Goal: Information Seeking & Learning: Check status

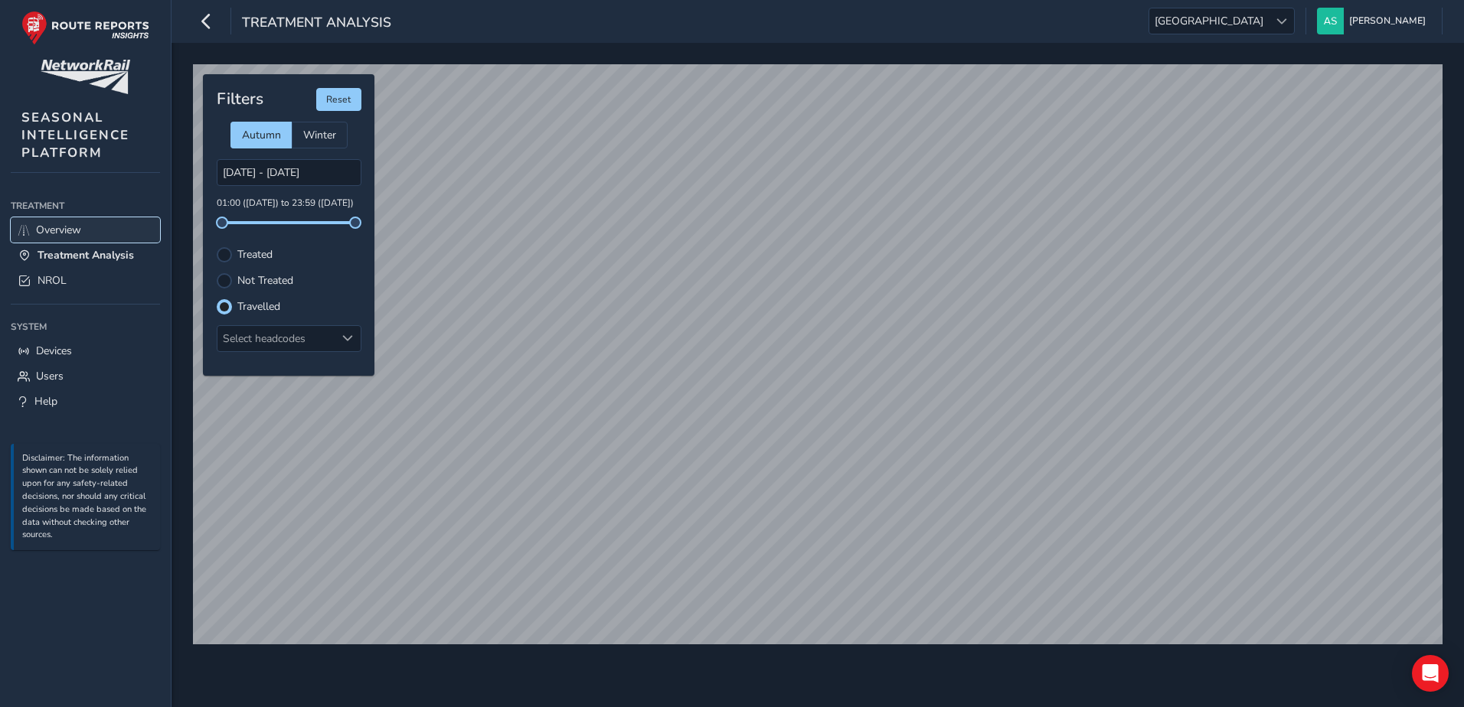
click at [50, 234] on span "Overview" at bounding box center [58, 230] width 45 height 15
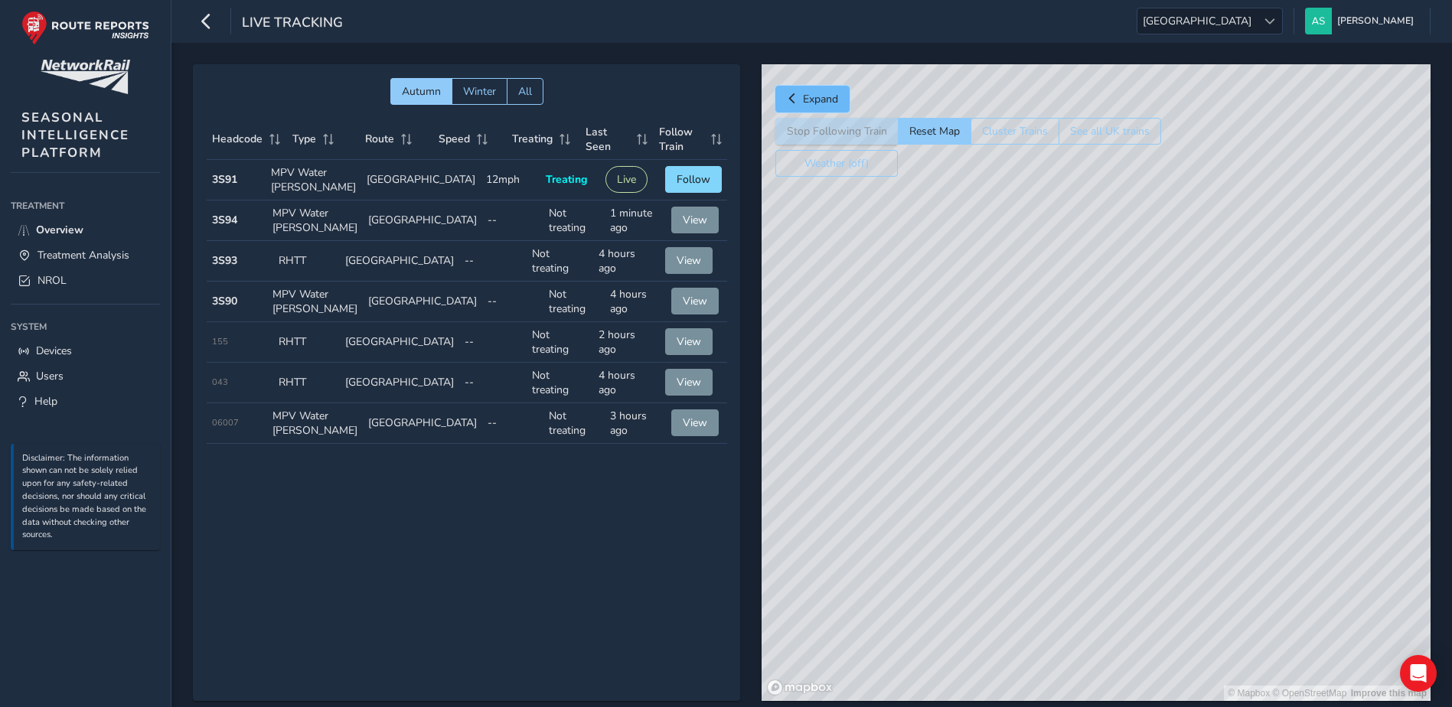
click at [782, 99] on button "Expand" at bounding box center [812, 99] width 74 height 27
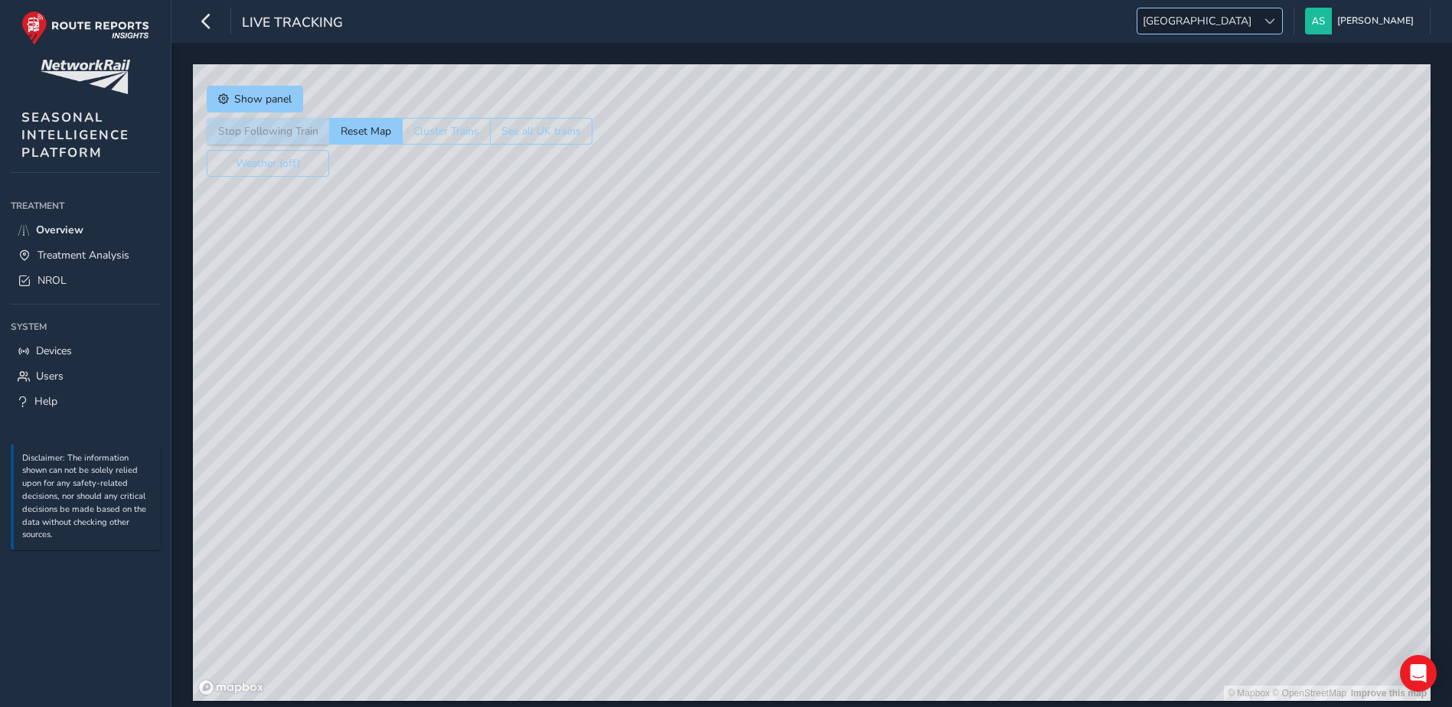
click at [1257, 27] on span "[GEOGRAPHIC_DATA]" at bounding box center [1196, 20] width 119 height 25
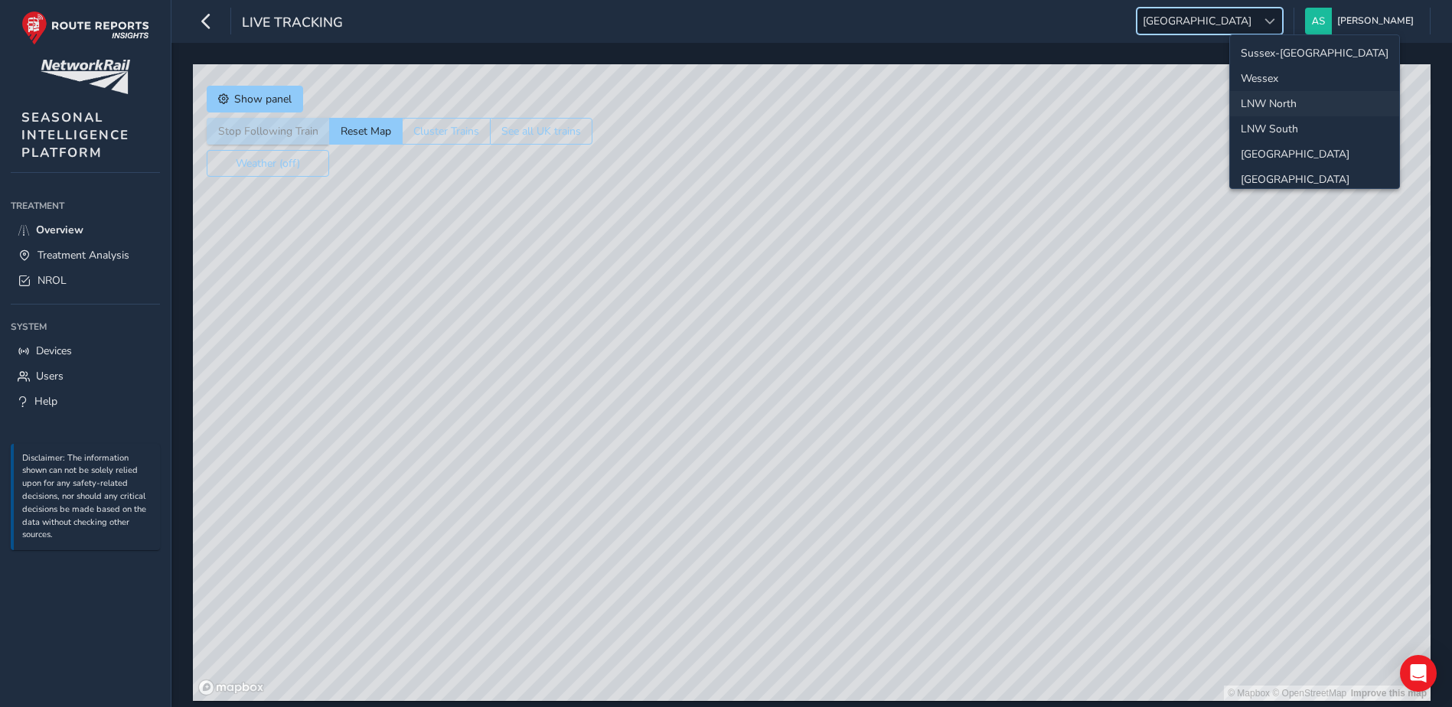
click at [1274, 108] on li "LNW North" at bounding box center [1314, 103] width 169 height 25
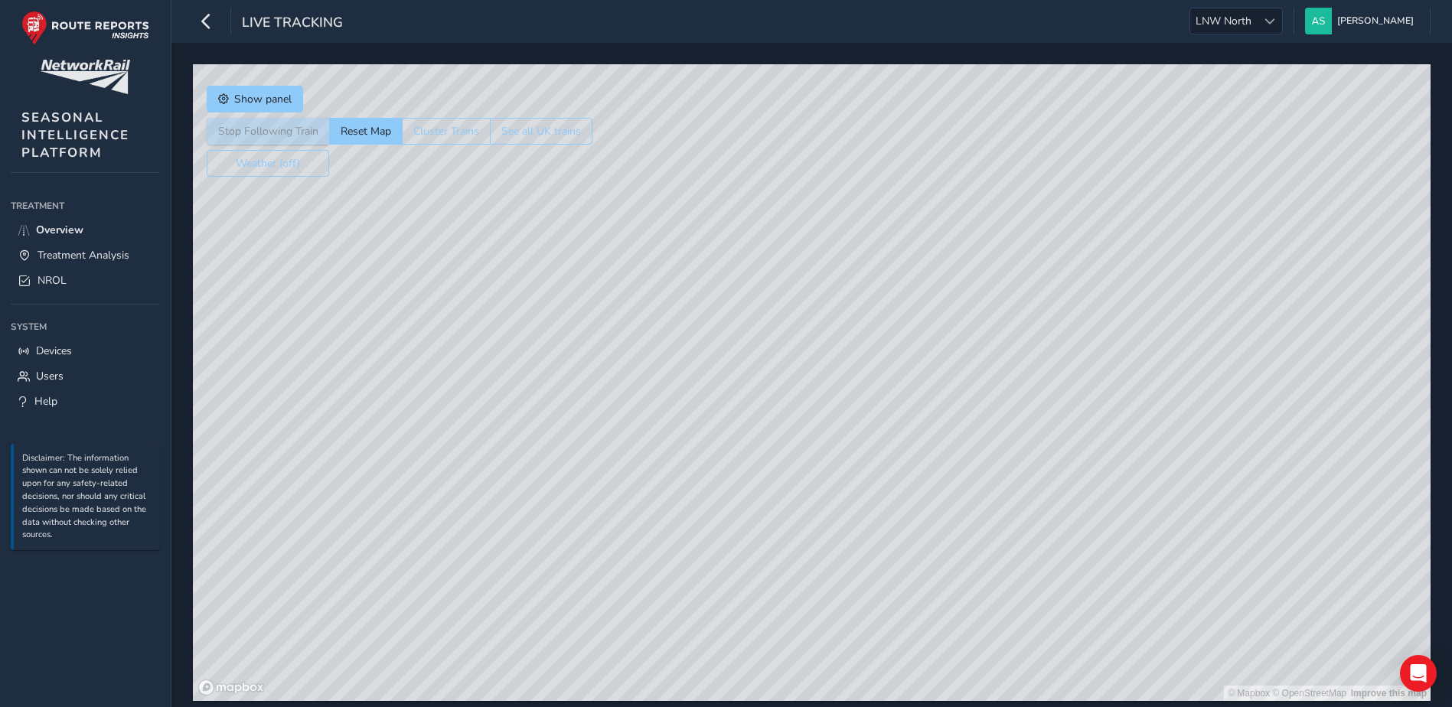
drag, startPoint x: 819, startPoint y: 524, endPoint x: 1056, endPoint y: 290, distance: 332.9
click at [1058, 292] on div "© Mapbox © OpenStreetMap Improve this map" at bounding box center [812, 382] width 1238 height 637
click at [854, 266] on div "© Mapbox © OpenStreetMap Improve this map" at bounding box center [812, 382] width 1238 height 637
drag, startPoint x: 840, startPoint y: 399, endPoint x: 1026, endPoint y: 345, distance: 194.3
click at [1026, 345] on div "© Mapbox © OpenStreetMap Improve this map" at bounding box center [812, 382] width 1238 height 637
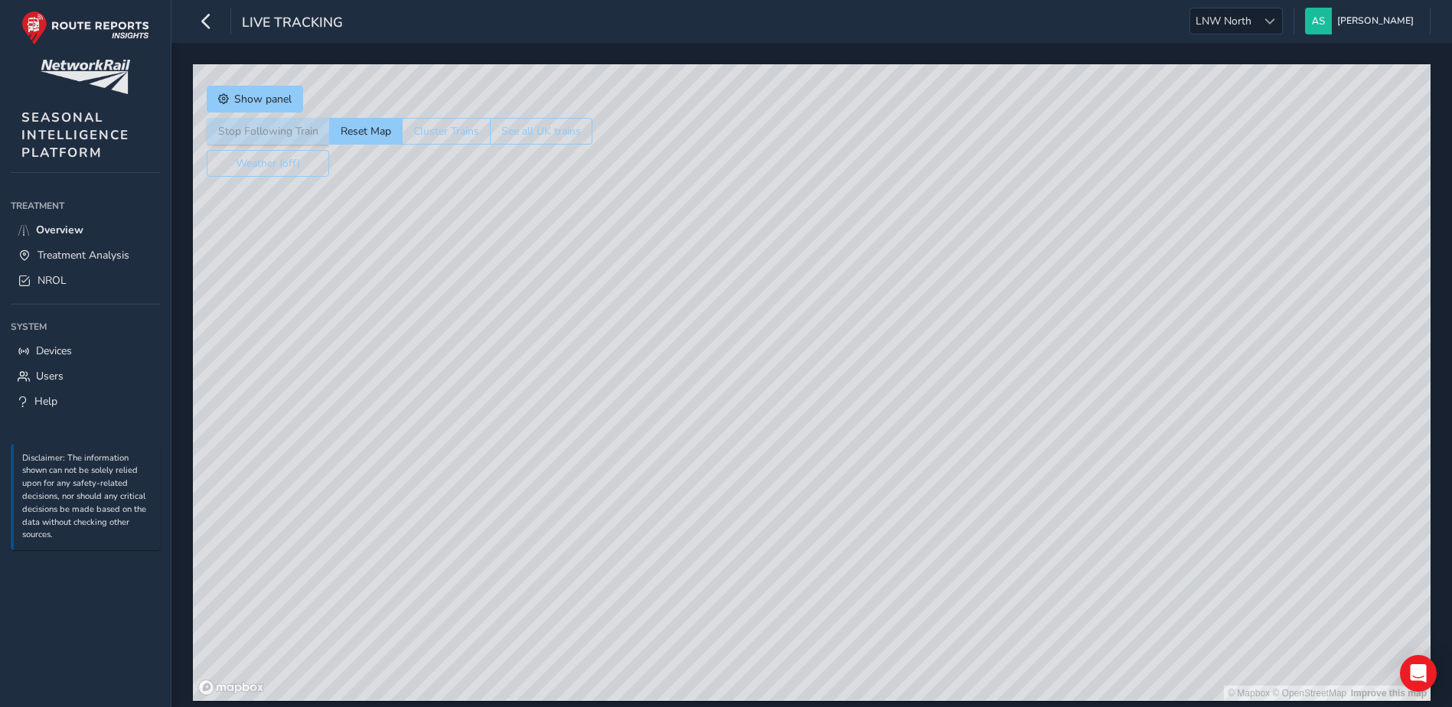
drag, startPoint x: 677, startPoint y: 305, endPoint x: 630, endPoint y: 283, distance: 51.7
click at [630, 283] on div "© Mapbox © OpenStreetMap Improve this map" at bounding box center [812, 382] width 1238 height 637
click at [69, 275] on link "NROL" at bounding box center [85, 280] width 149 height 25
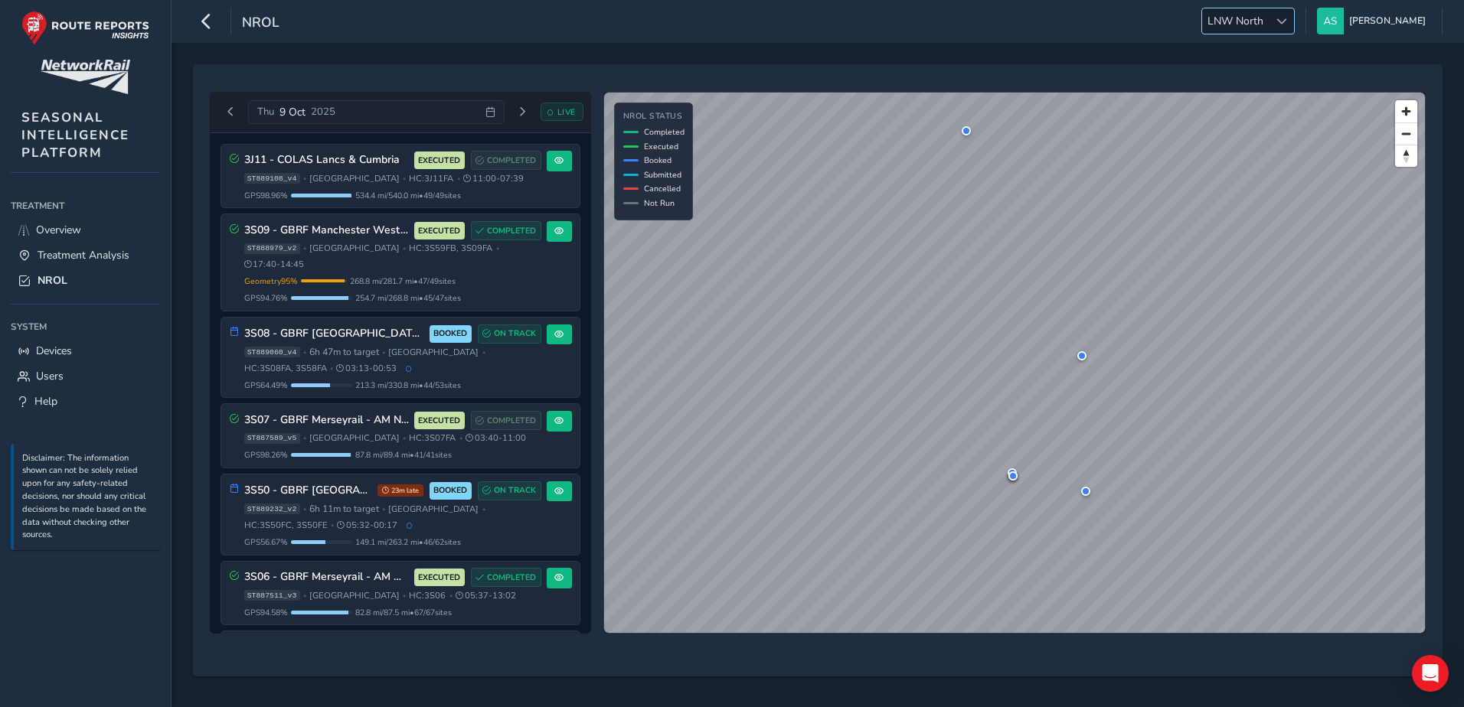
click at [1268, 20] on span "LNW North" at bounding box center [1235, 20] width 67 height 25
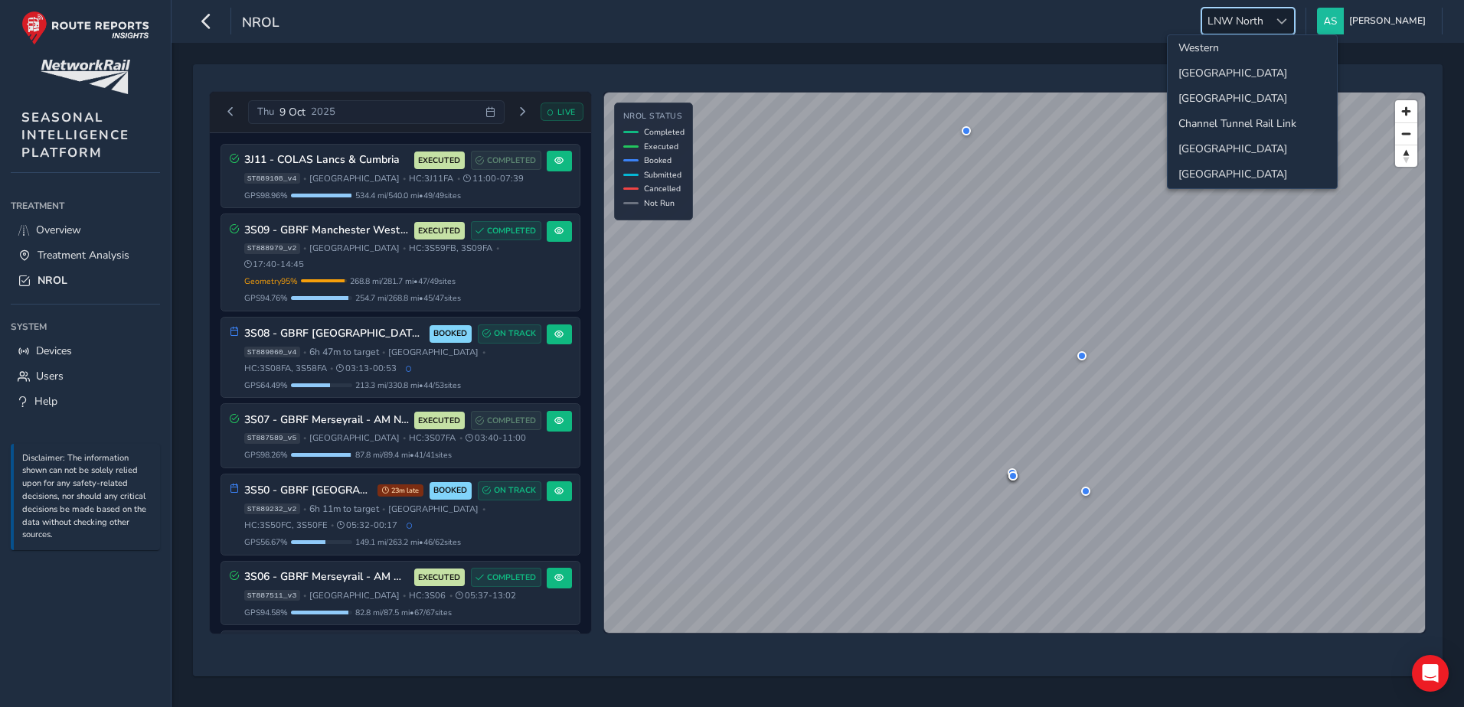
scroll to position [161, 0]
click at [1219, 164] on li "[GEOGRAPHIC_DATA]" at bounding box center [1251, 170] width 169 height 25
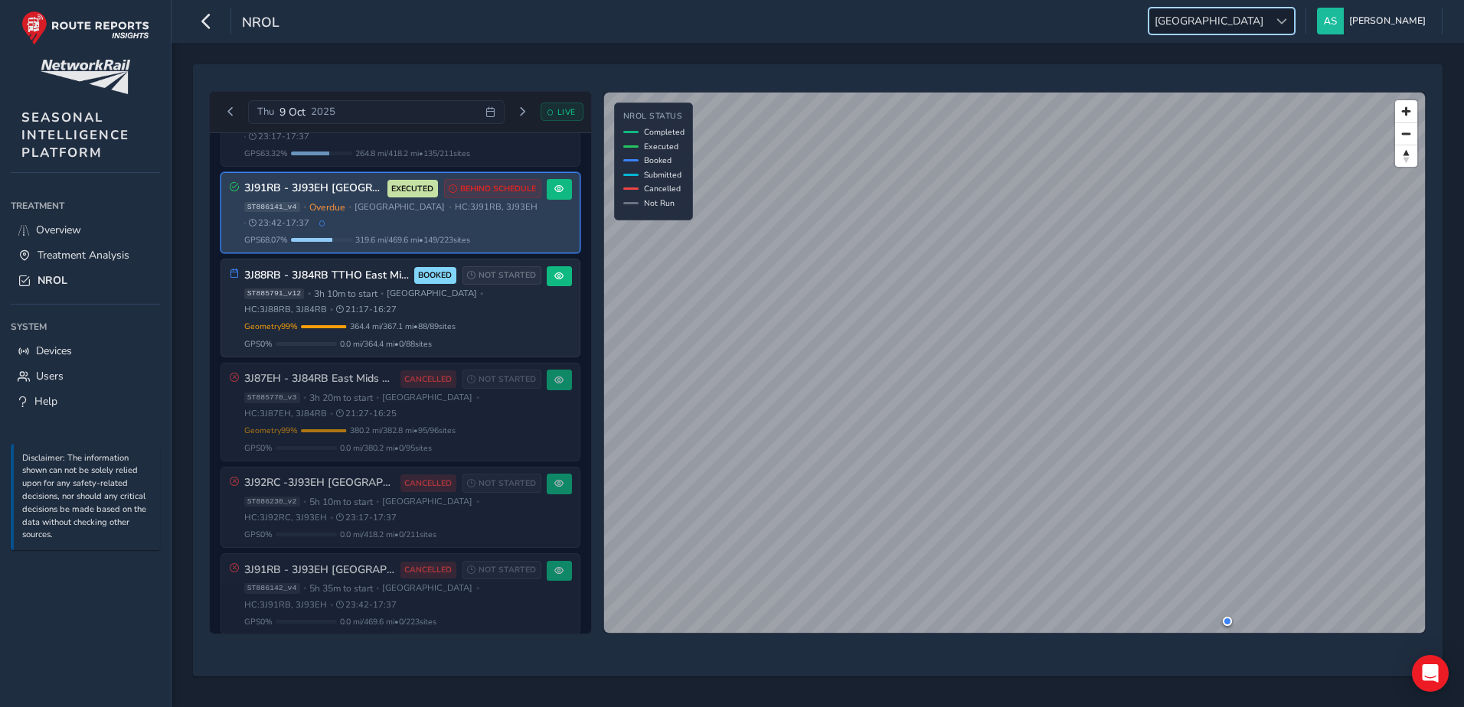
scroll to position [280, 0]
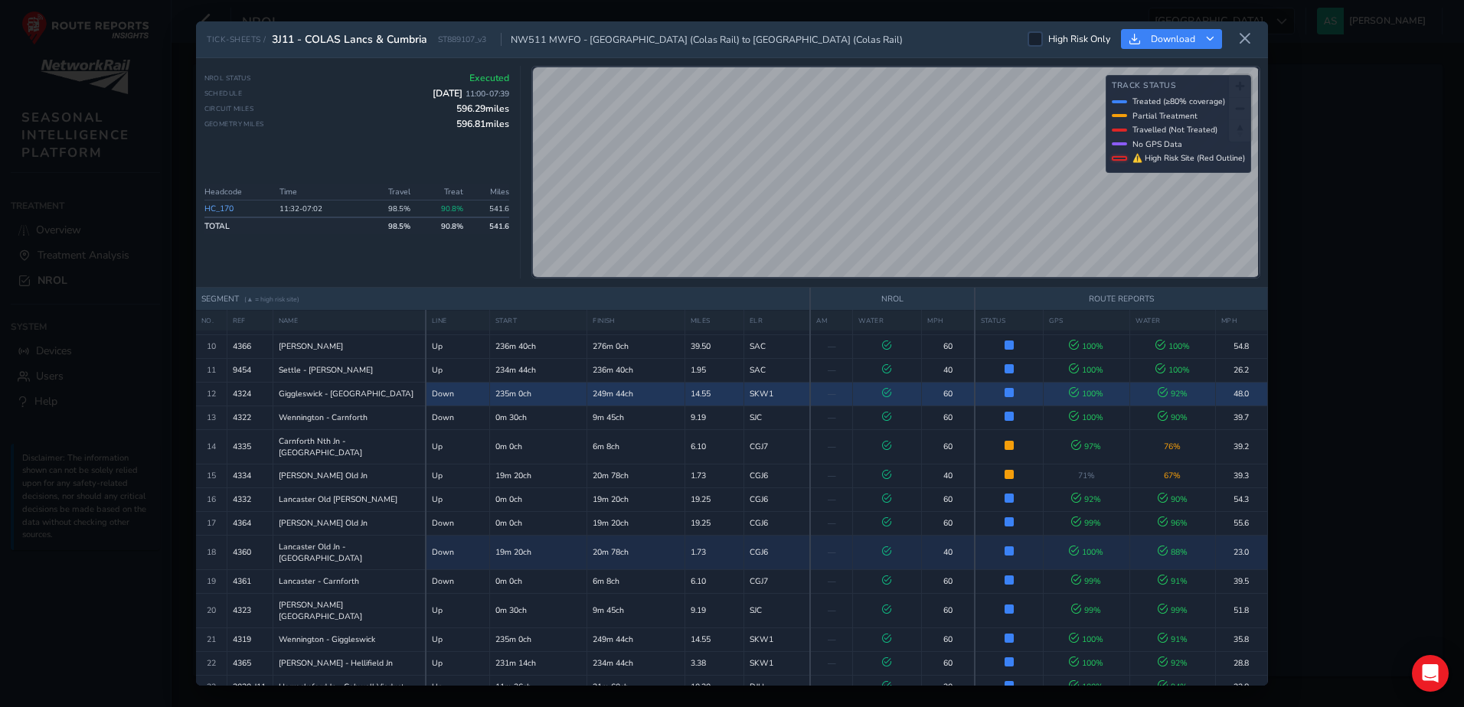
scroll to position [306, 0]
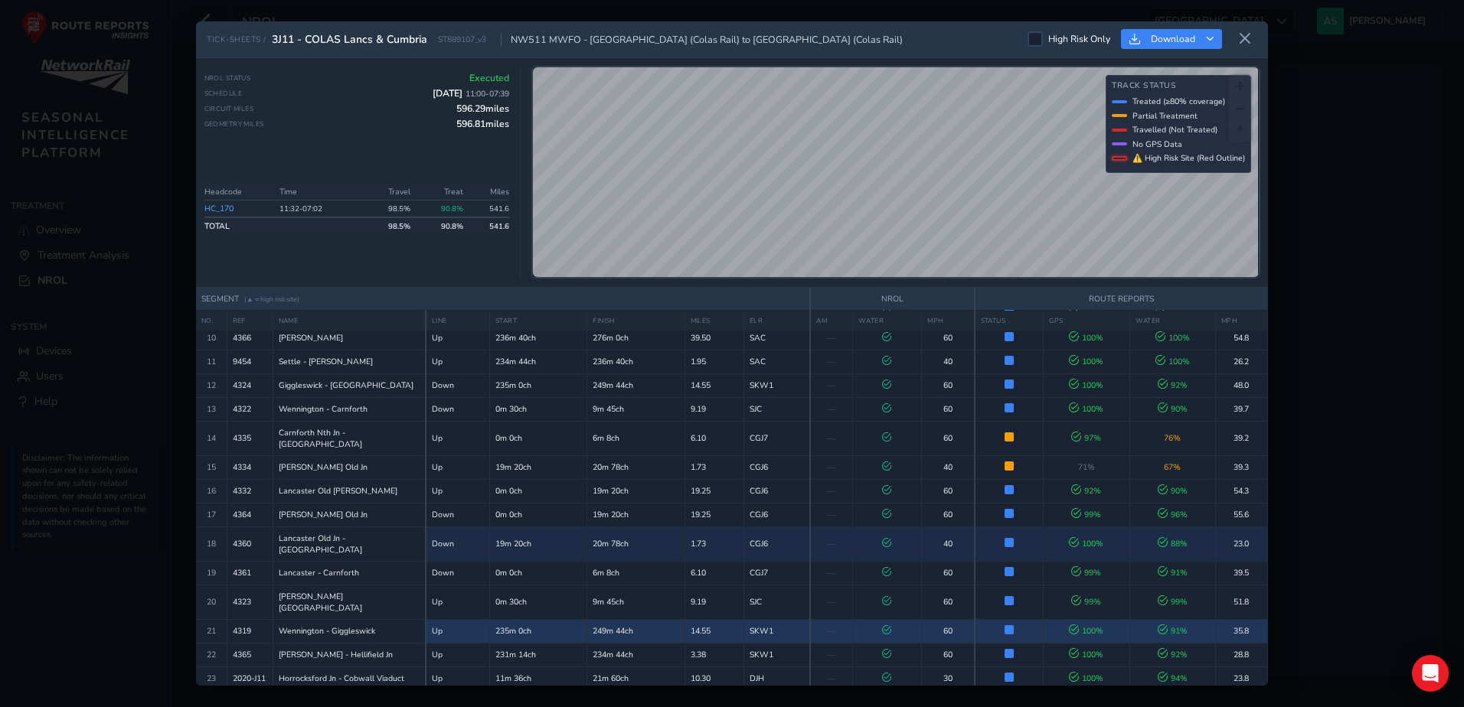
click at [299, 625] on span "Wennington - Giggleswick" at bounding box center [327, 630] width 96 height 11
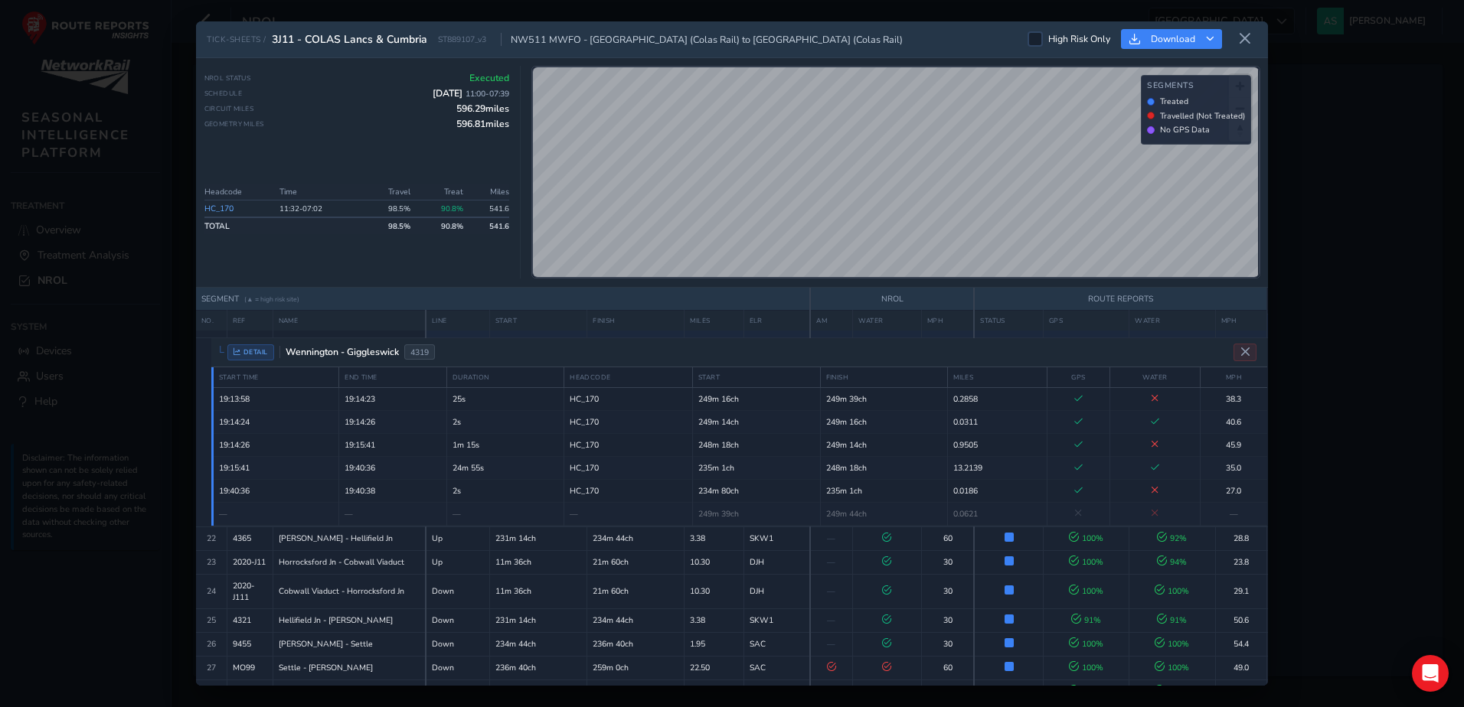
scroll to position [612, 0]
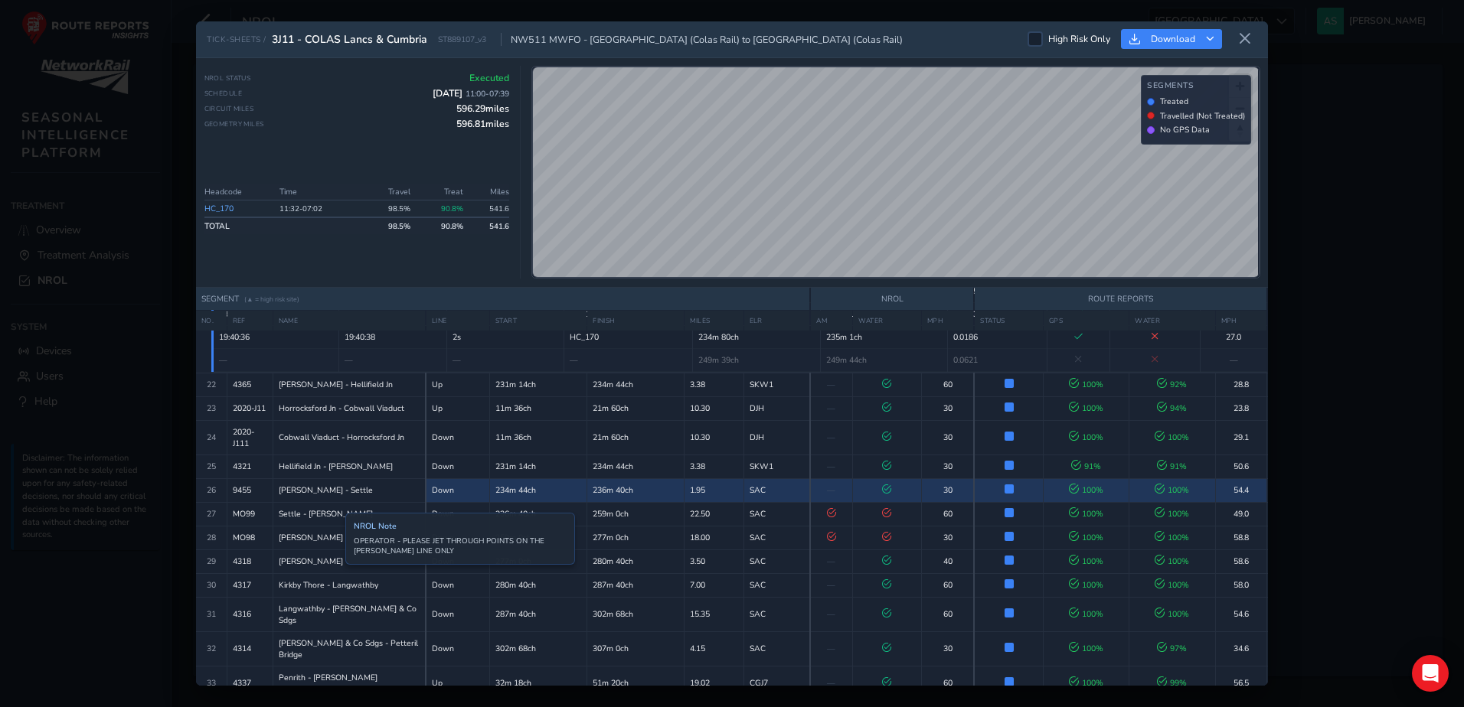
click at [334, 638] on span "Howe & Co Sdgs - Petteril Bridge" at bounding box center [350, 649] width 142 height 23
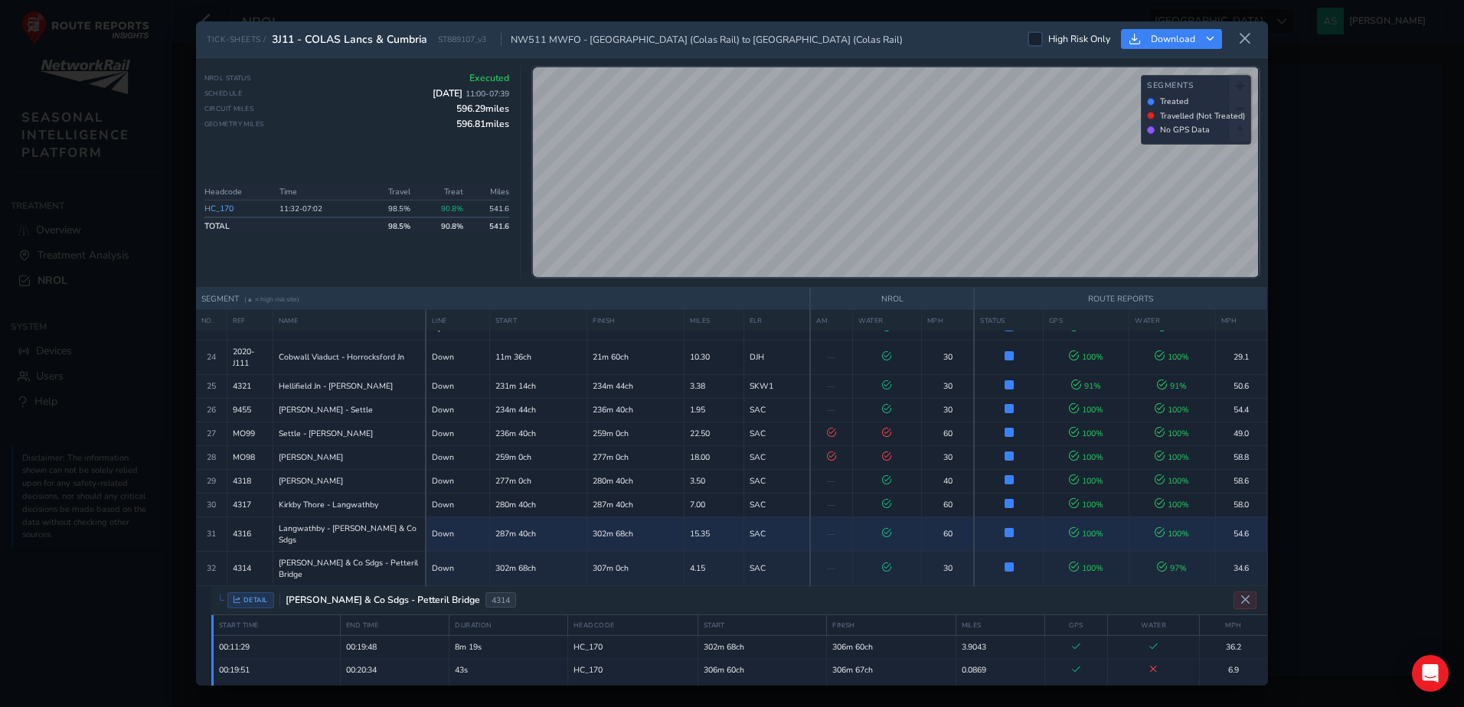
scroll to position [653, 0]
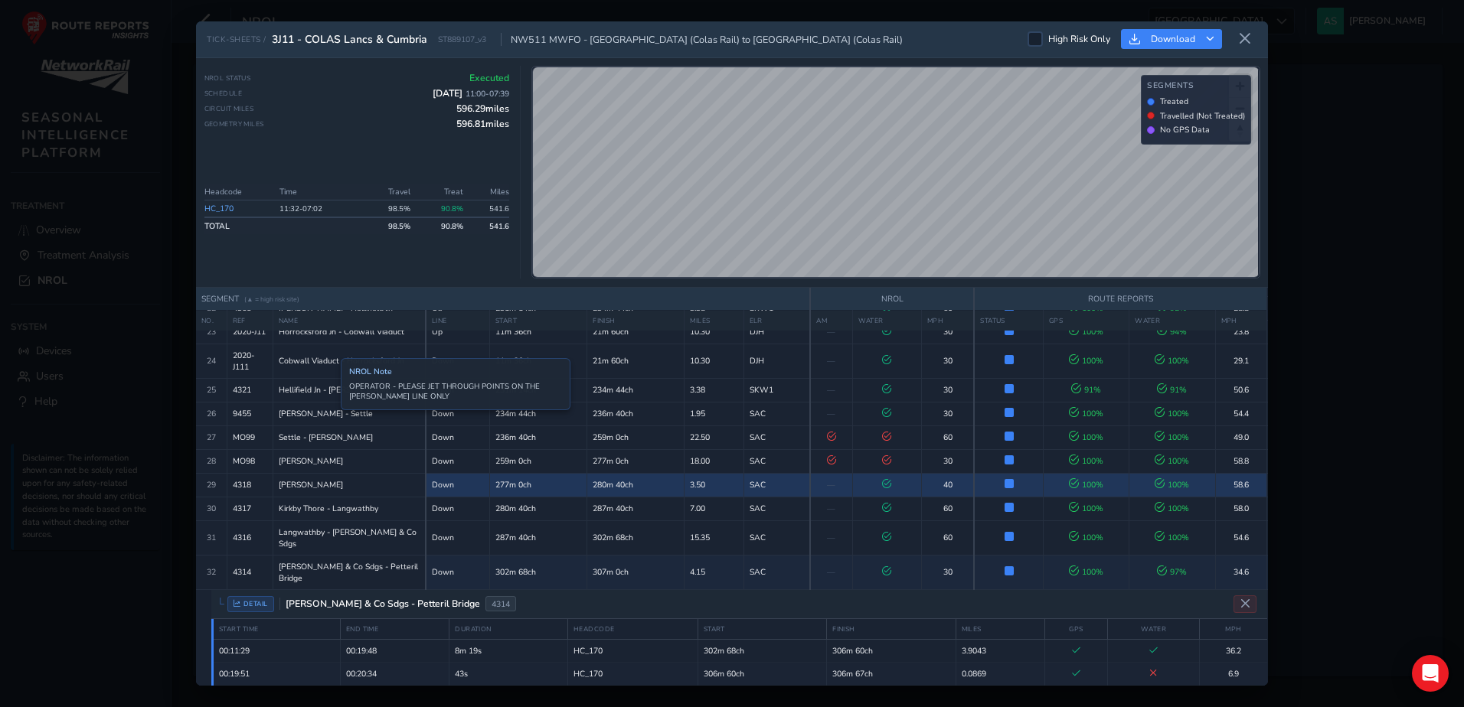
click at [329, 479] on span "Appleby - Kirkby Thore" at bounding box center [311, 484] width 64 height 11
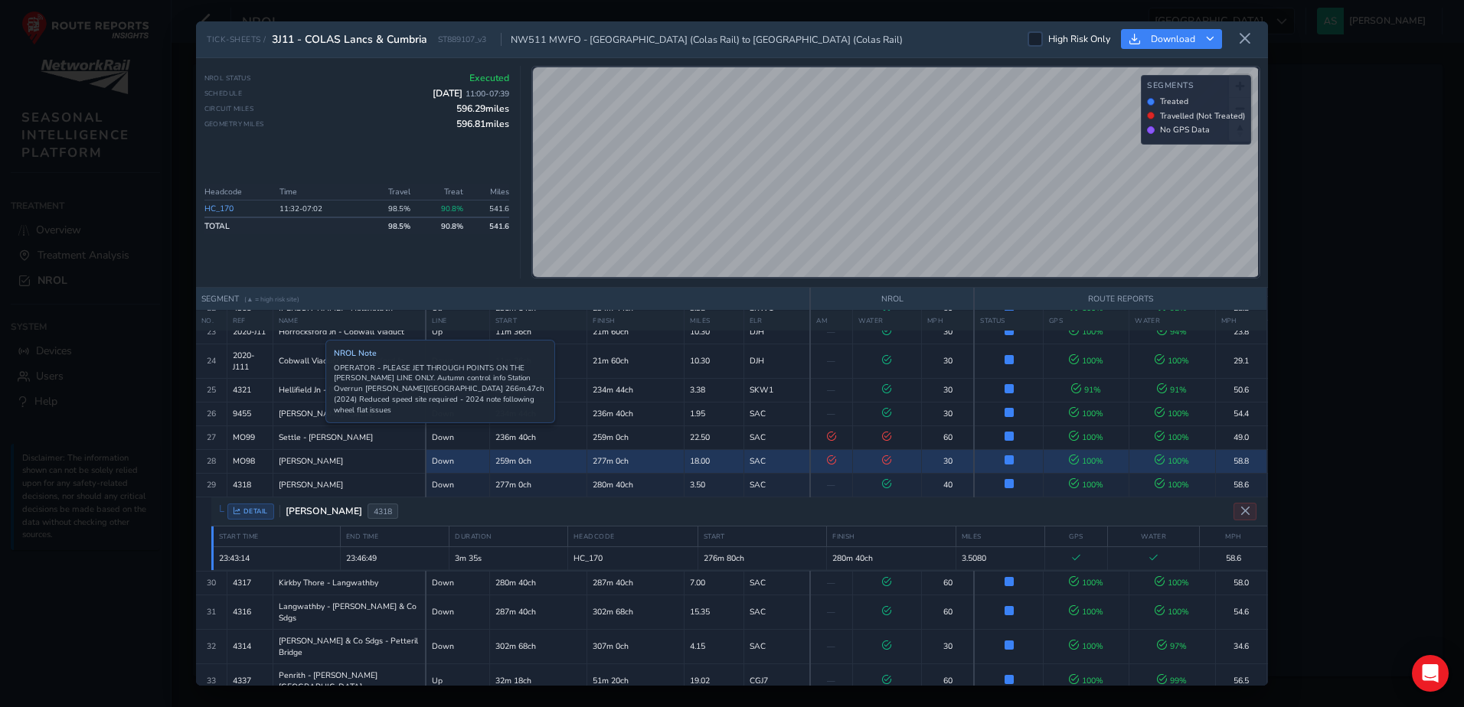
click at [314, 455] on span "Aais Gill - Appleby" at bounding box center [311, 460] width 64 height 11
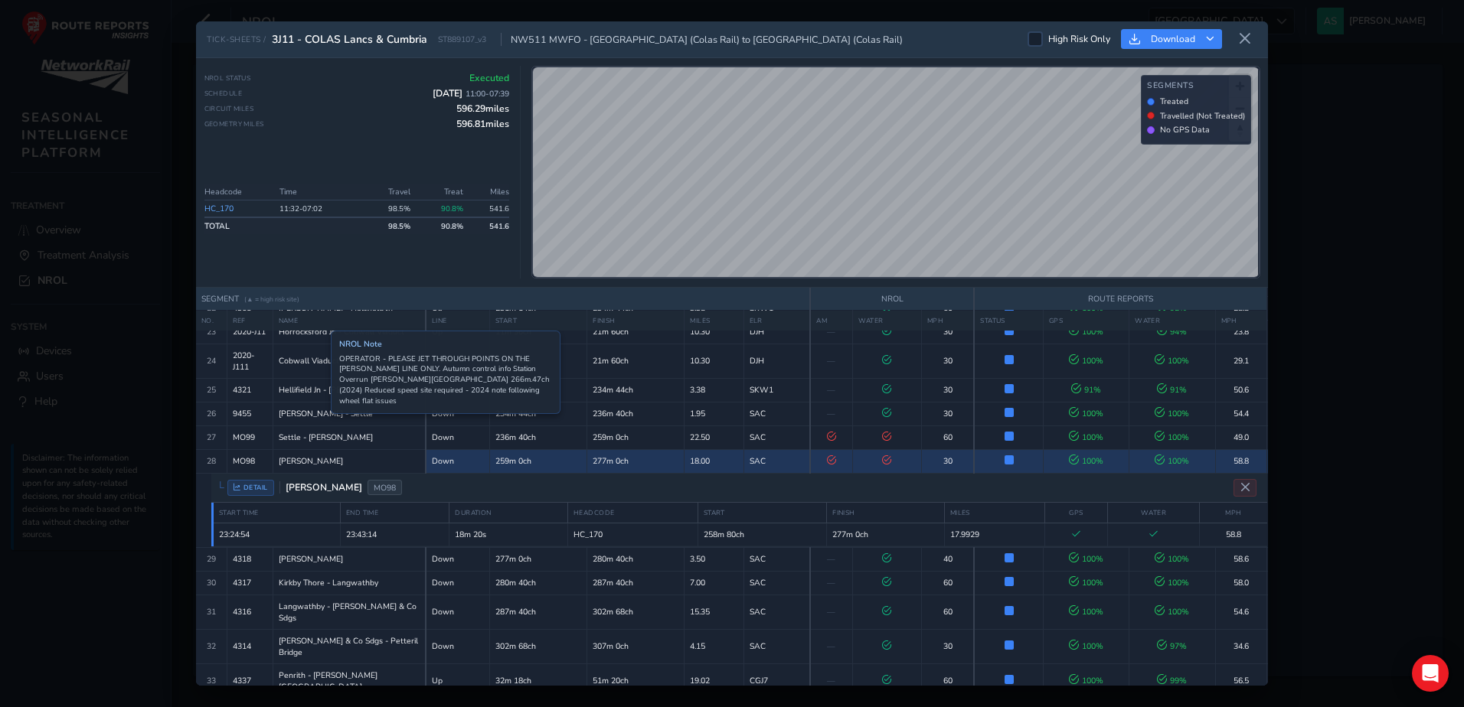
click at [319, 449] on td "Aais Gill - Appleby" at bounding box center [349, 461] width 153 height 24
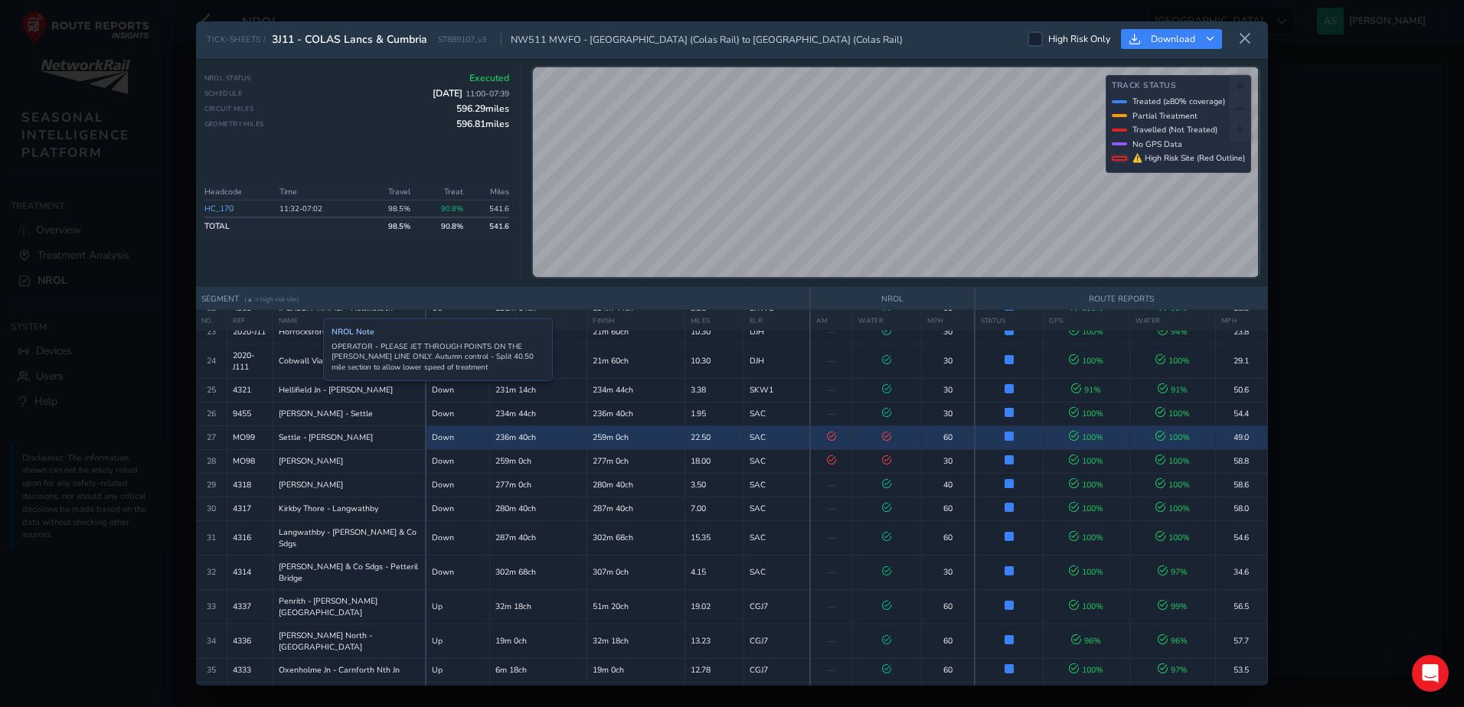
click at [310, 432] on span "Settle - Ais Gill" at bounding box center [326, 437] width 94 height 11
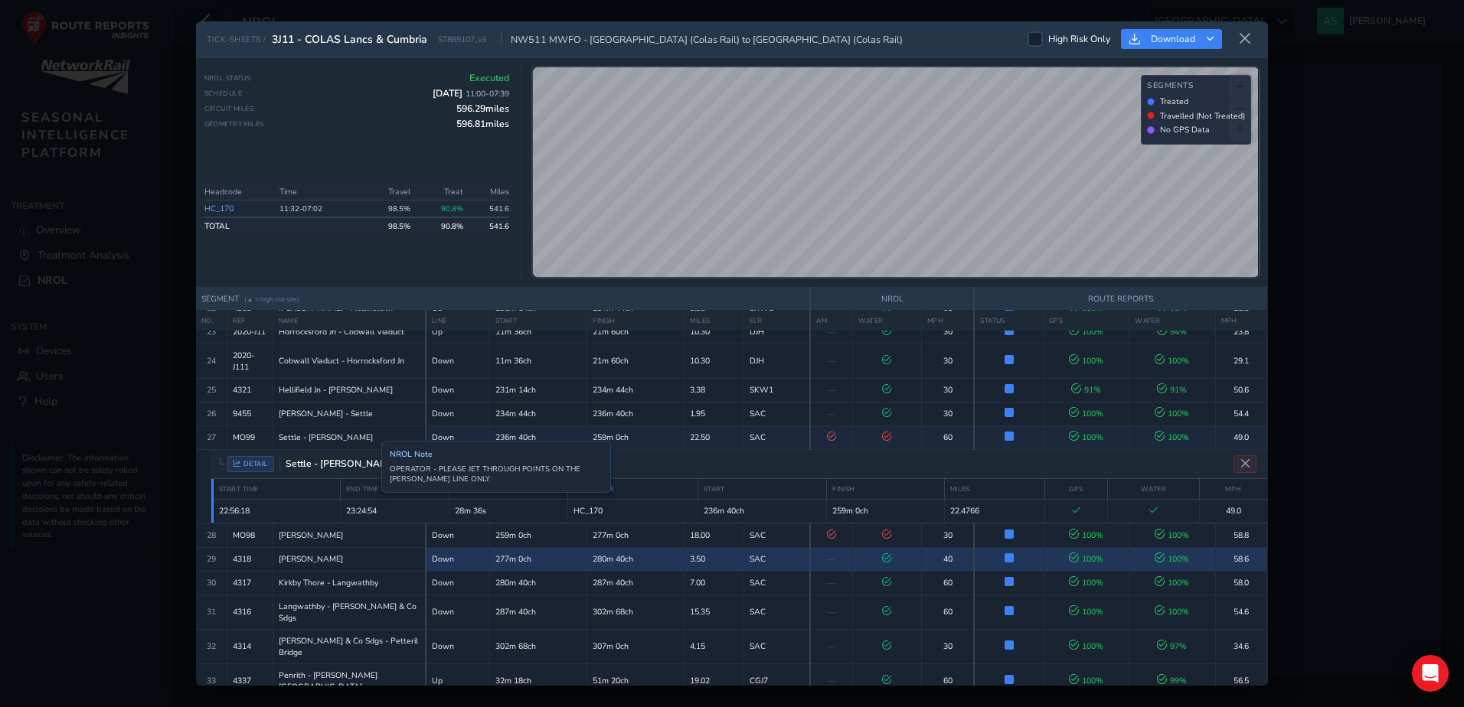
scroll to position [576, 0]
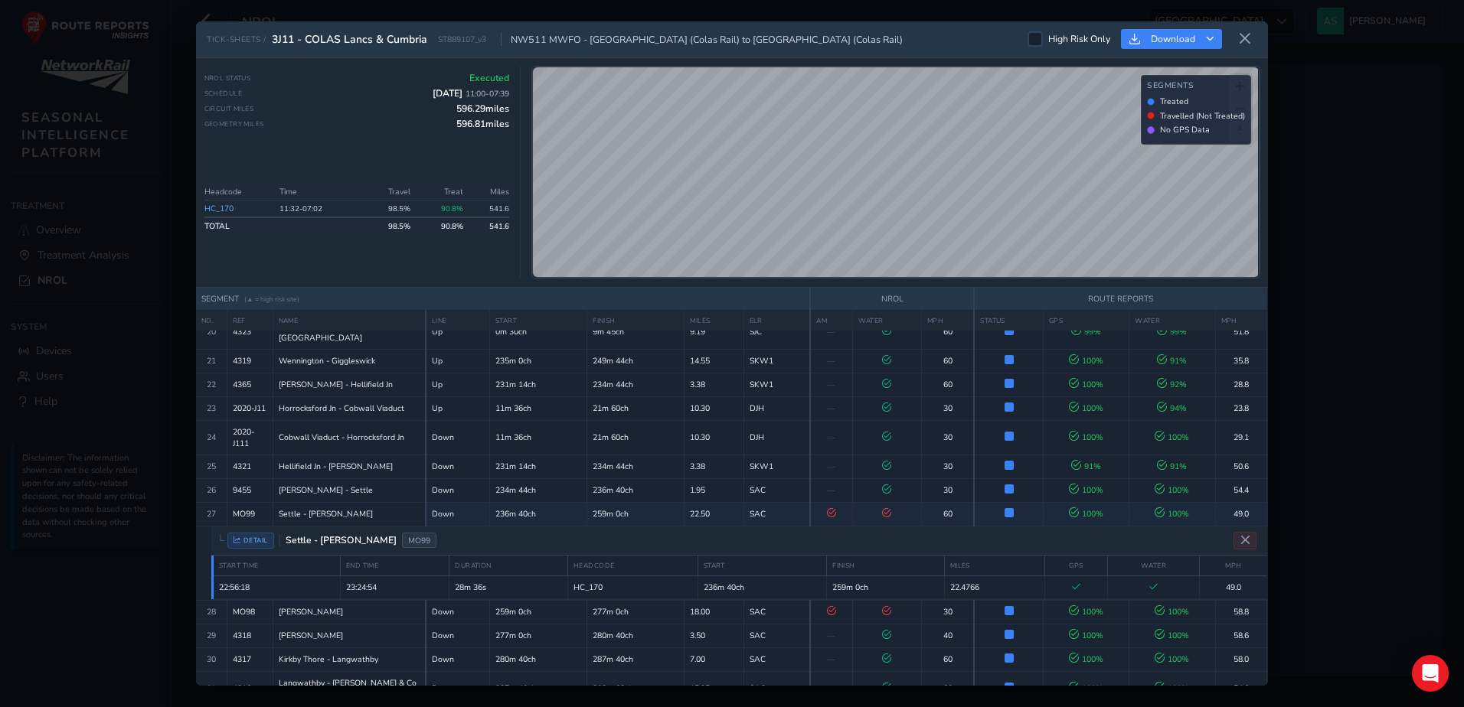
click at [225, 205] on link "HC_170" at bounding box center [218, 208] width 29 height 11
click at [131, 230] on div "TICK-SHEETS / 3J11 - COLAS Lancs & Cumbria ST889107_v3 NW511 MWFO - Carlisle Ya…" at bounding box center [732, 353] width 1464 height 707
click at [1249, 33] on icon at bounding box center [1245, 39] width 14 height 14
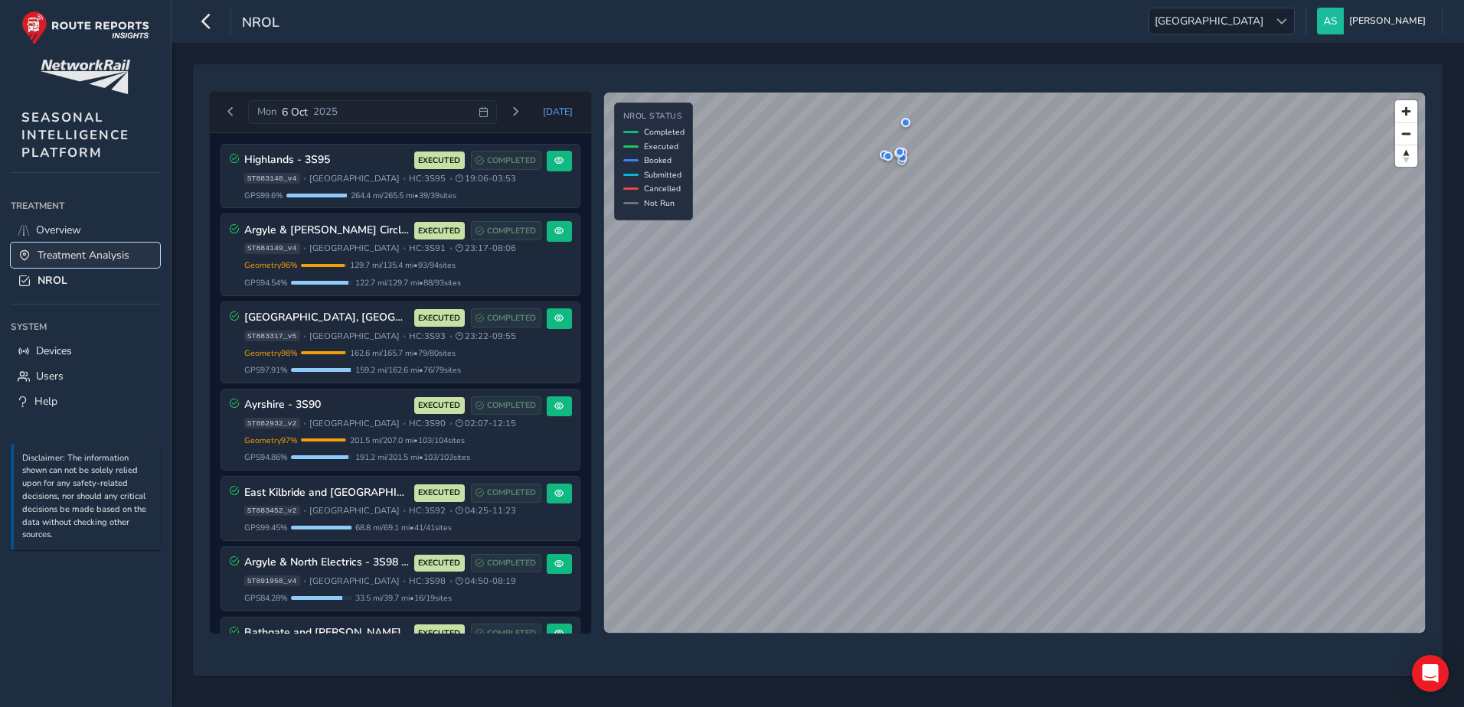
click at [78, 261] on span "Treatment Analysis" at bounding box center [84, 255] width 92 height 15
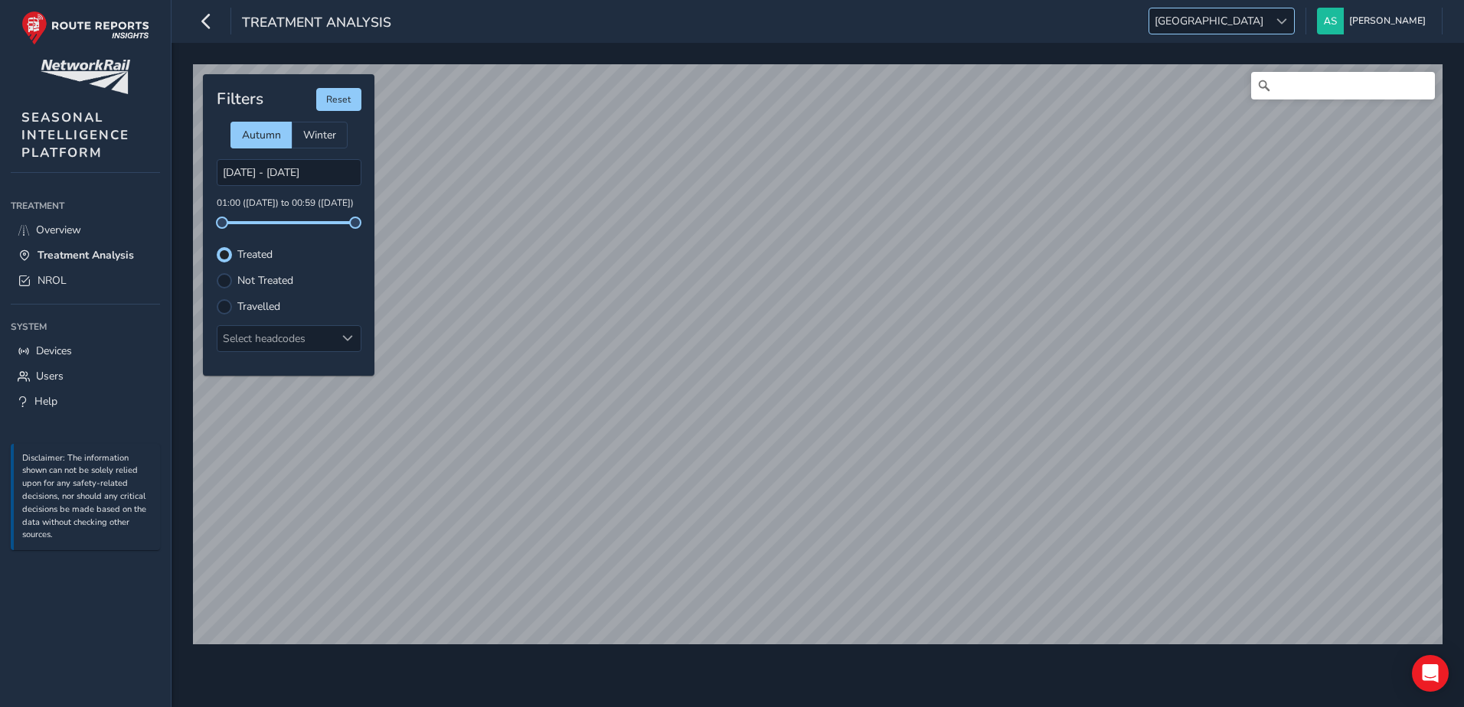
click at [1294, 31] on div at bounding box center [1280, 20] width 25 height 25
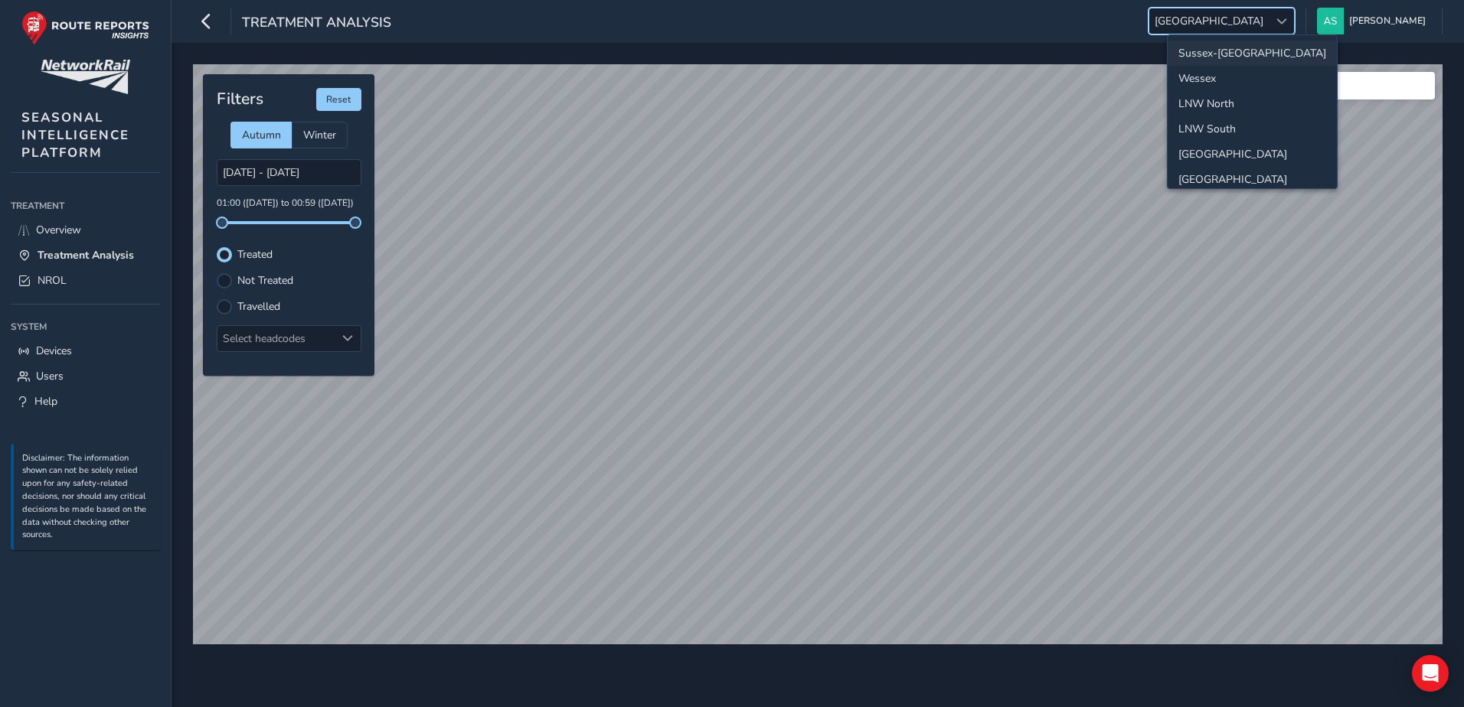
click at [1219, 49] on li "Sussex-[GEOGRAPHIC_DATA]" at bounding box center [1251, 53] width 169 height 25
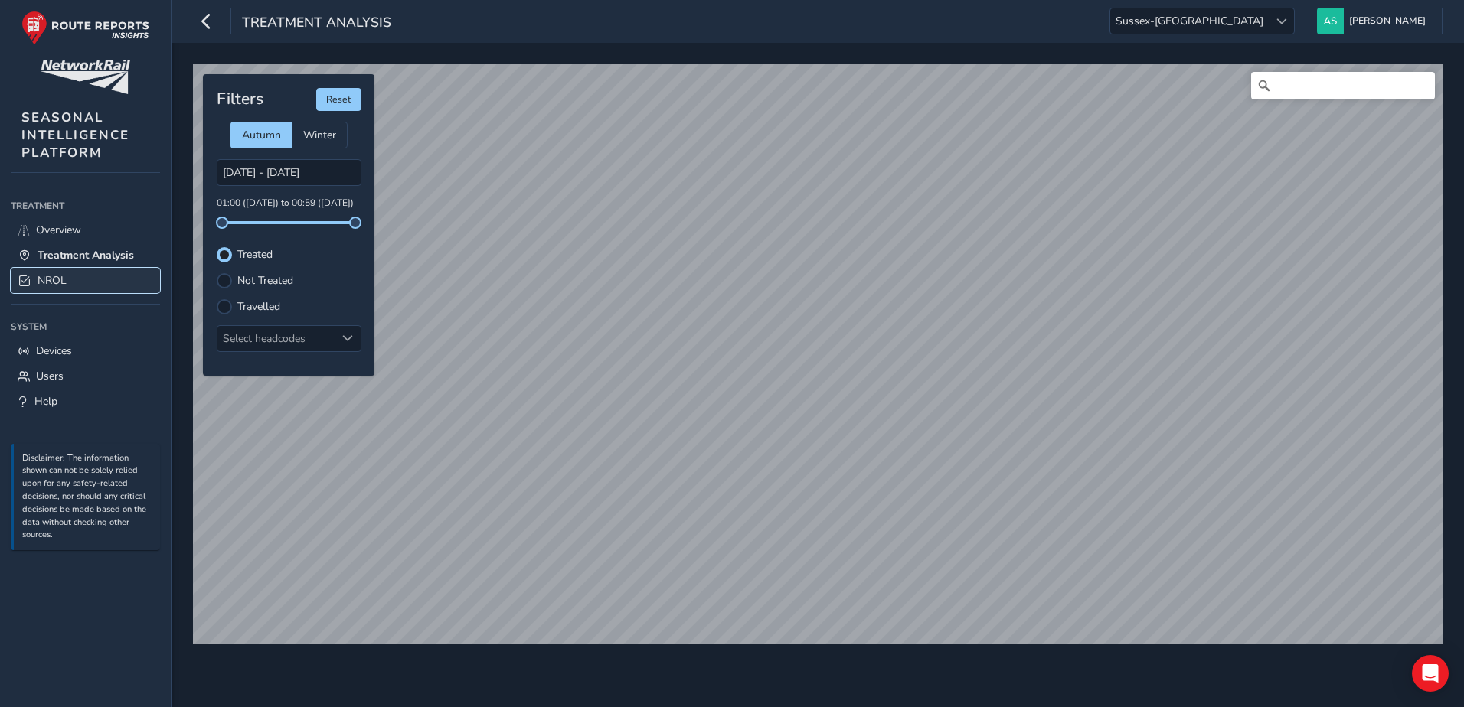
click at [57, 276] on span "NROL" at bounding box center [52, 280] width 29 height 15
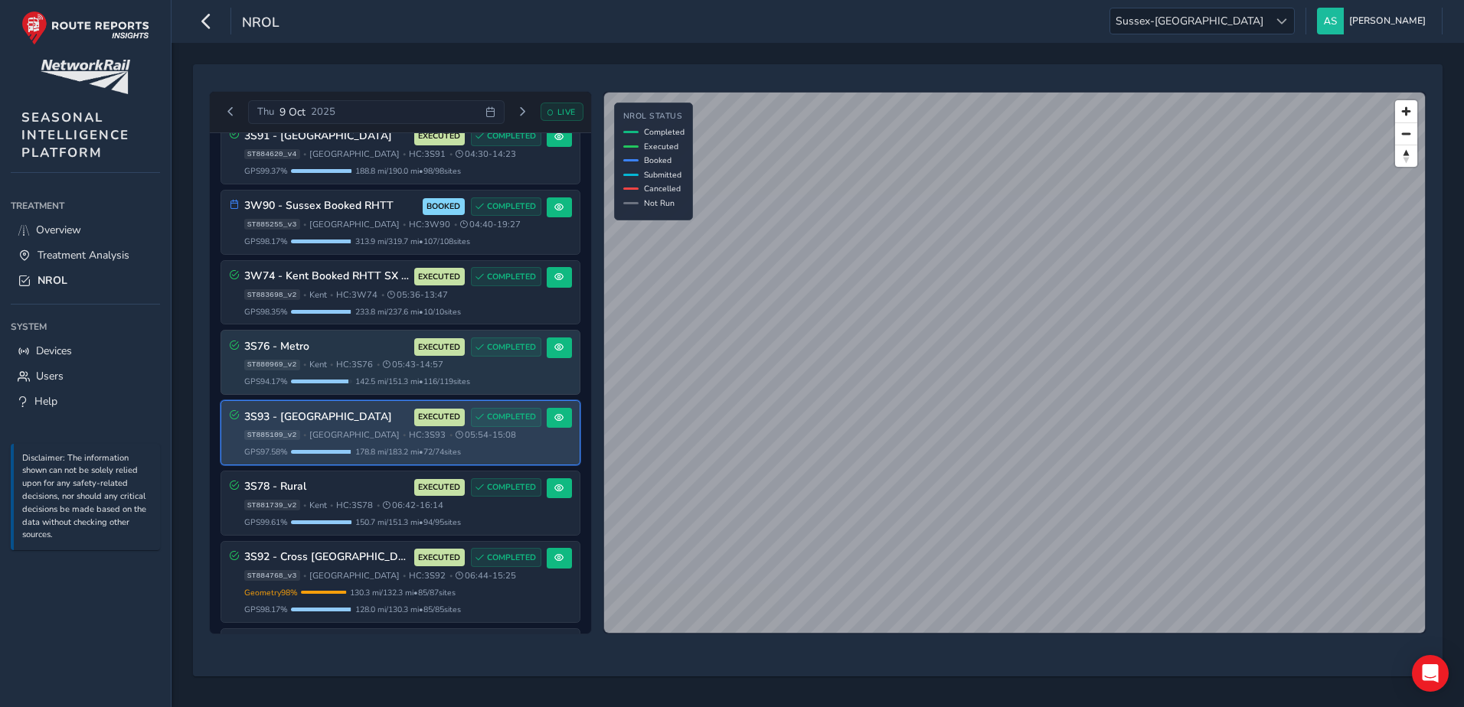
scroll to position [556, 0]
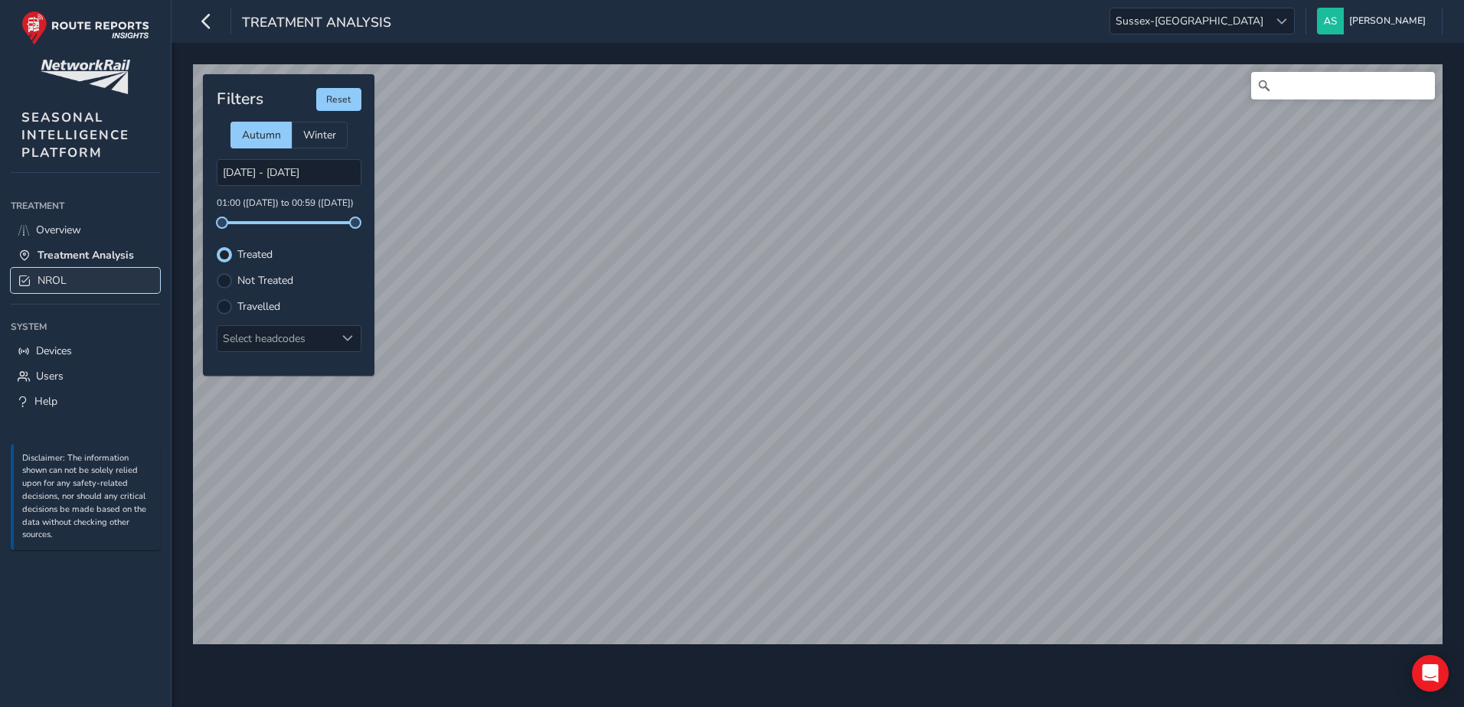
click at [104, 276] on link "NROL" at bounding box center [85, 280] width 149 height 25
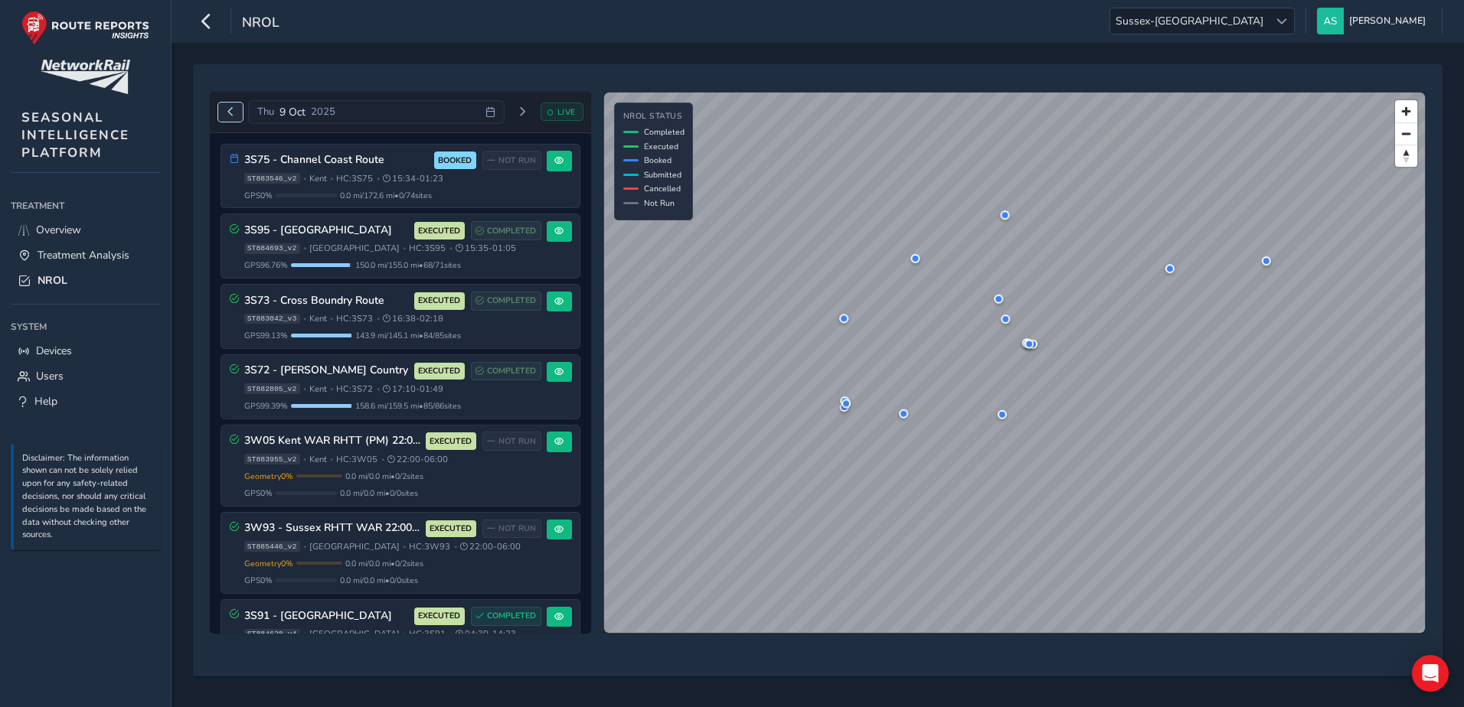
click at [231, 114] on span "Previous day" at bounding box center [230, 111] width 9 height 9
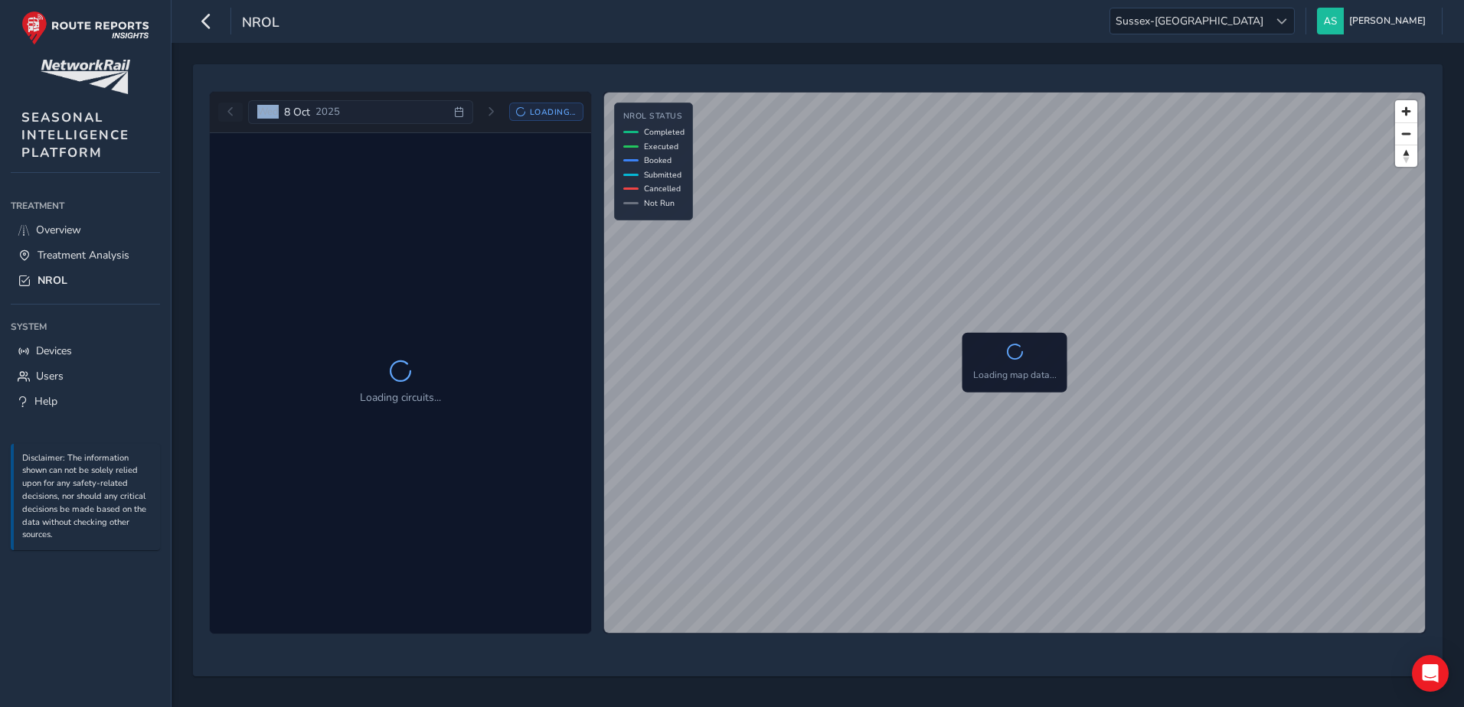
click at [231, 114] on div "Wed 8 Oct 2025 Loading..." at bounding box center [400, 112] width 365 height 24
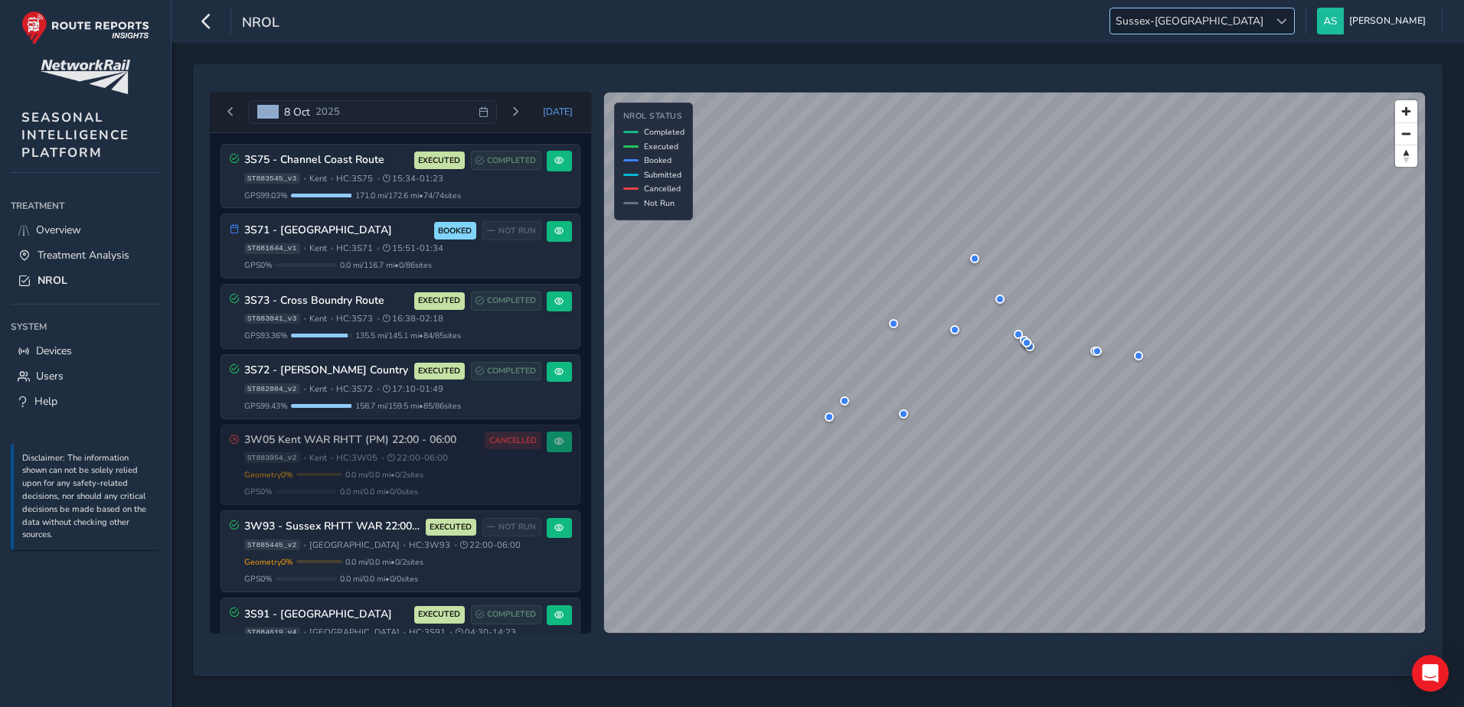
click at [1268, 16] on span "Sussex-[GEOGRAPHIC_DATA]" at bounding box center [1189, 20] width 158 height 25
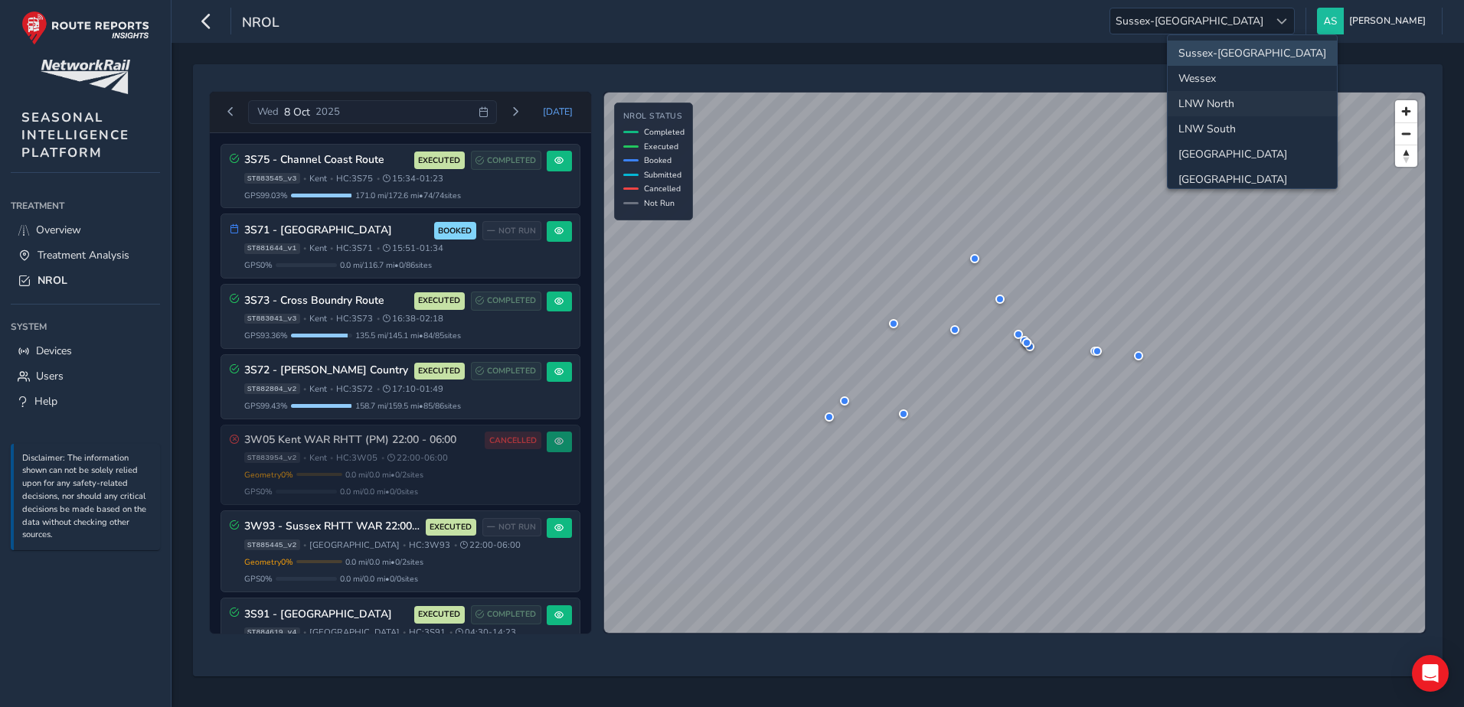
click at [1245, 102] on li "LNW North" at bounding box center [1251, 103] width 169 height 25
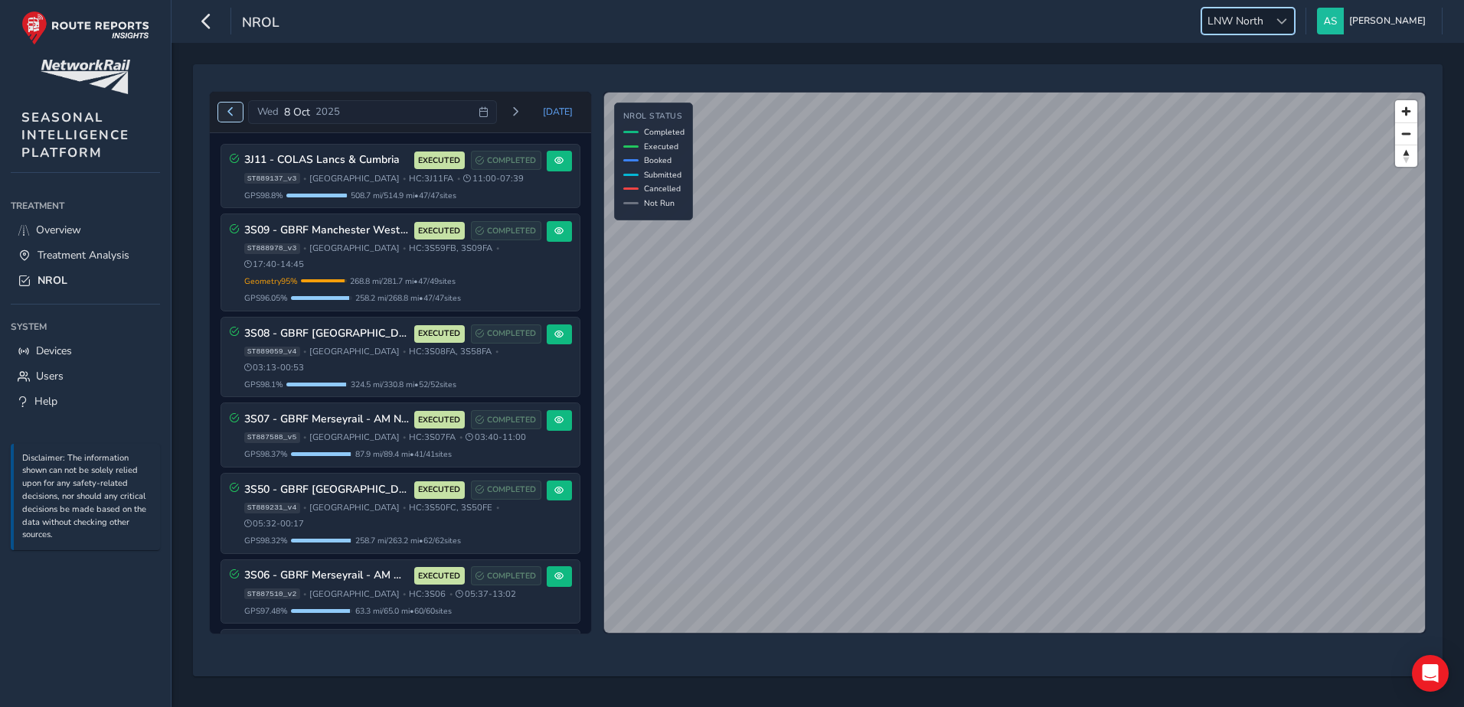
click at [230, 116] on span "Previous day" at bounding box center [230, 111] width 9 height 9
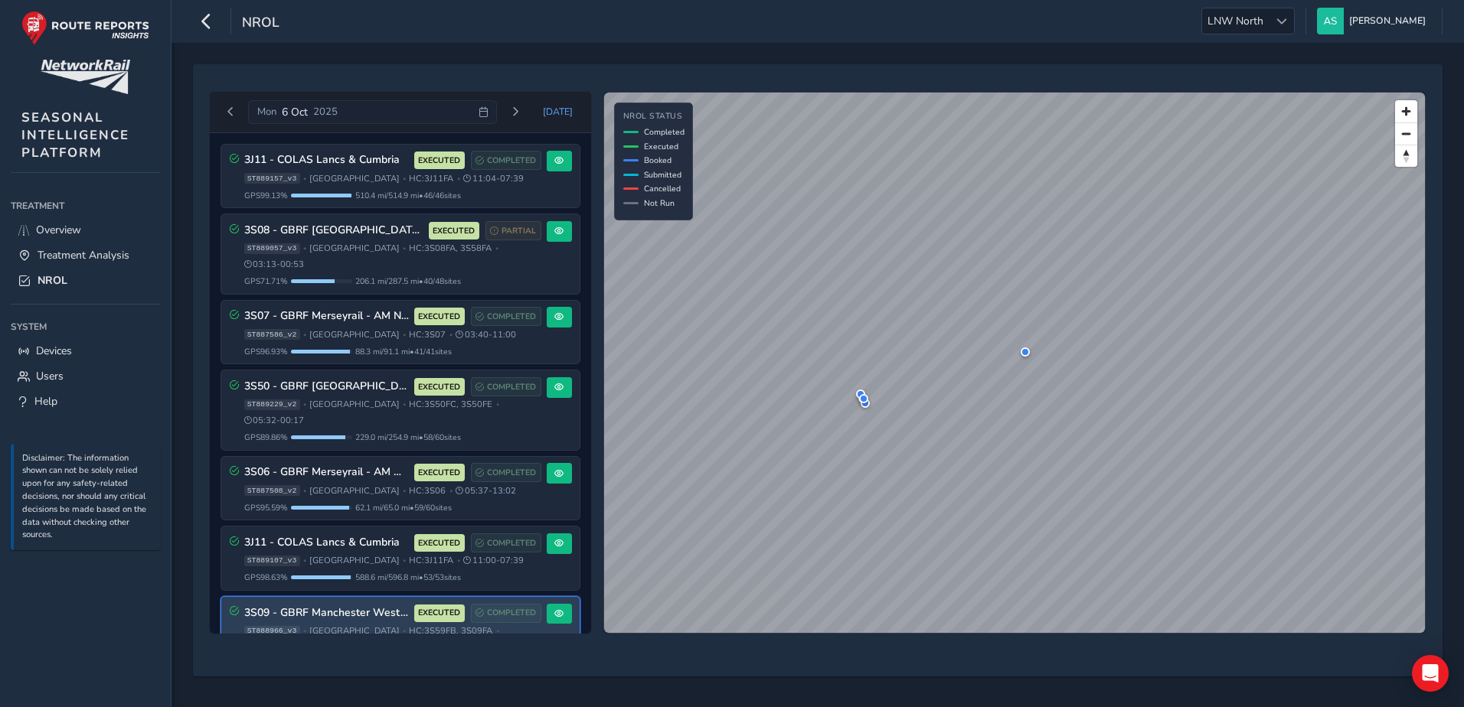
scroll to position [29, 0]
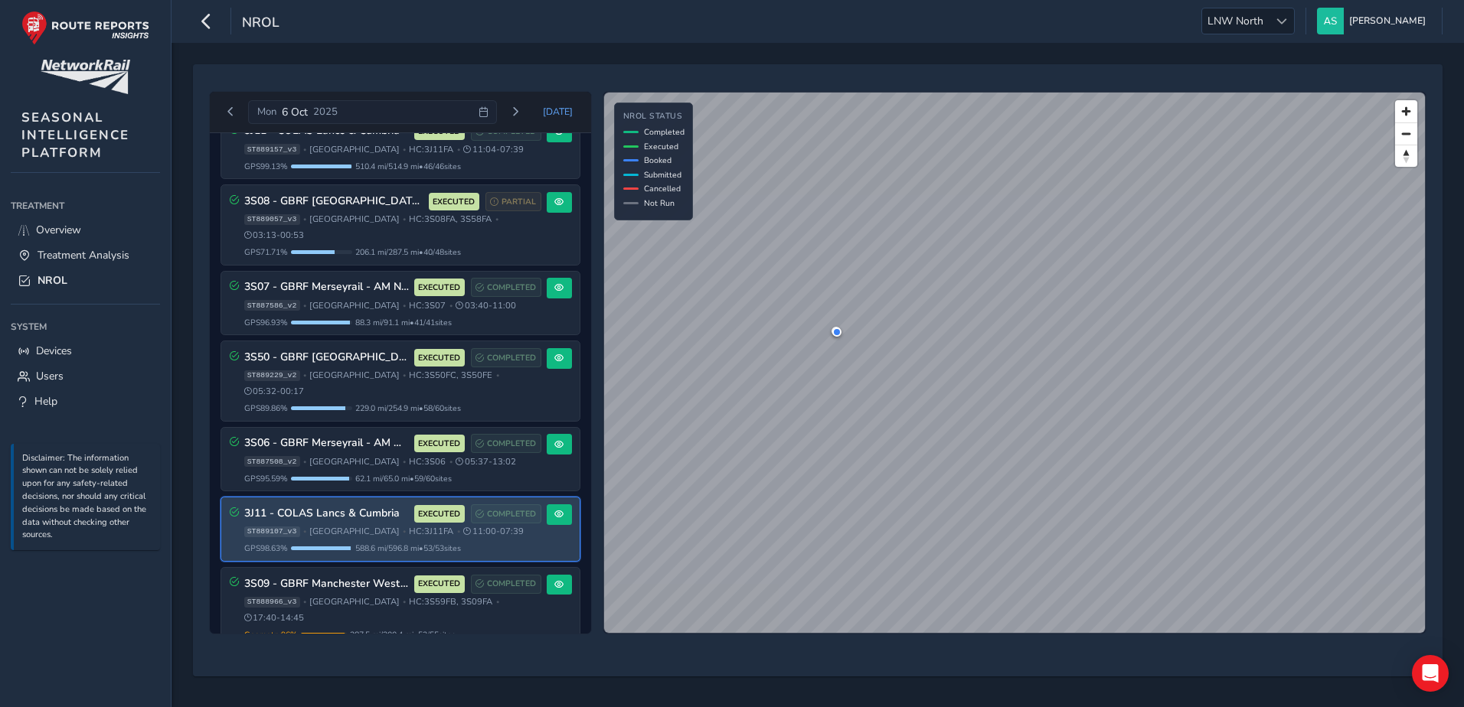
click at [424, 510] on div "3J11 - COLAS Lancs & Cumbria EXECUTED COMPLETED ST889107_v3 • North West • HC: …" at bounding box center [392, 529] width 297 height 50
click at [554, 510] on span at bounding box center [558, 514] width 9 height 9
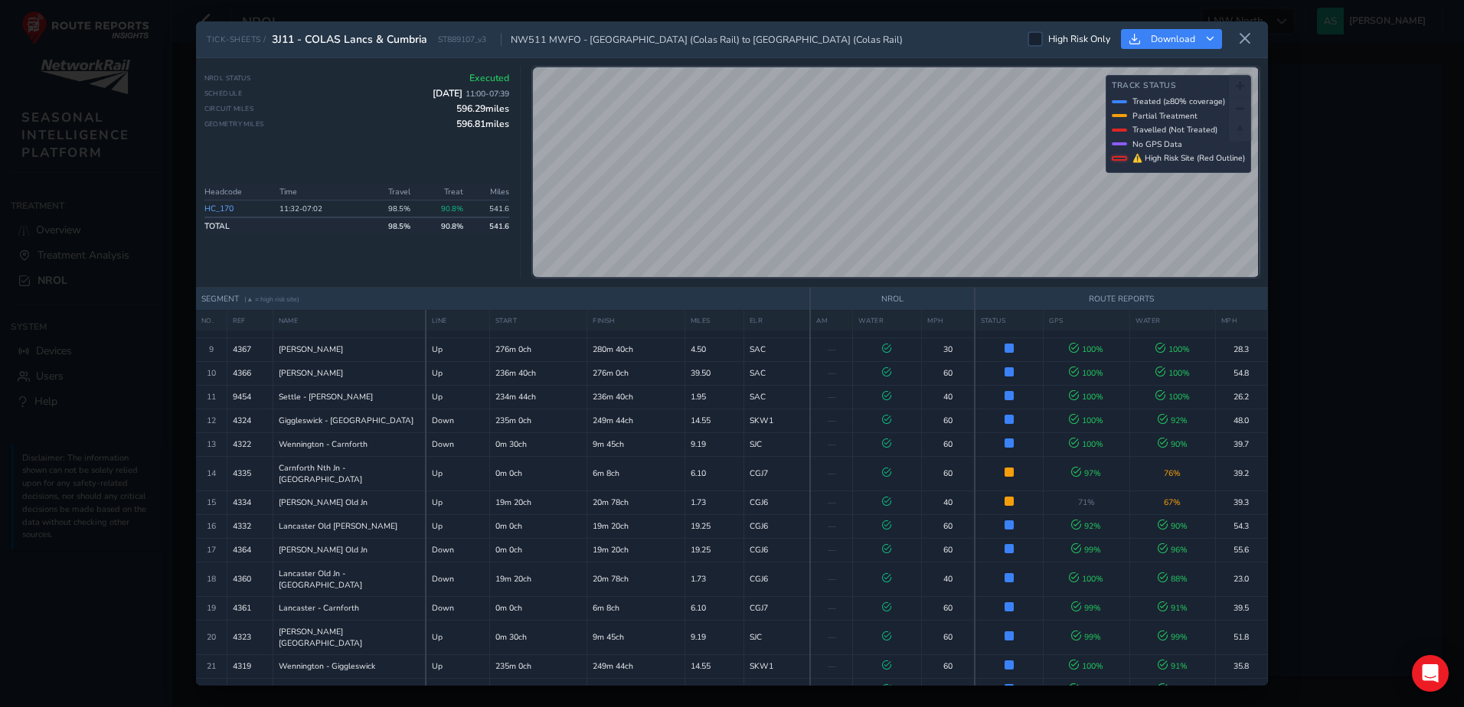
scroll to position [306, 0]
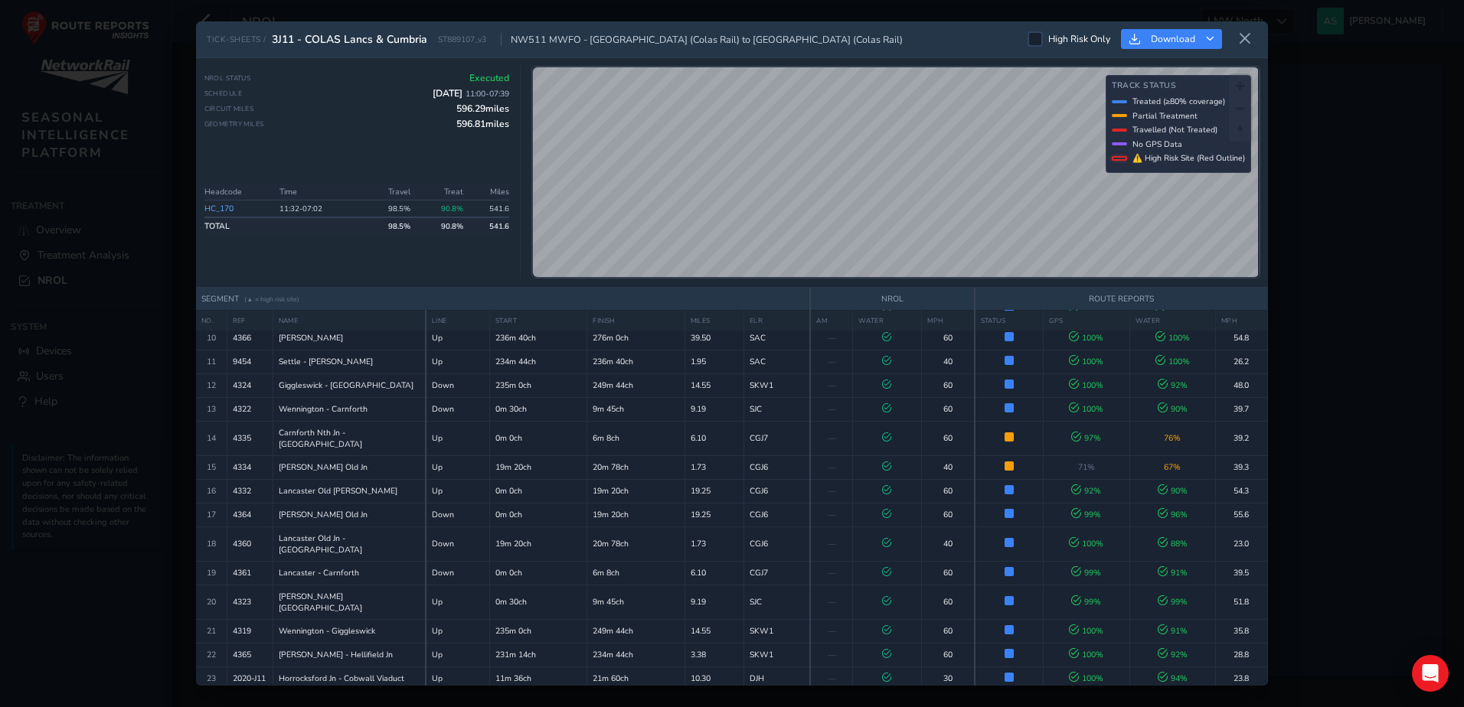
click at [224, 209] on link "HC_170" at bounding box center [218, 208] width 29 height 11
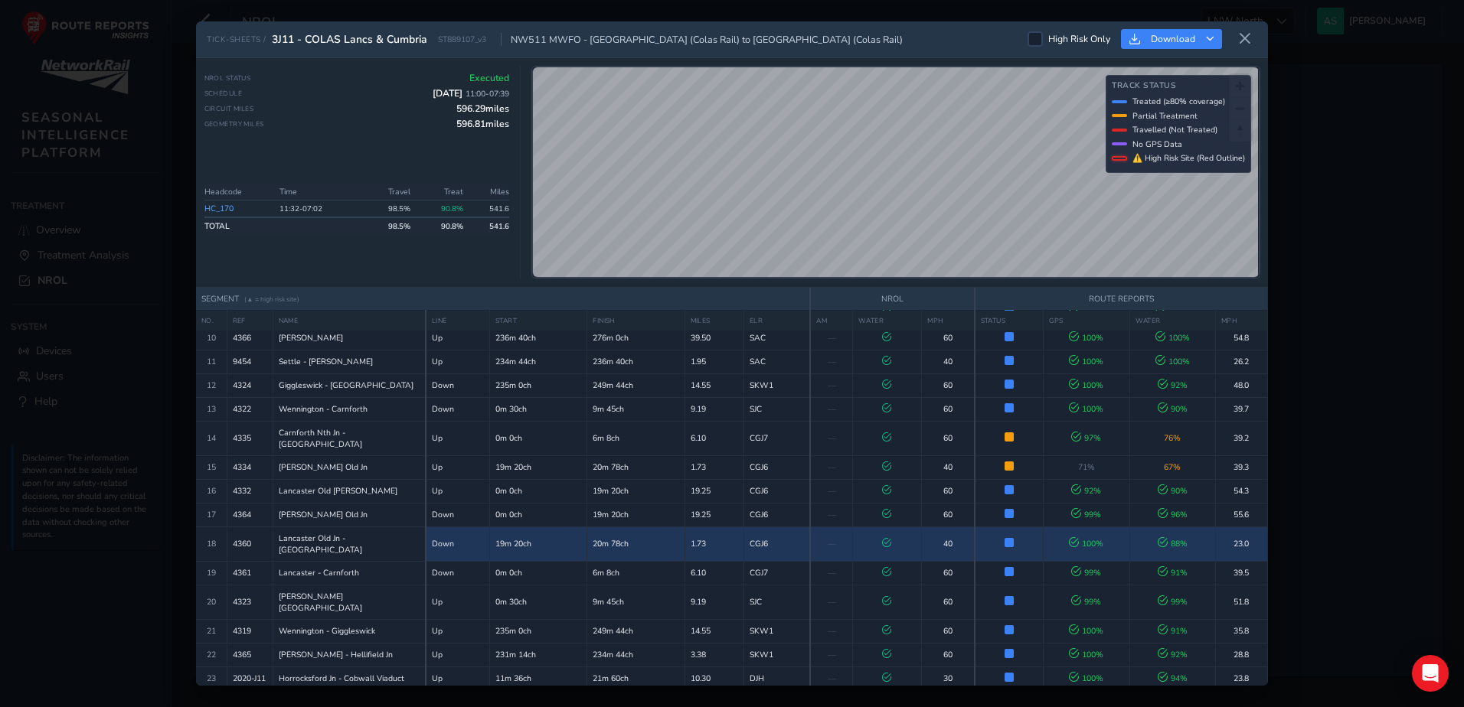
click at [658, 527] on td "20m 78ch" at bounding box center [635, 544] width 97 height 34
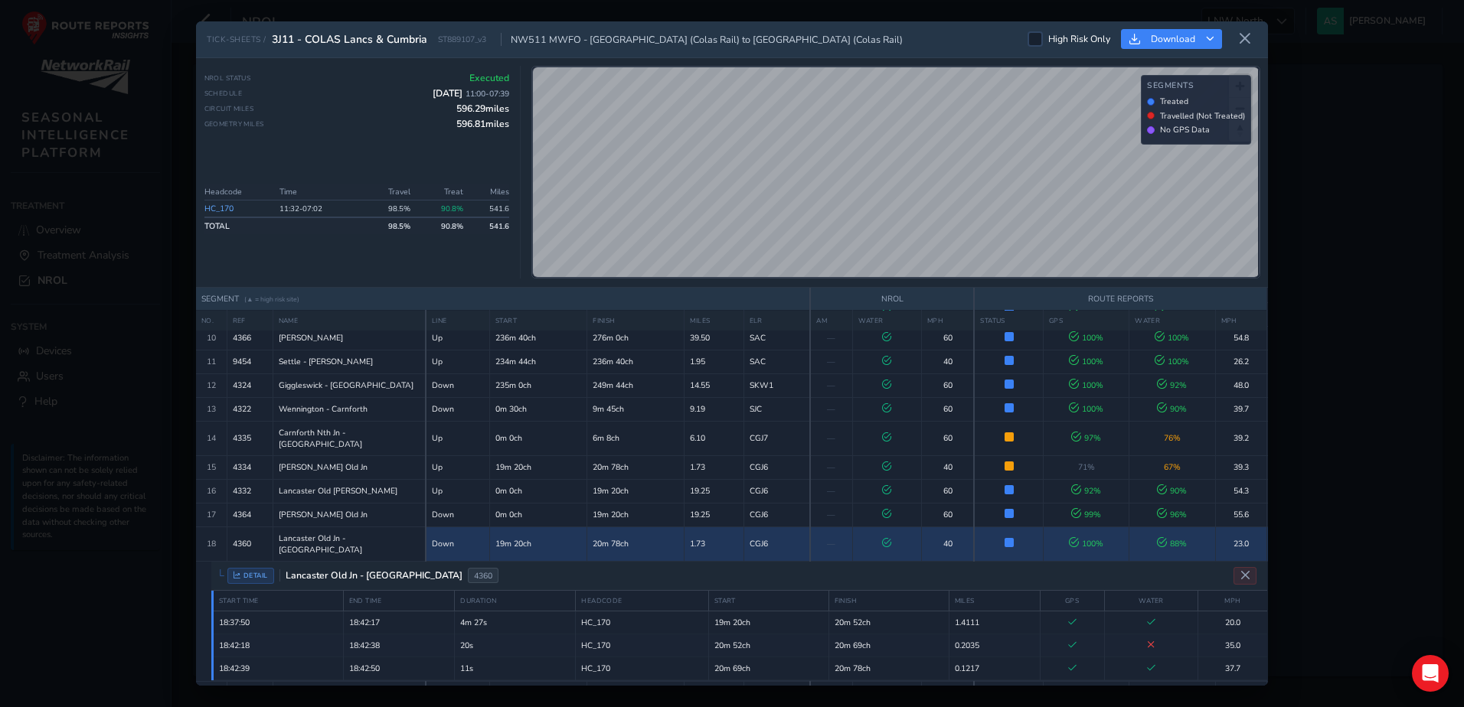
click at [658, 527] on td "20m 78ch" at bounding box center [635, 544] width 97 height 34
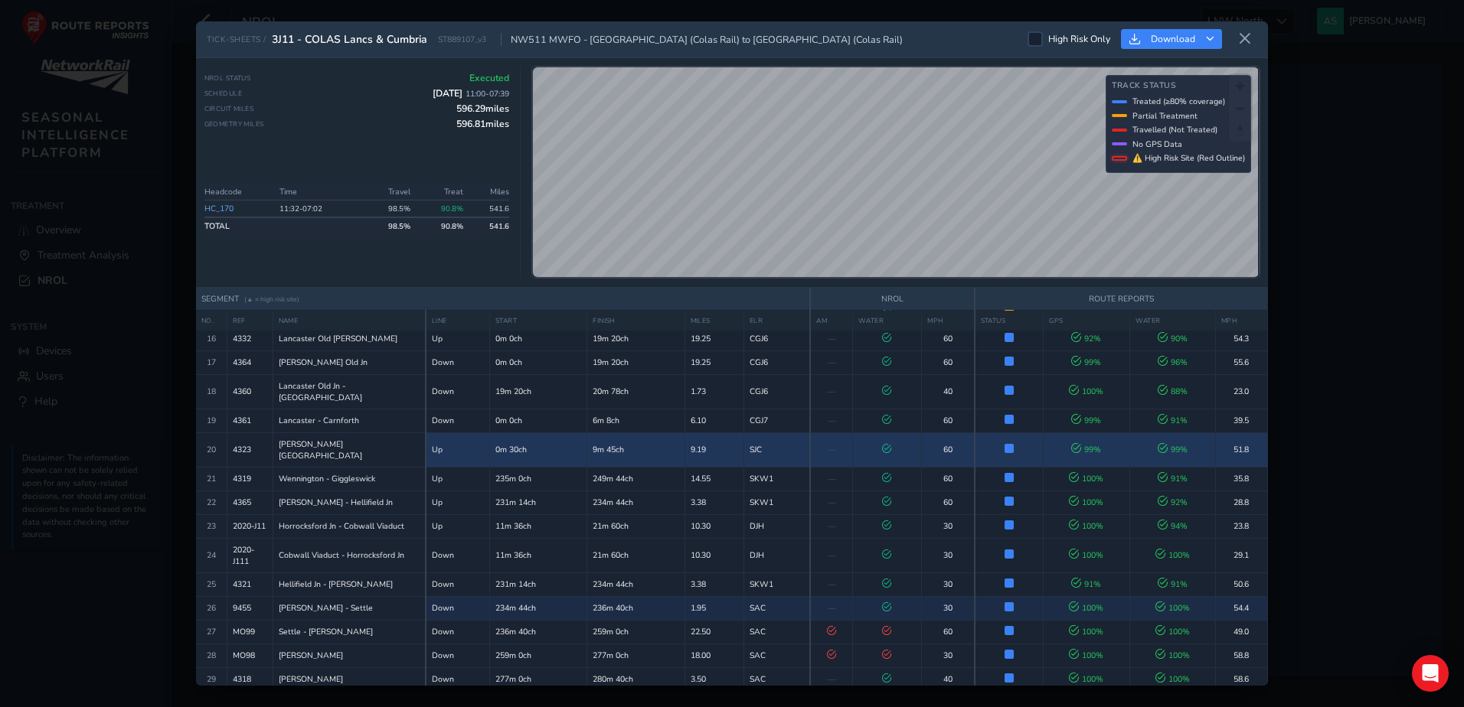
scroll to position [459, 0]
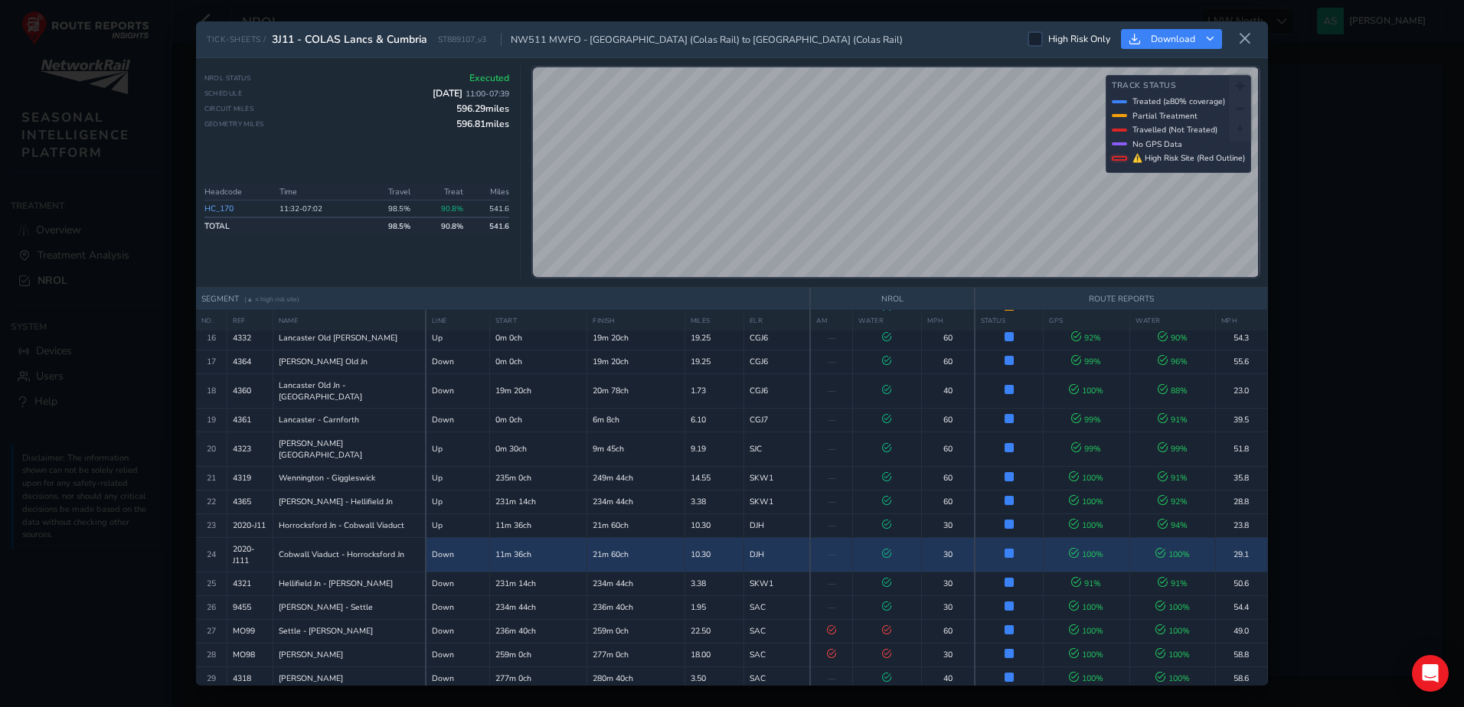
click at [621, 537] on td "21m 60ch" at bounding box center [635, 554] width 97 height 34
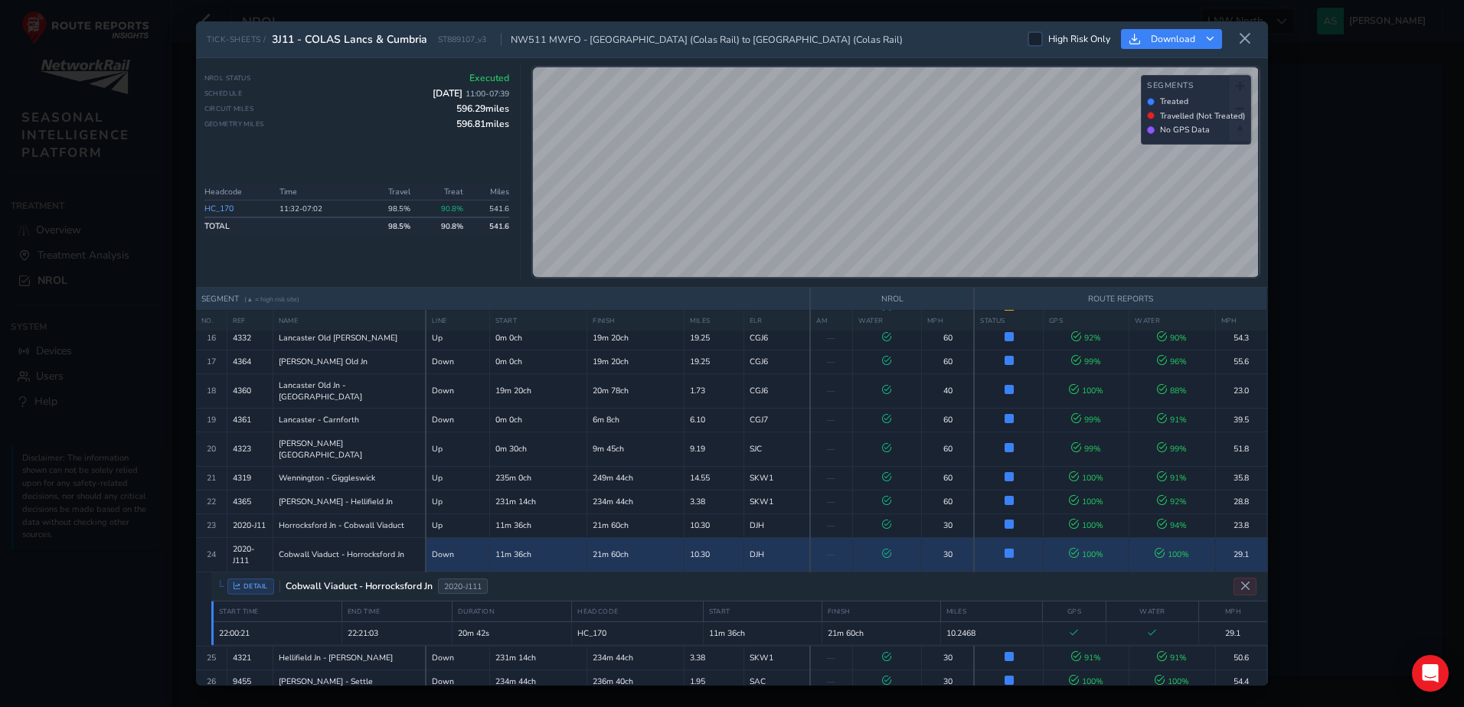
click at [638, 537] on td "21m 60ch" at bounding box center [635, 554] width 97 height 34
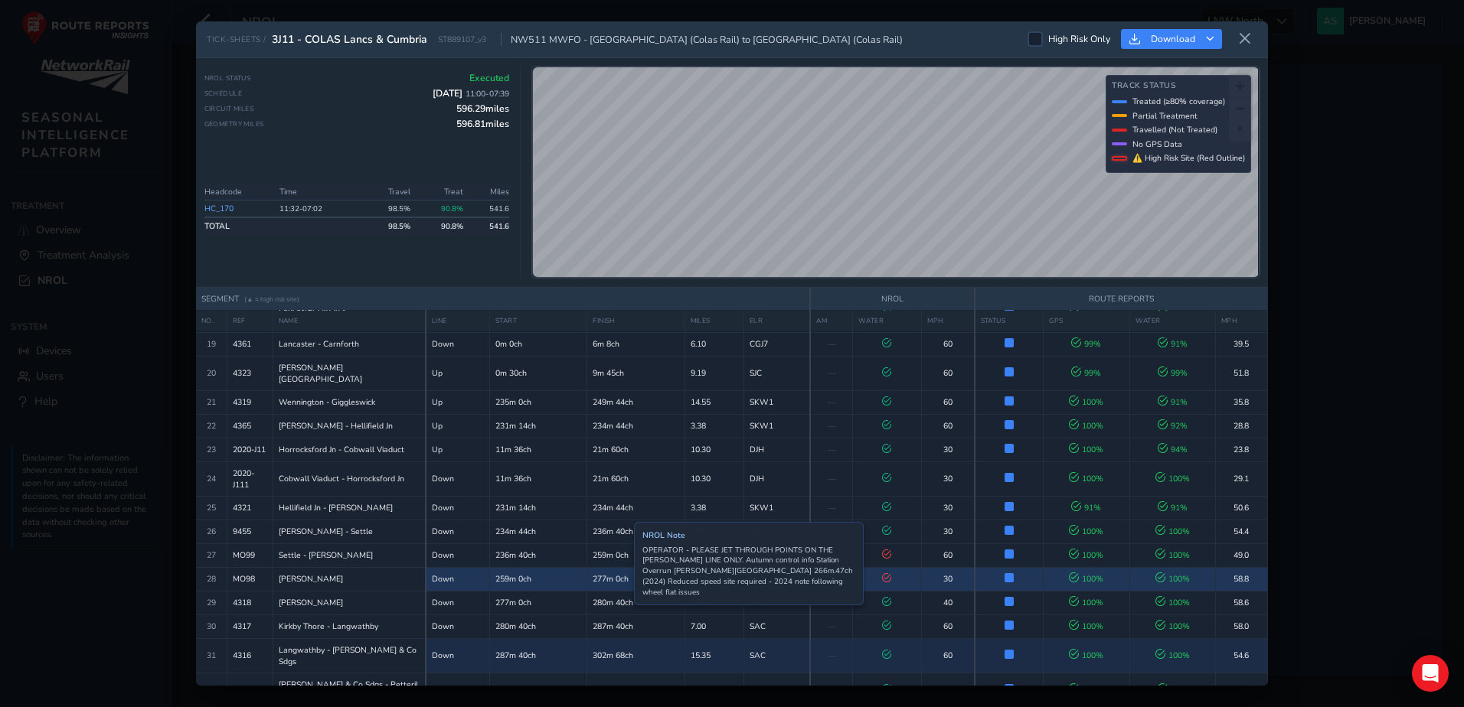
scroll to position [536, 0]
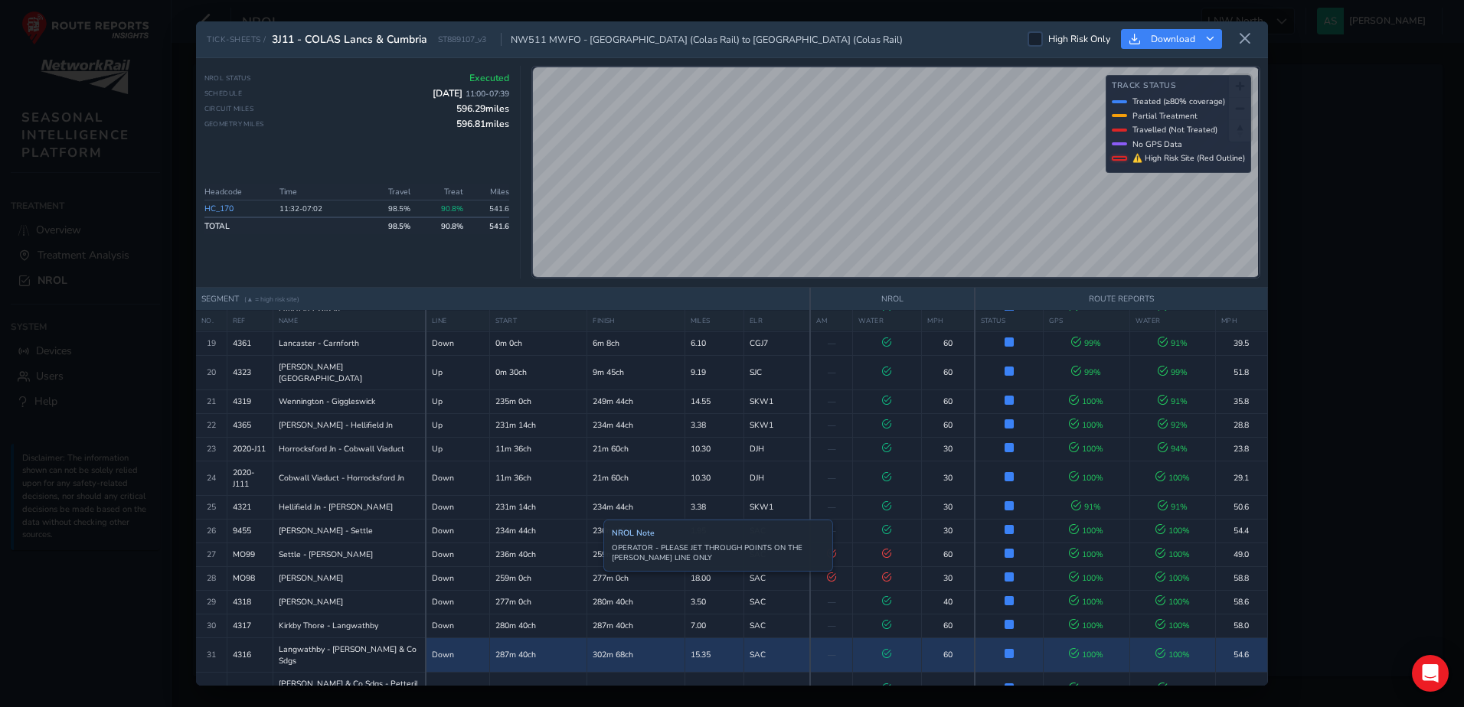
click at [592, 638] on td "302m 68ch" at bounding box center [635, 655] width 97 height 34
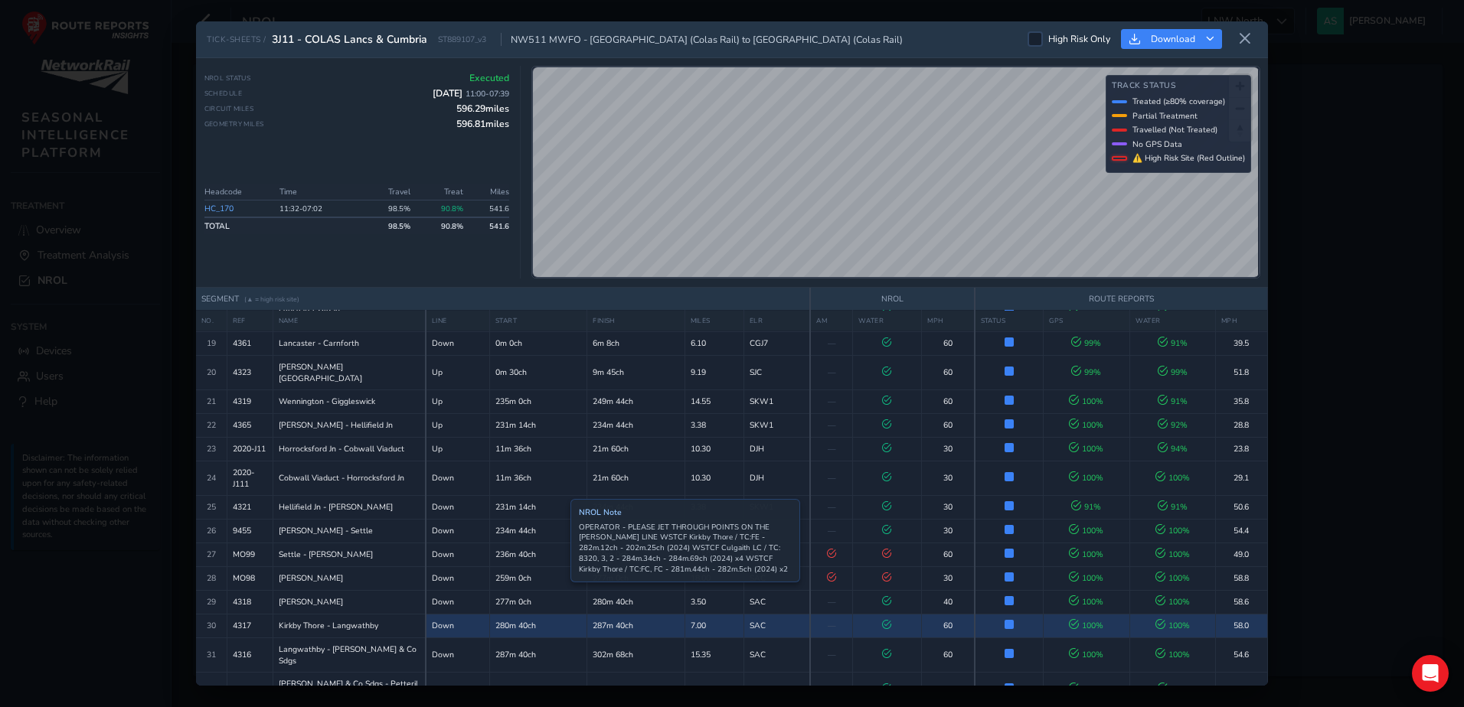
click at [559, 614] on td "280m 40ch" at bounding box center [537, 626] width 97 height 24
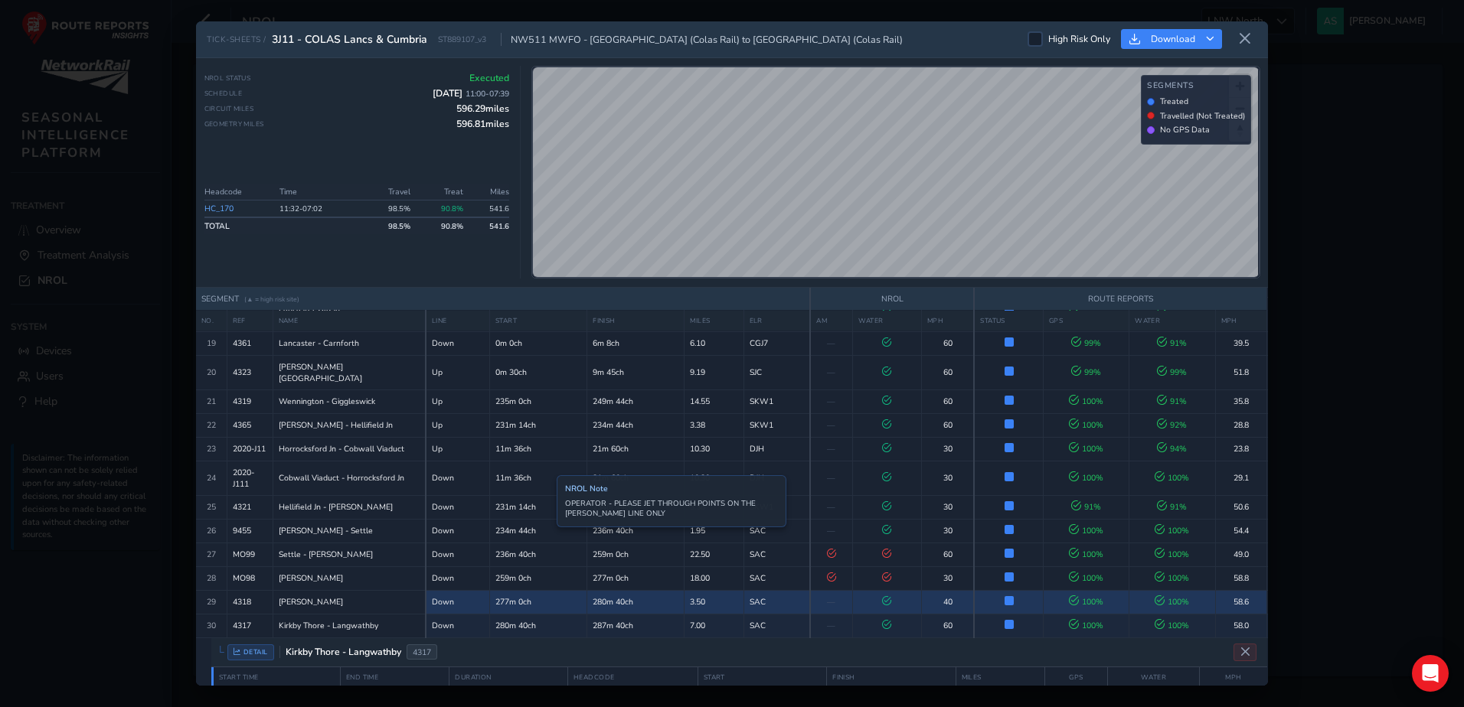
click at [544, 590] on td "277m 0ch" at bounding box center [537, 602] width 97 height 24
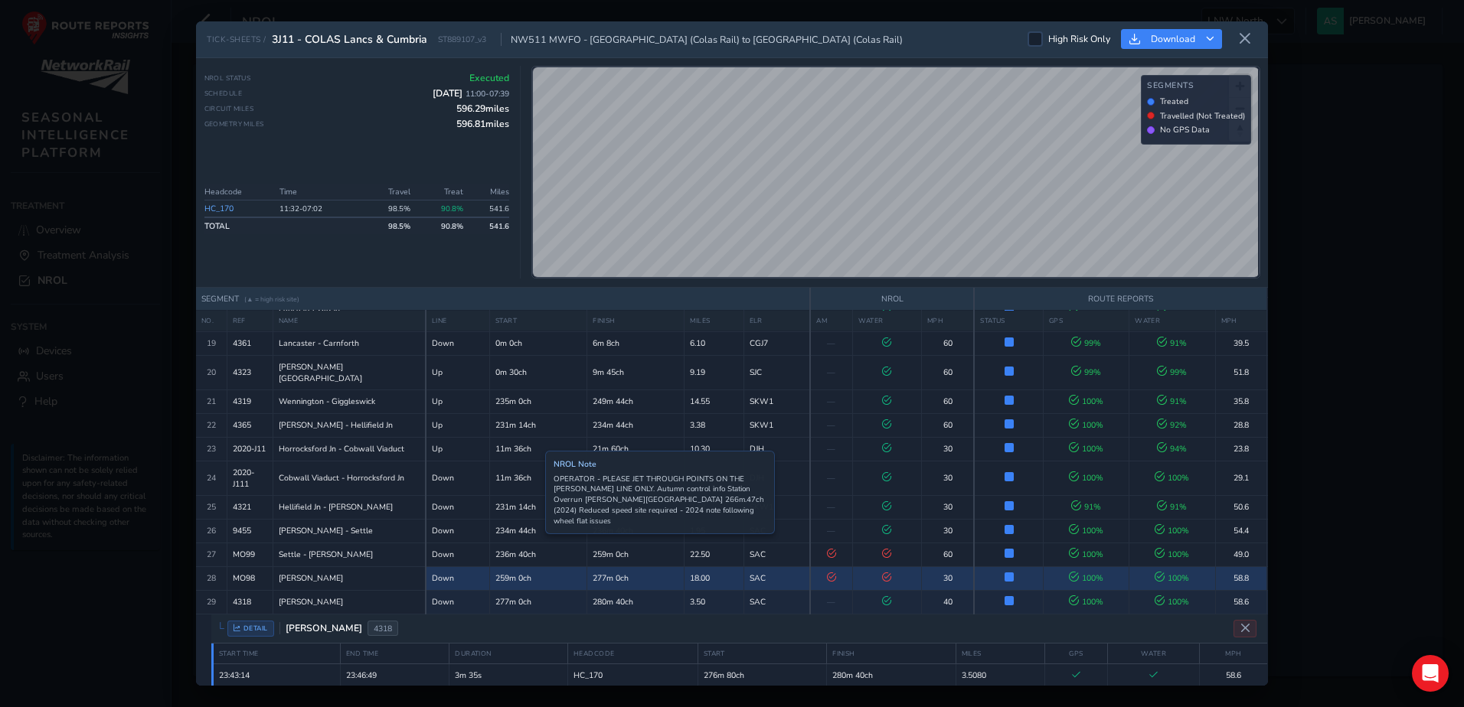
click at [534, 566] on td "259m 0ch" at bounding box center [537, 578] width 97 height 24
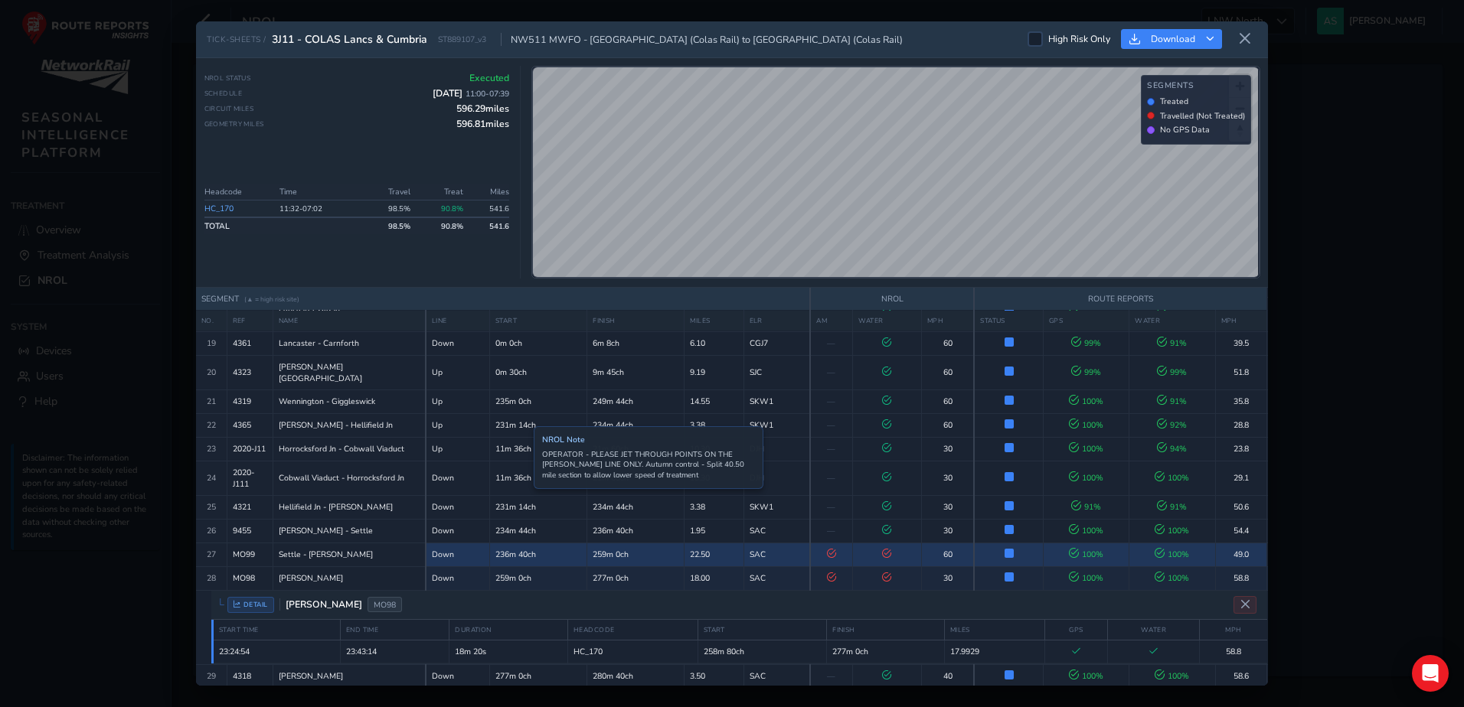
click at [522, 543] on td "236m 40ch" at bounding box center [537, 555] width 97 height 24
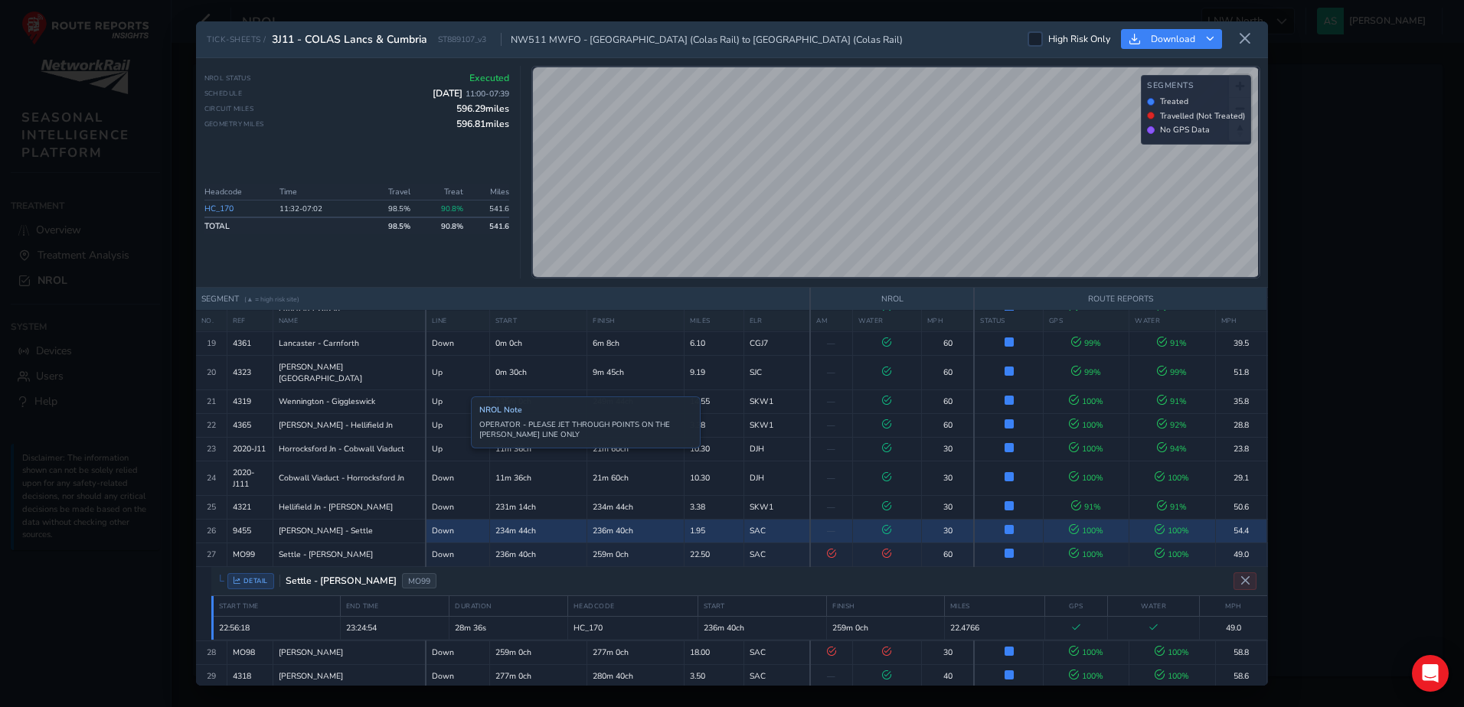
click at [459, 519] on td "Down" at bounding box center [458, 531] width 64 height 24
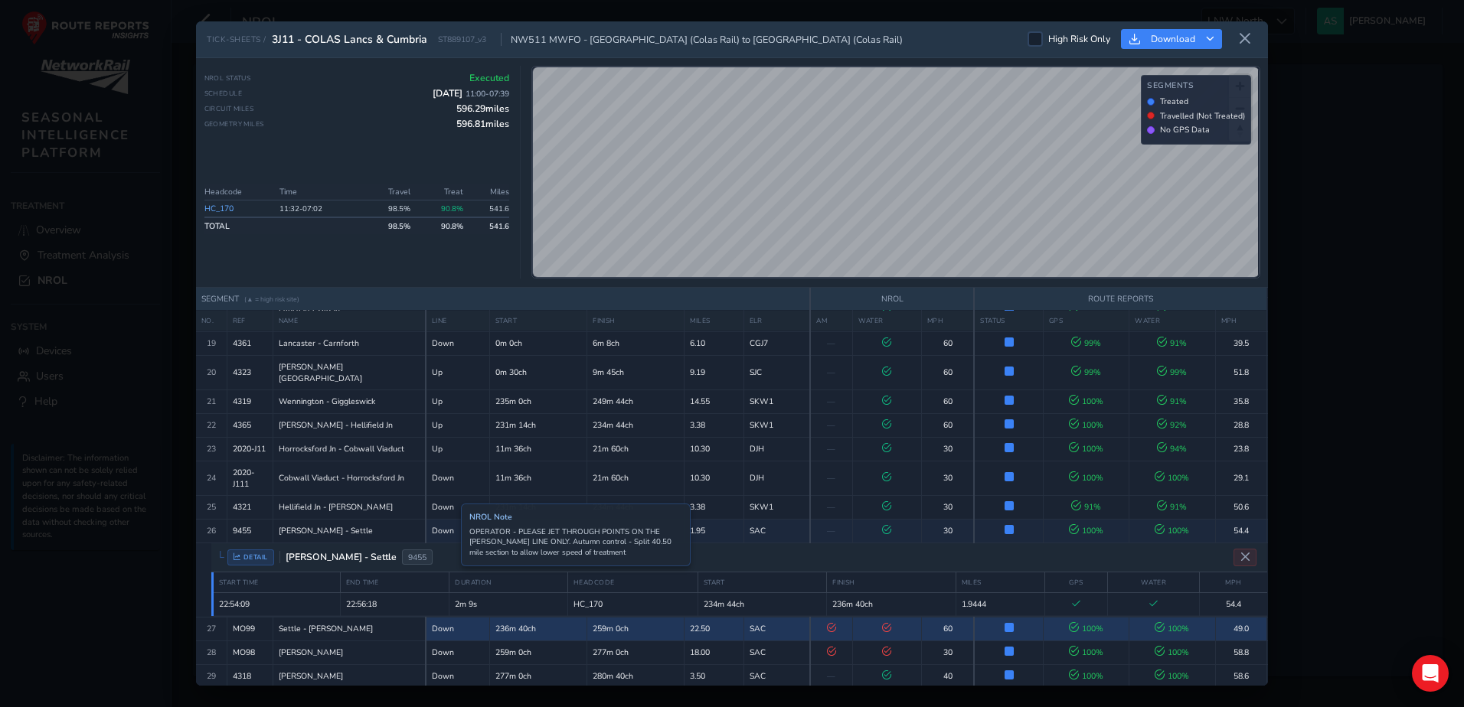
click at [449, 617] on td "Down" at bounding box center [458, 629] width 64 height 24
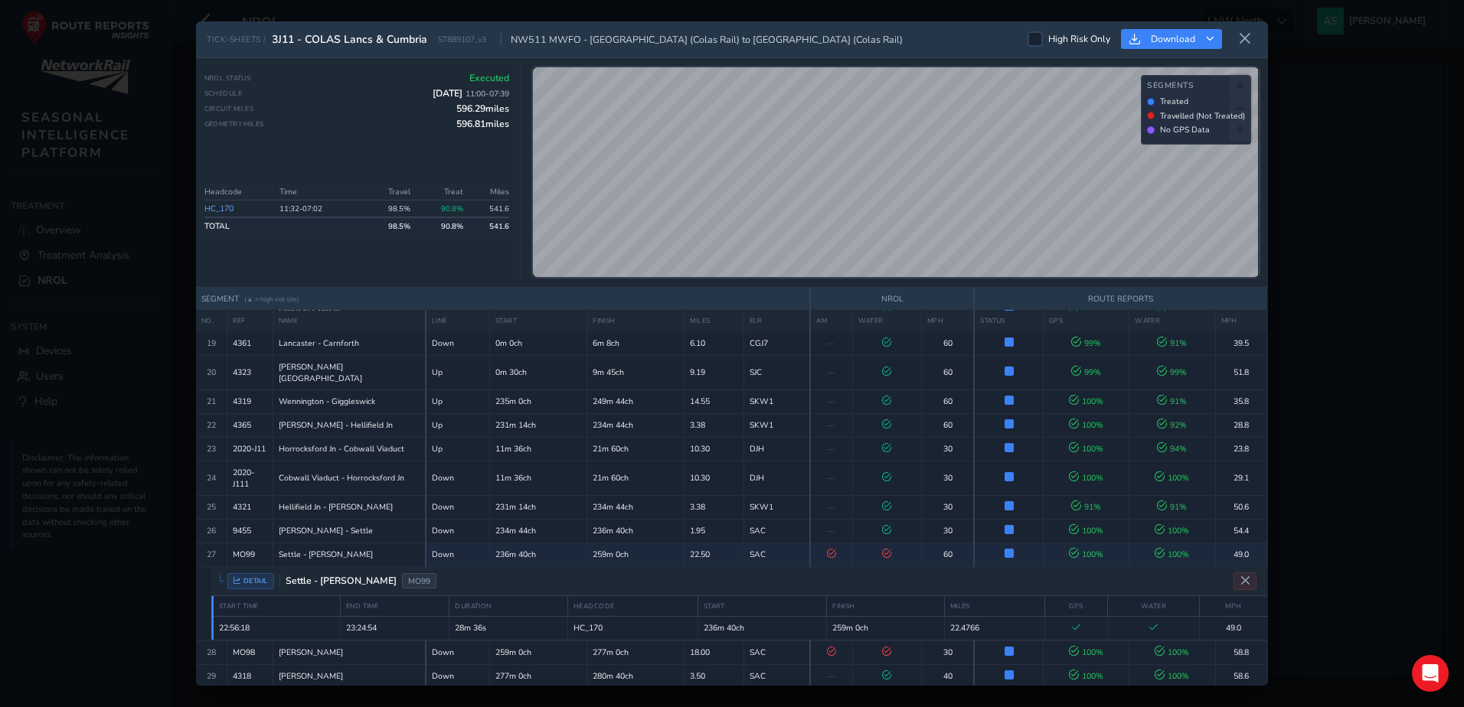
drag, startPoint x: 1247, startPoint y: 37, endPoint x: 1171, endPoint y: 5, distance: 82.3
click at [1247, 37] on icon at bounding box center [1245, 39] width 14 height 14
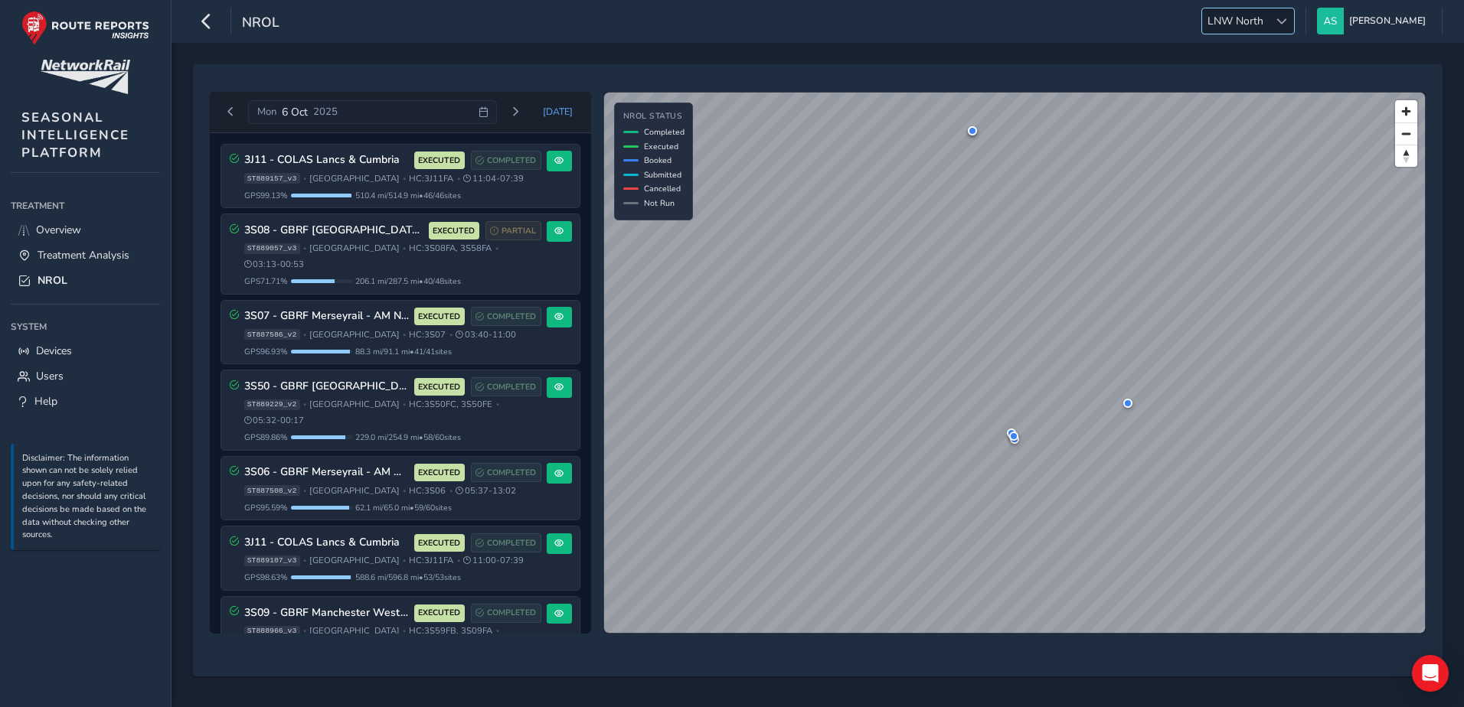
click at [1253, 28] on span "LNW North" at bounding box center [1235, 20] width 67 height 25
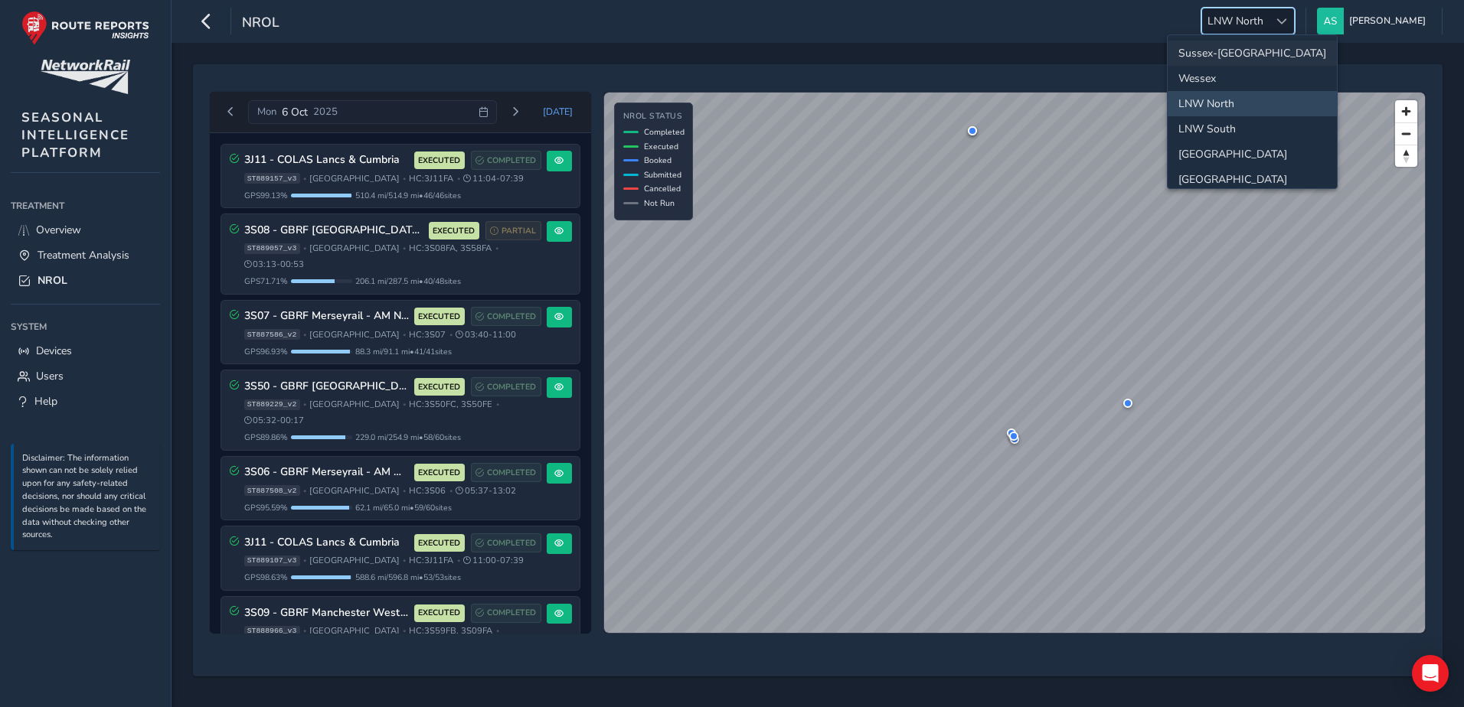
click at [1232, 47] on li "Sussex-[GEOGRAPHIC_DATA]" at bounding box center [1251, 53] width 169 height 25
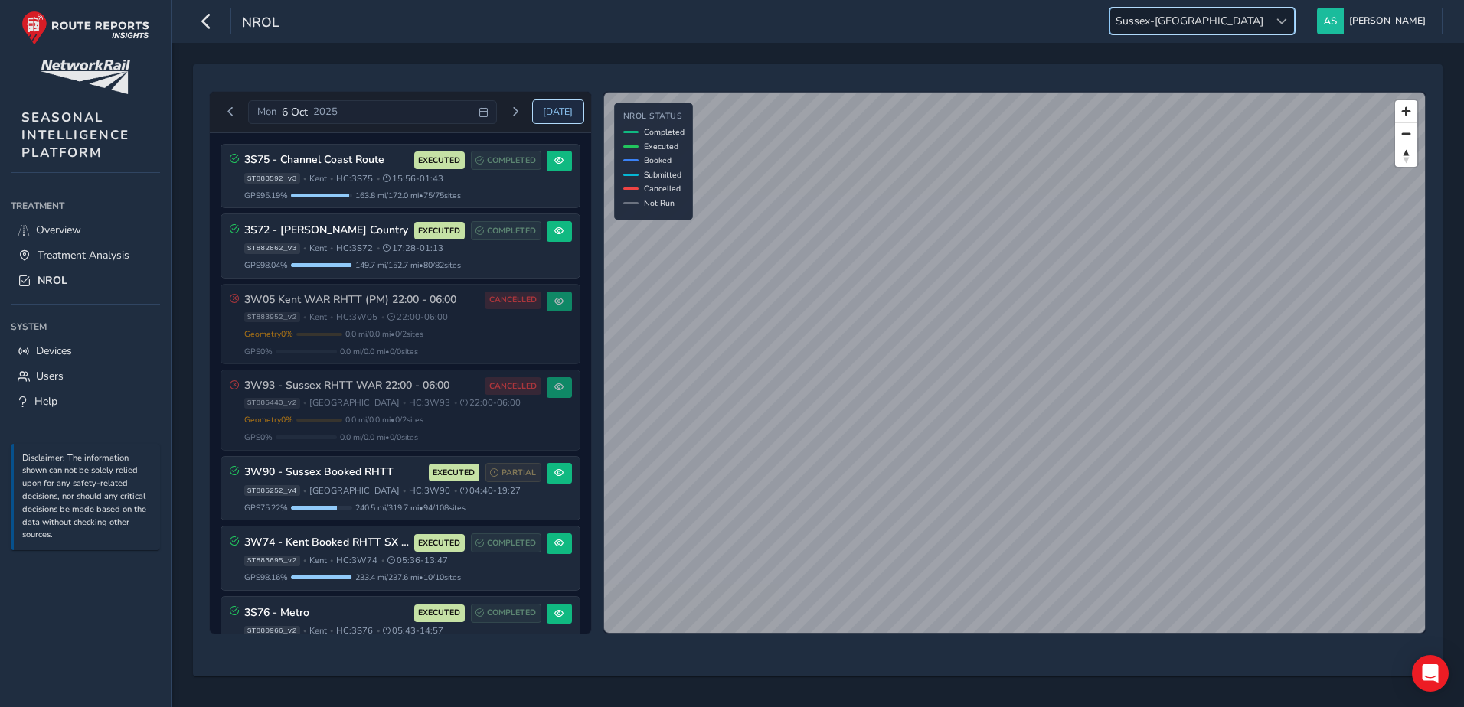
click at [564, 109] on span "Today" at bounding box center [558, 112] width 30 height 12
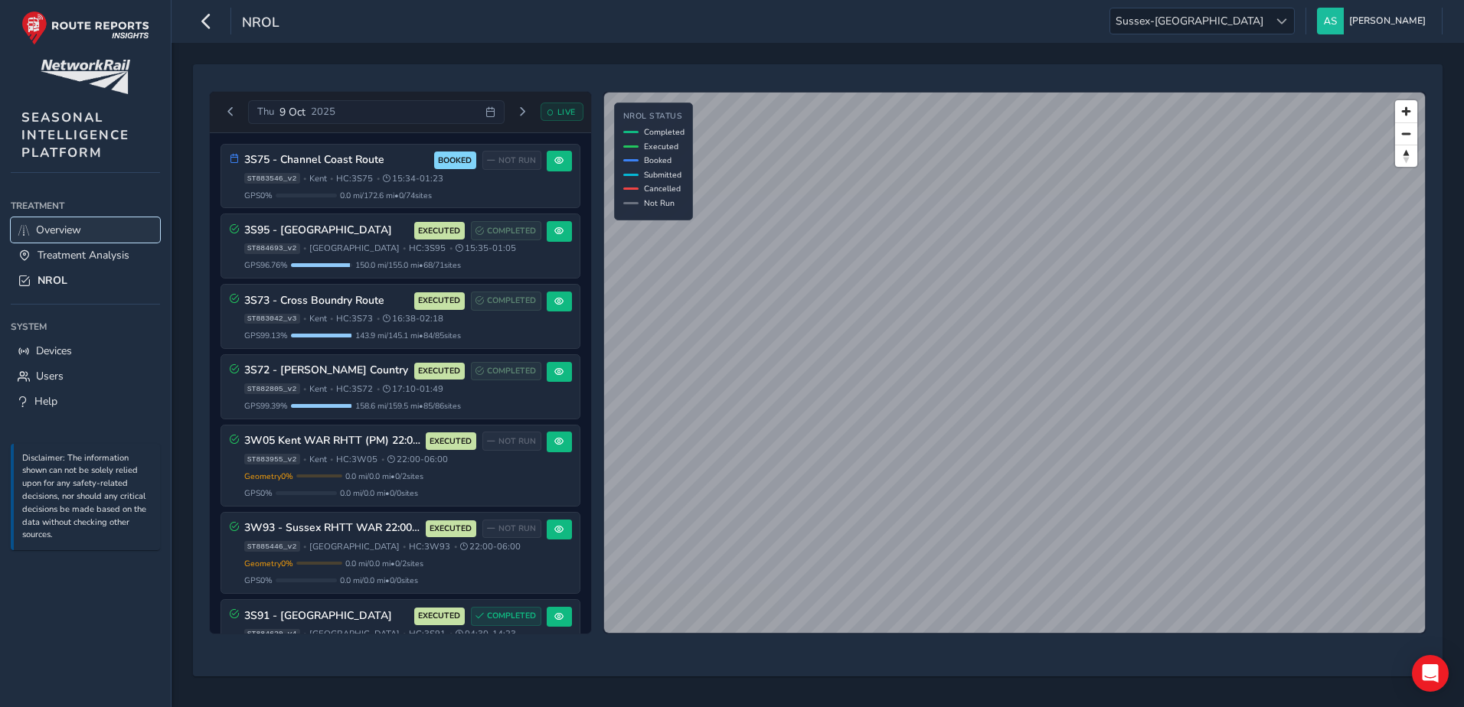
click at [96, 227] on link "Overview" at bounding box center [85, 229] width 149 height 25
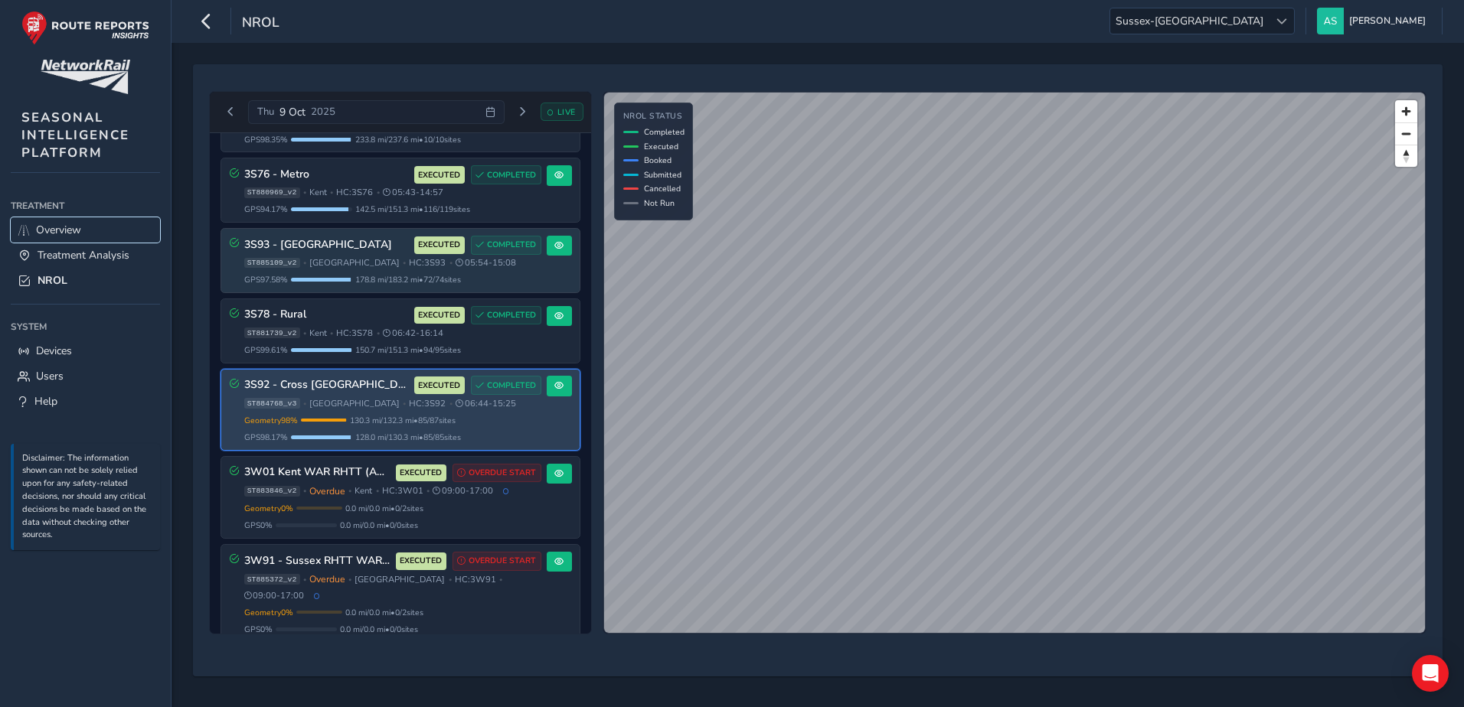
scroll to position [689, 0]
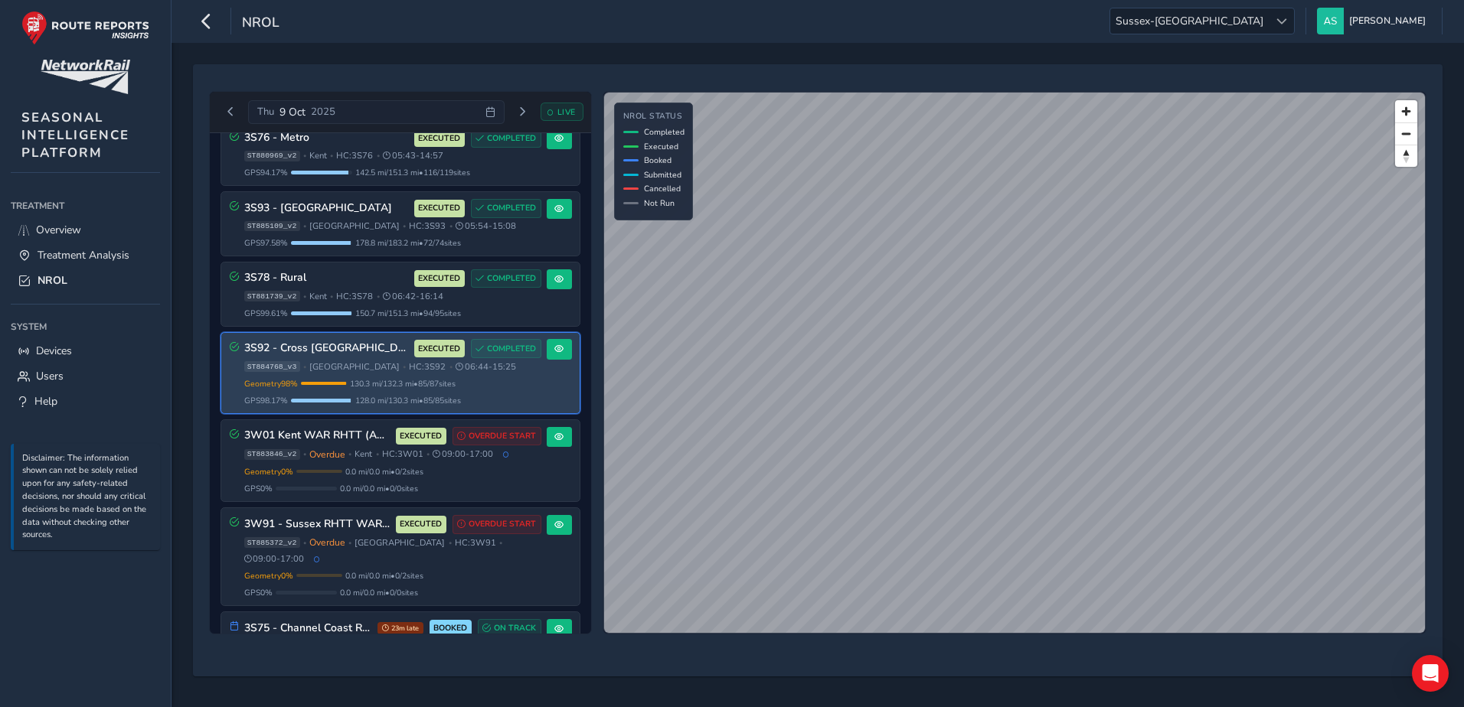
click at [377, 382] on span "130.3 mi / 132.3 mi • 85 / 87 sites" at bounding box center [403, 383] width 106 height 11
click at [547, 351] on button at bounding box center [559, 349] width 25 height 21
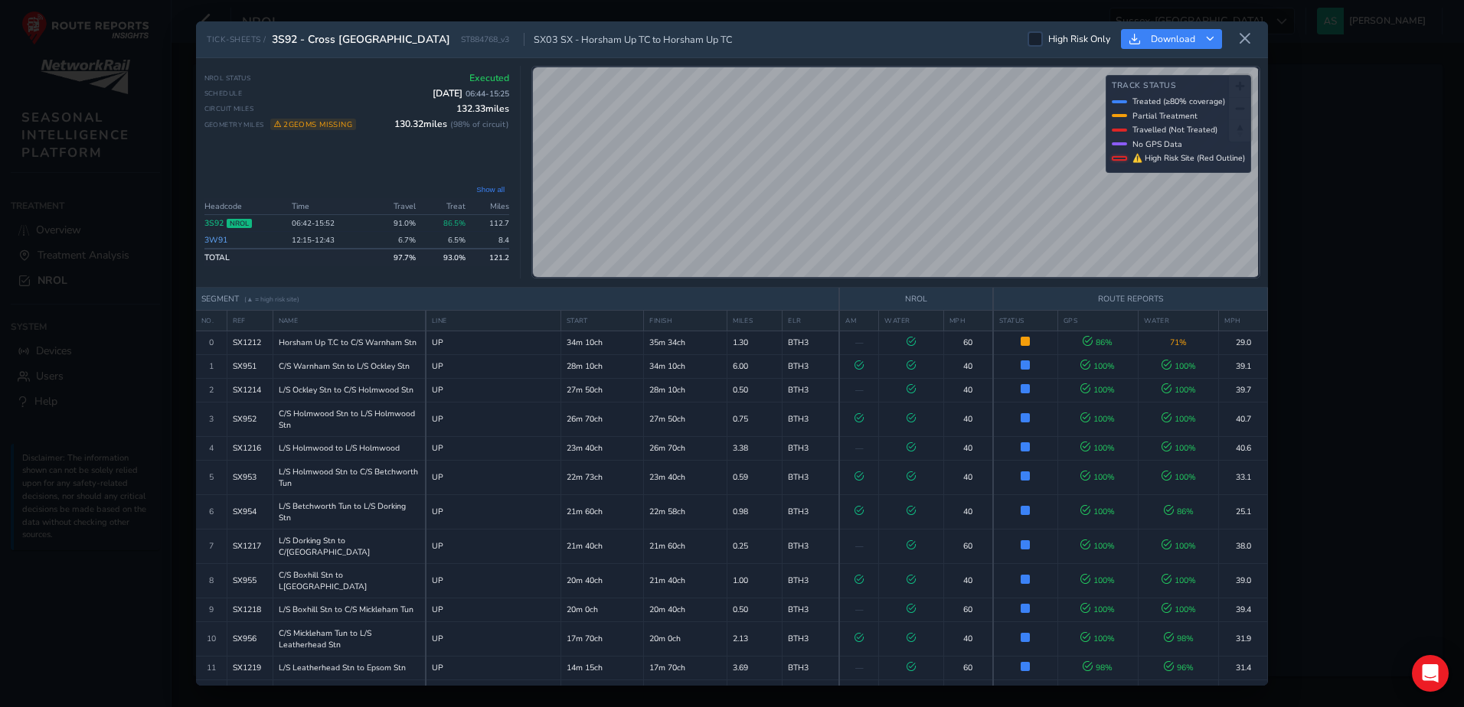
click at [1346, 379] on div "TICK-SHEETS / 3S92 - Cross London ST884768_v3 SX03 SX - Horsham Up TC to Horsha…" at bounding box center [732, 353] width 1464 height 707
click at [1251, 38] on icon at bounding box center [1245, 39] width 14 height 14
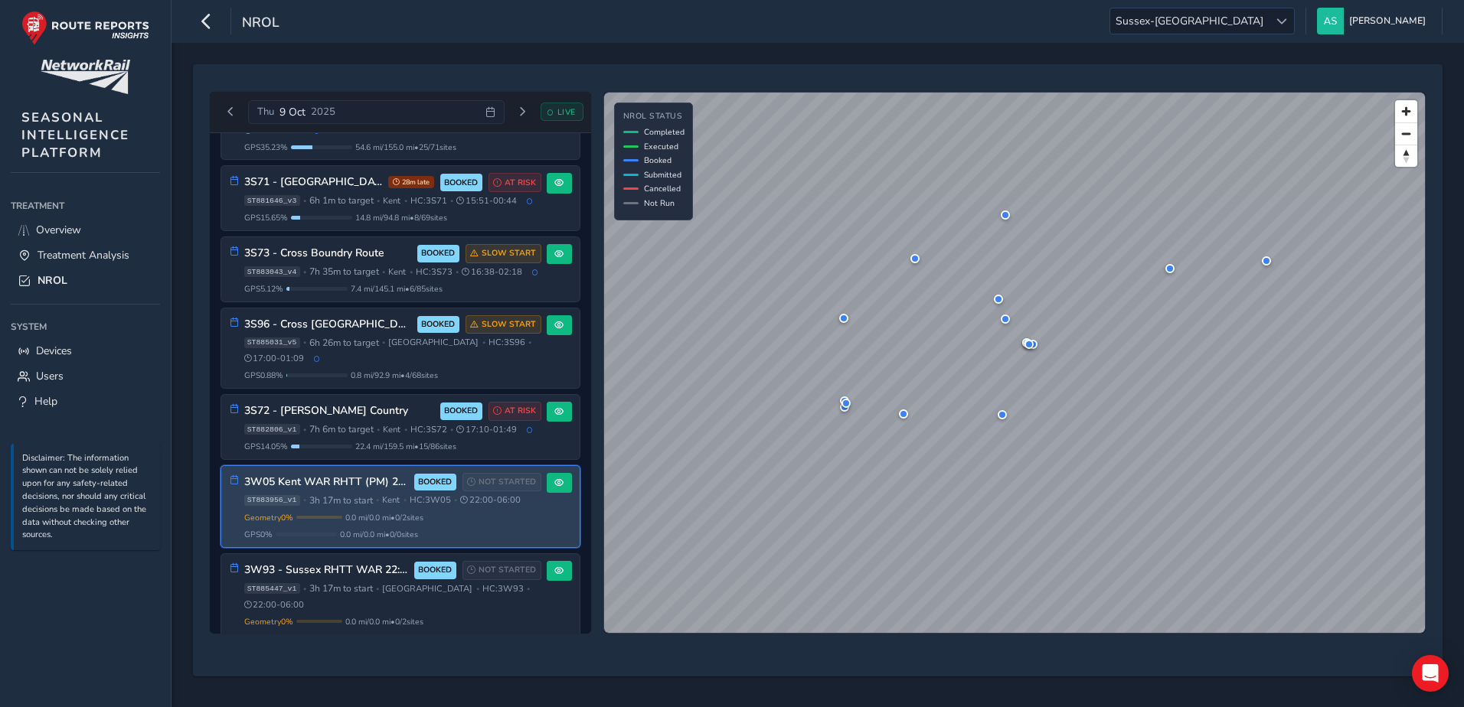
scroll to position [1430, 0]
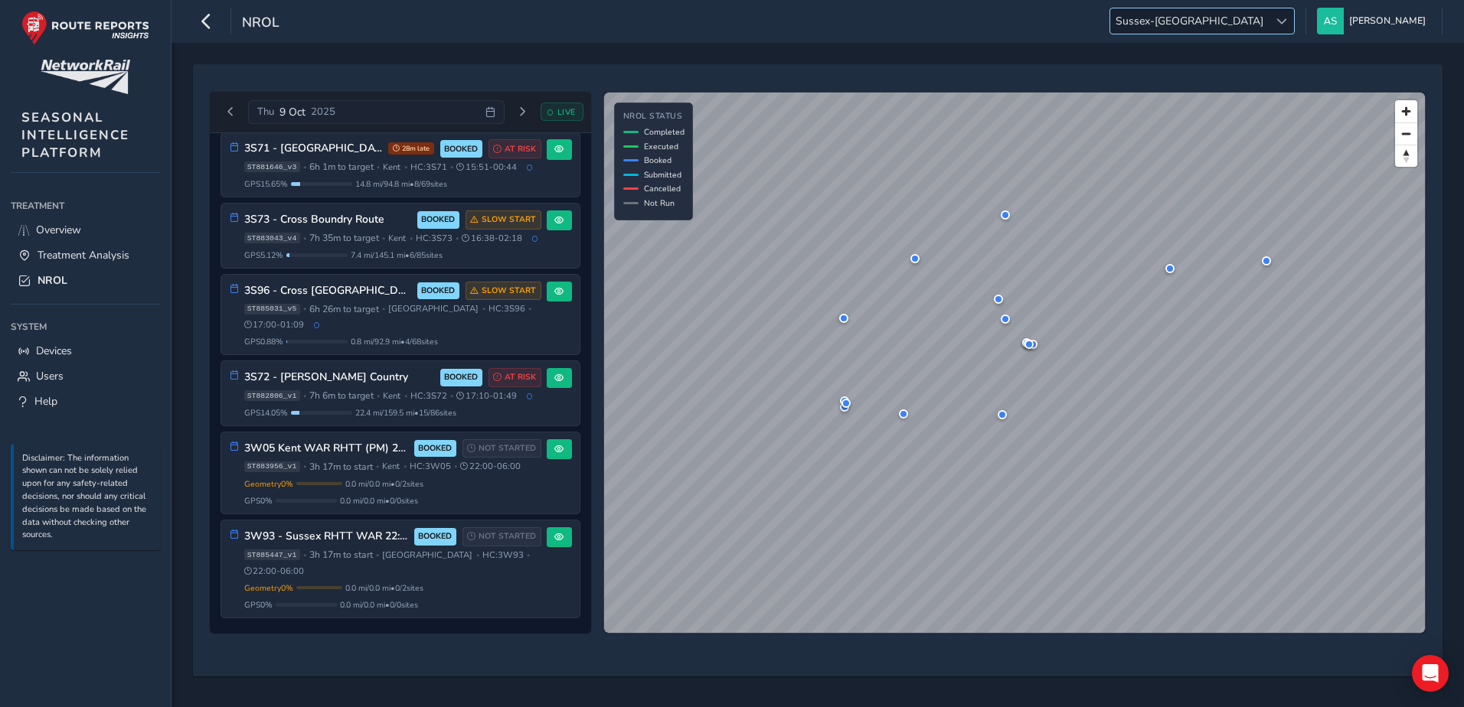
click at [1268, 18] on span "Sussex-[GEOGRAPHIC_DATA]" at bounding box center [1189, 20] width 158 height 25
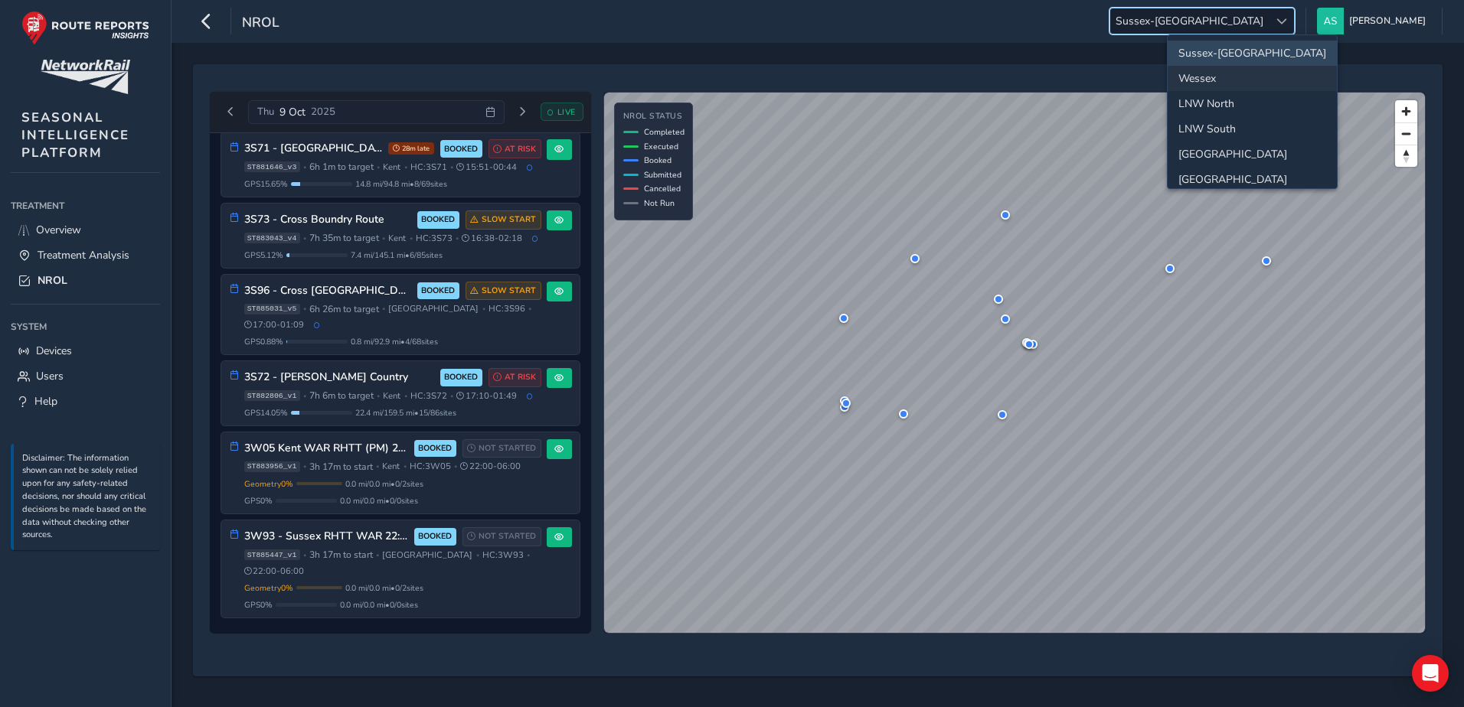
click at [1270, 75] on li "Wessex" at bounding box center [1251, 78] width 169 height 25
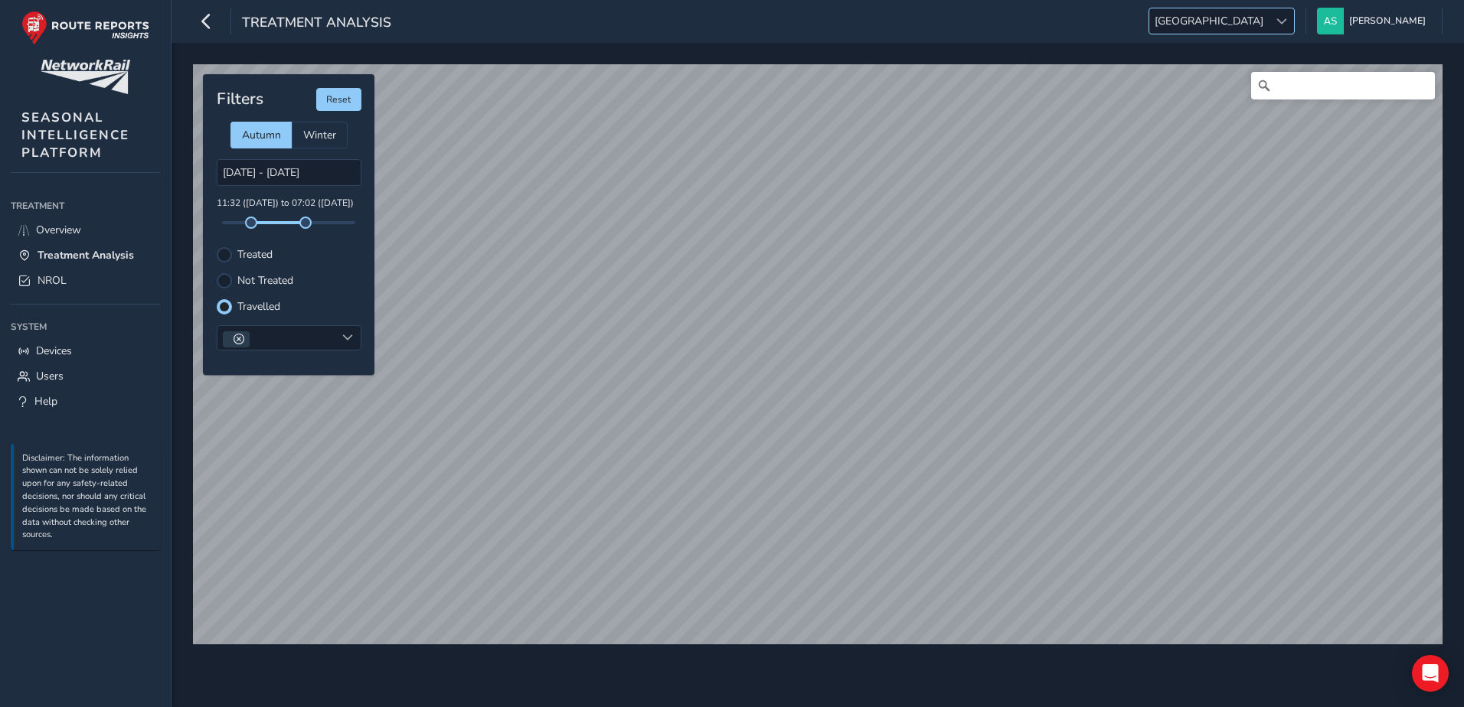
click at [1268, 31] on span "[GEOGRAPHIC_DATA]" at bounding box center [1208, 20] width 119 height 25
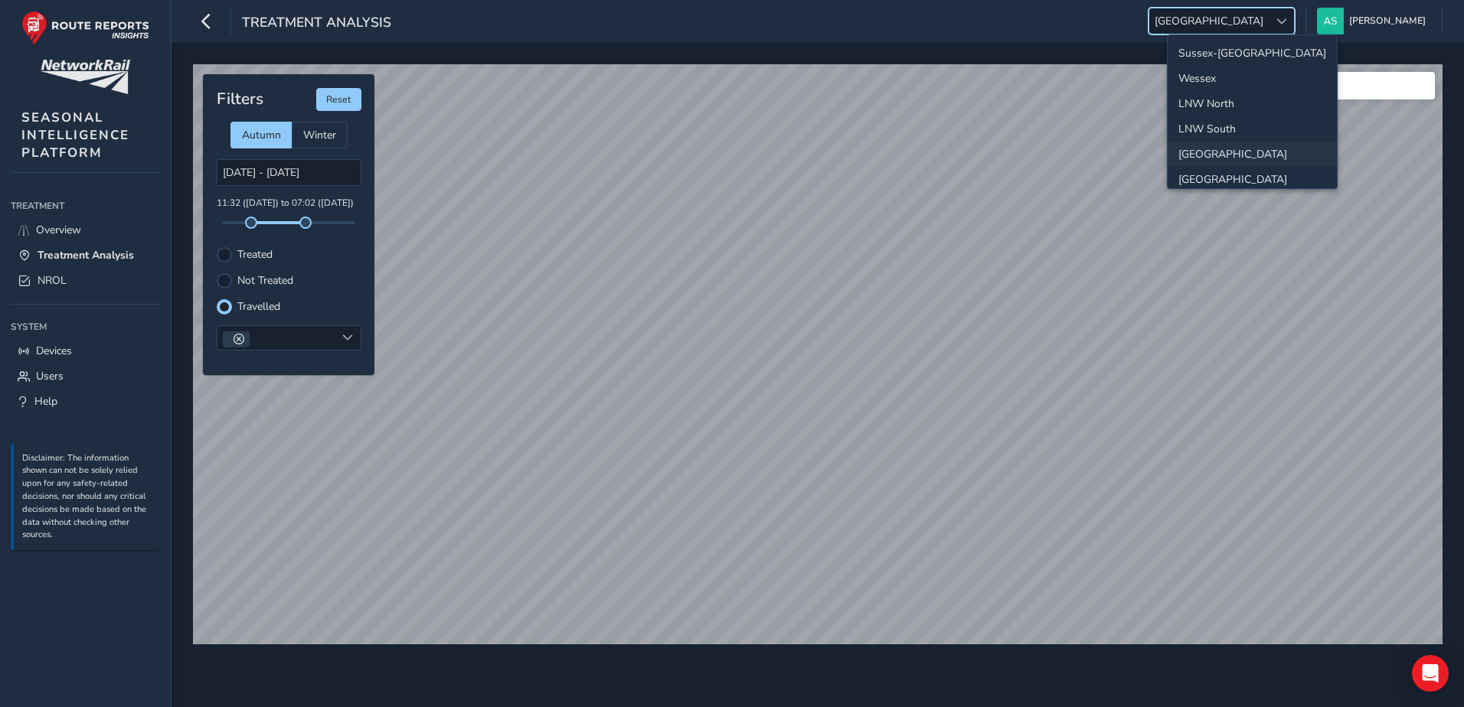
scroll to position [54, 0]
click at [1222, 52] on li "LNW North" at bounding box center [1251, 49] width 169 height 25
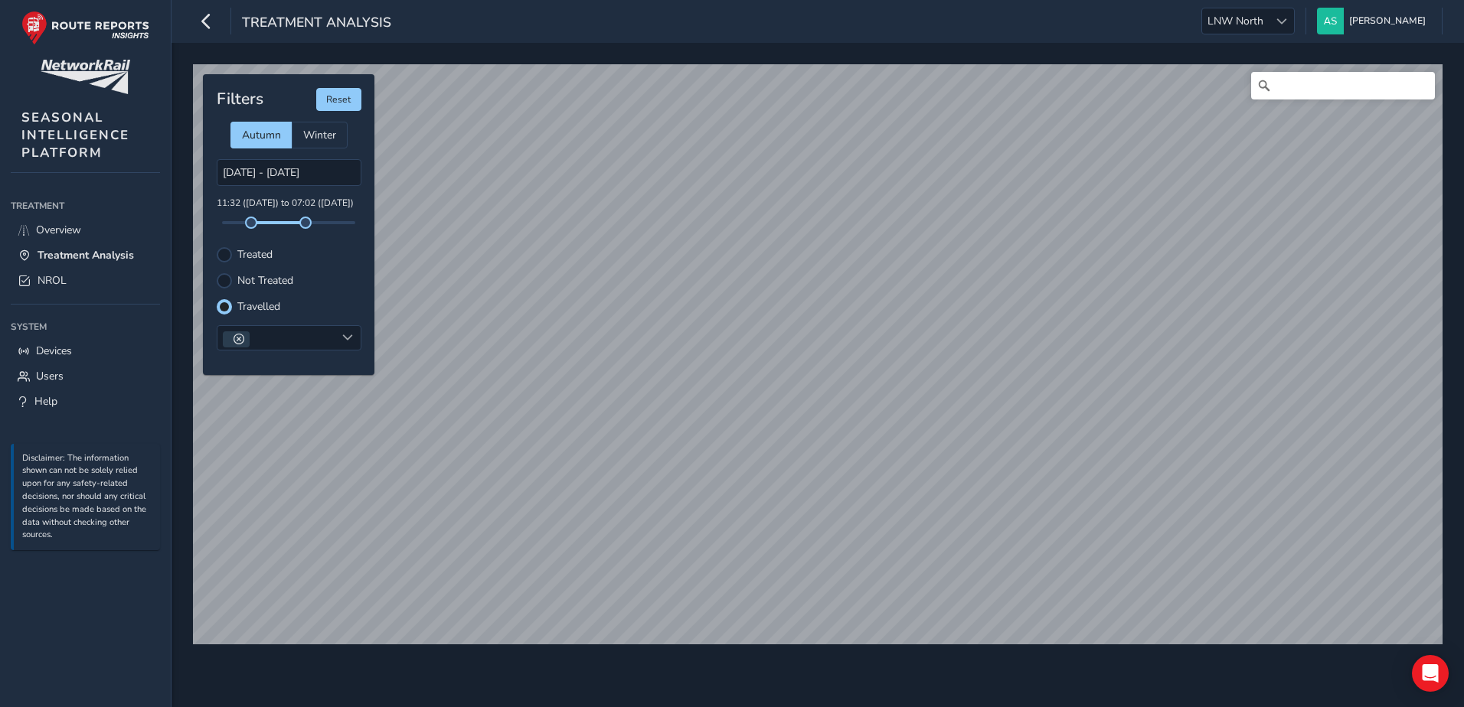
click at [255, 253] on label "Treated" at bounding box center [254, 255] width 35 height 11
click at [224, 253] on input "Treated" at bounding box center [224, 253] width 0 height 0
click at [231, 302] on div at bounding box center [224, 306] width 15 height 15
click at [1268, 28] on span "LNW North" at bounding box center [1235, 20] width 67 height 25
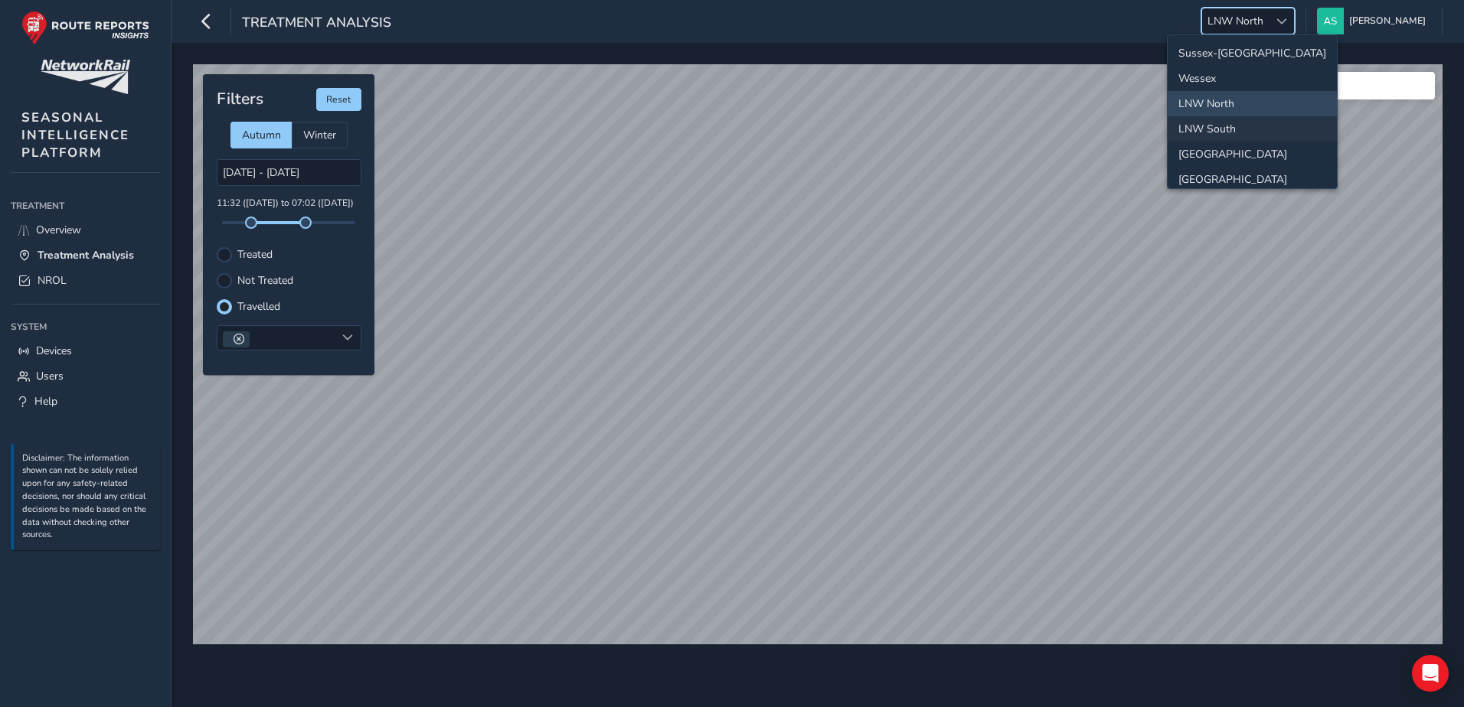
click at [1250, 124] on li "LNW South" at bounding box center [1251, 128] width 169 height 25
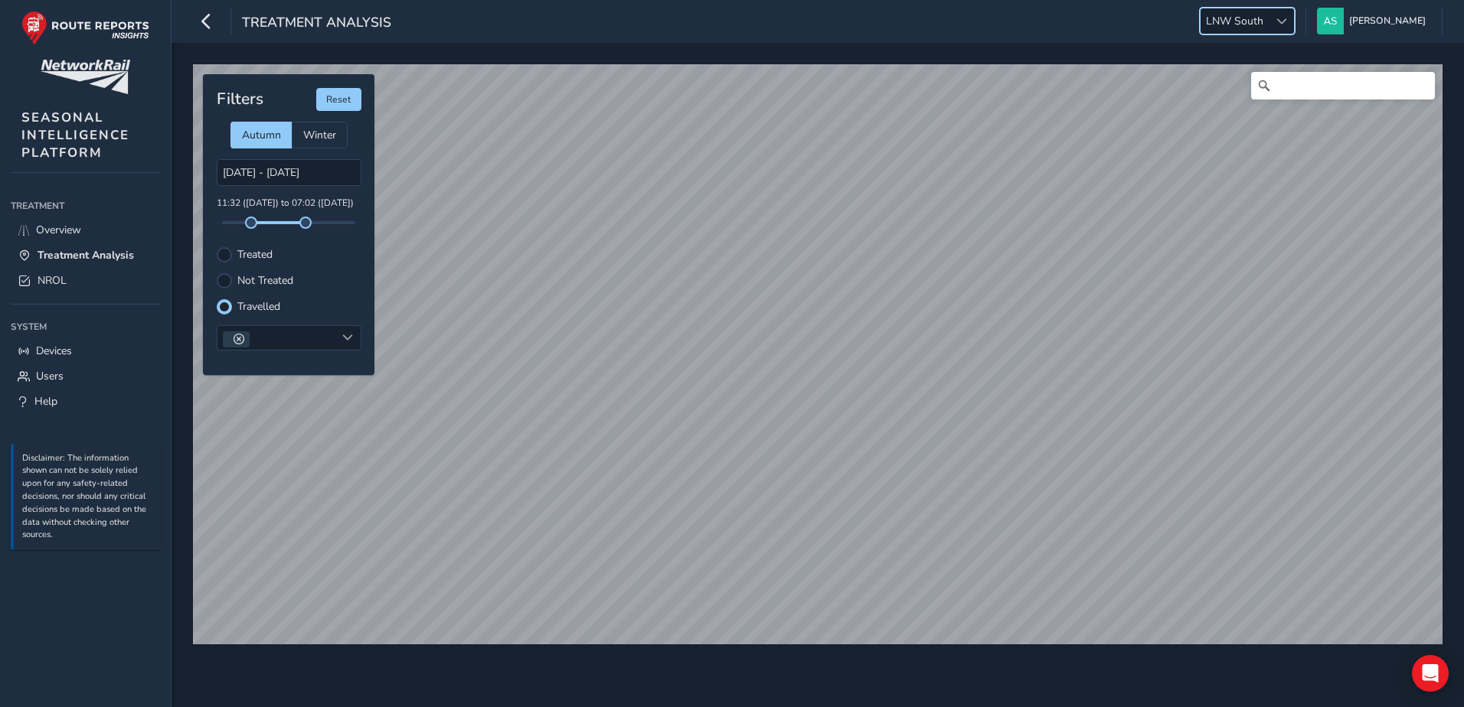
click at [1268, 21] on span "LNW South" at bounding box center [1234, 20] width 68 height 25
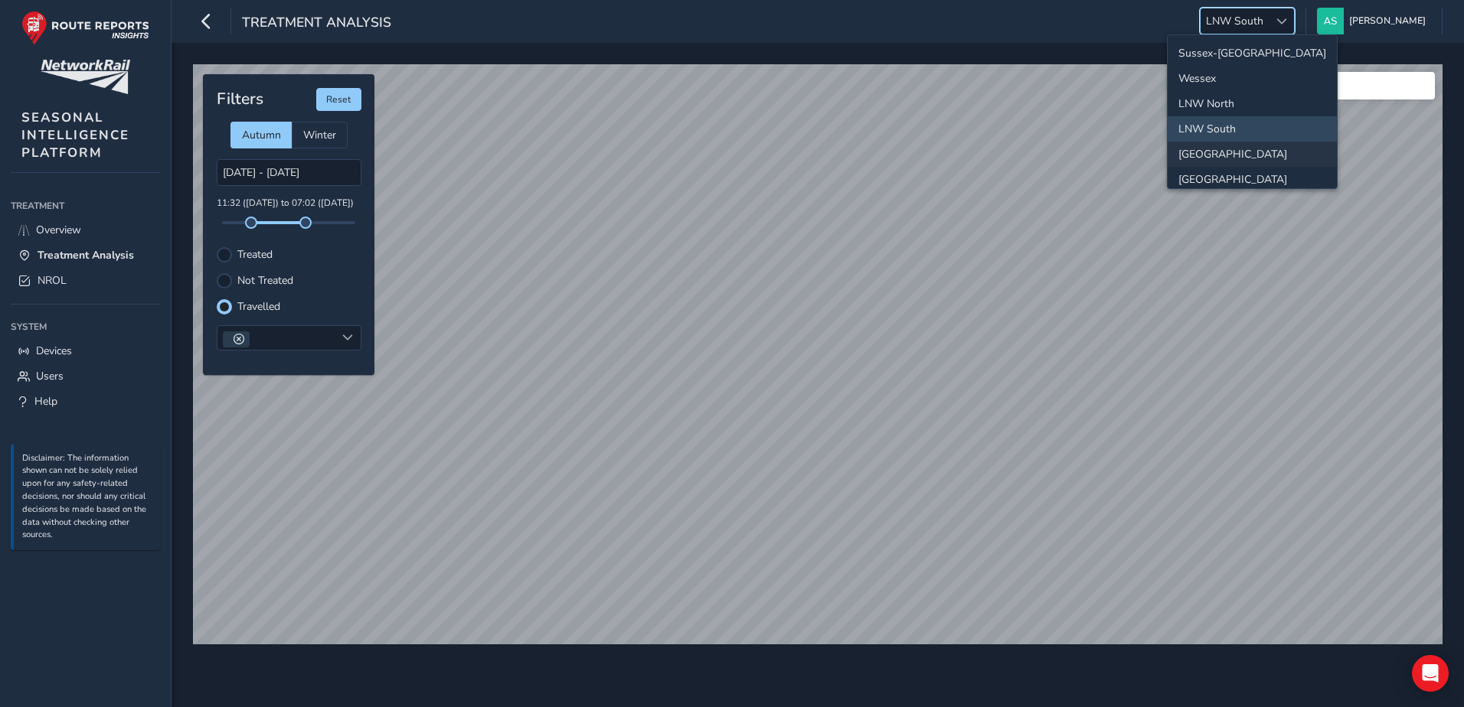
click at [1267, 152] on li "[GEOGRAPHIC_DATA]" at bounding box center [1251, 154] width 169 height 25
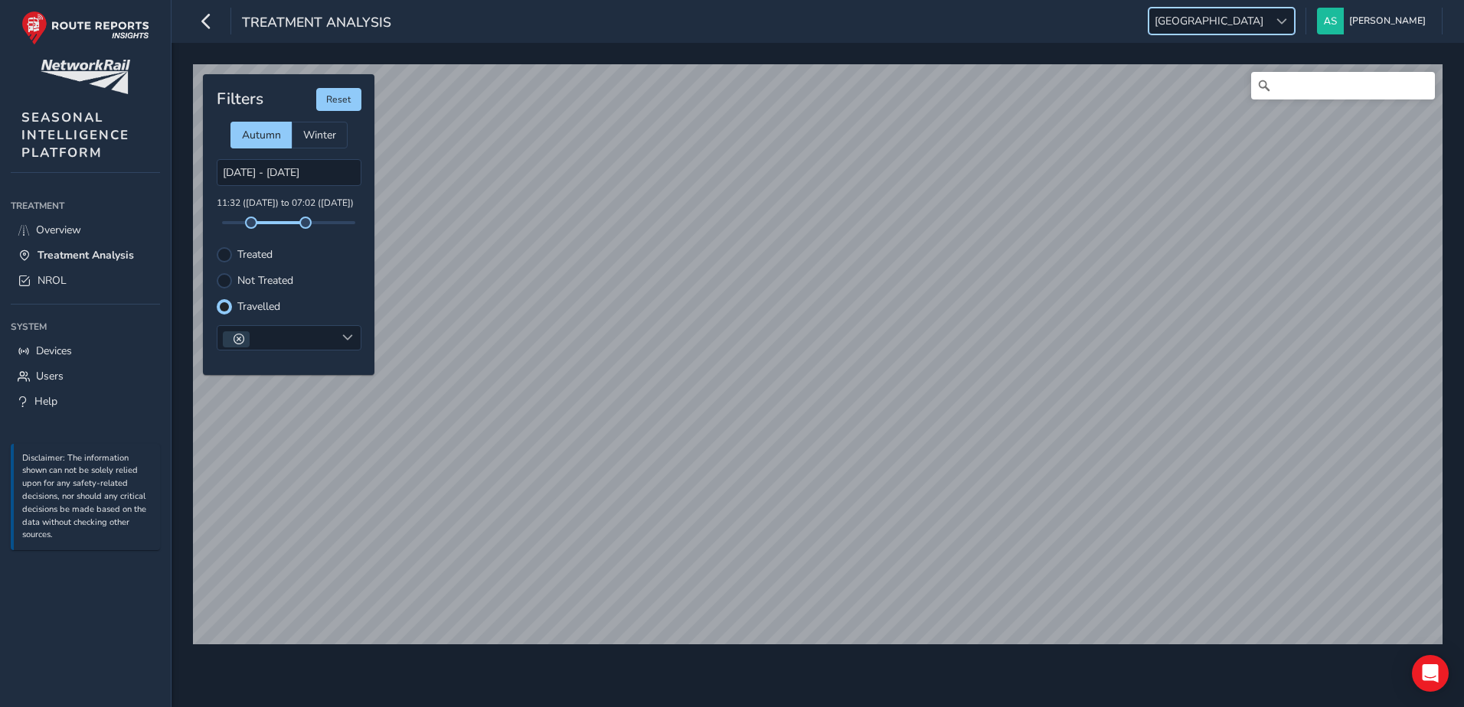
click at [1268, 27] on span "[GEOGRAPHIC_DATA]" at bounding box center [1208, 20] width 119 height 25
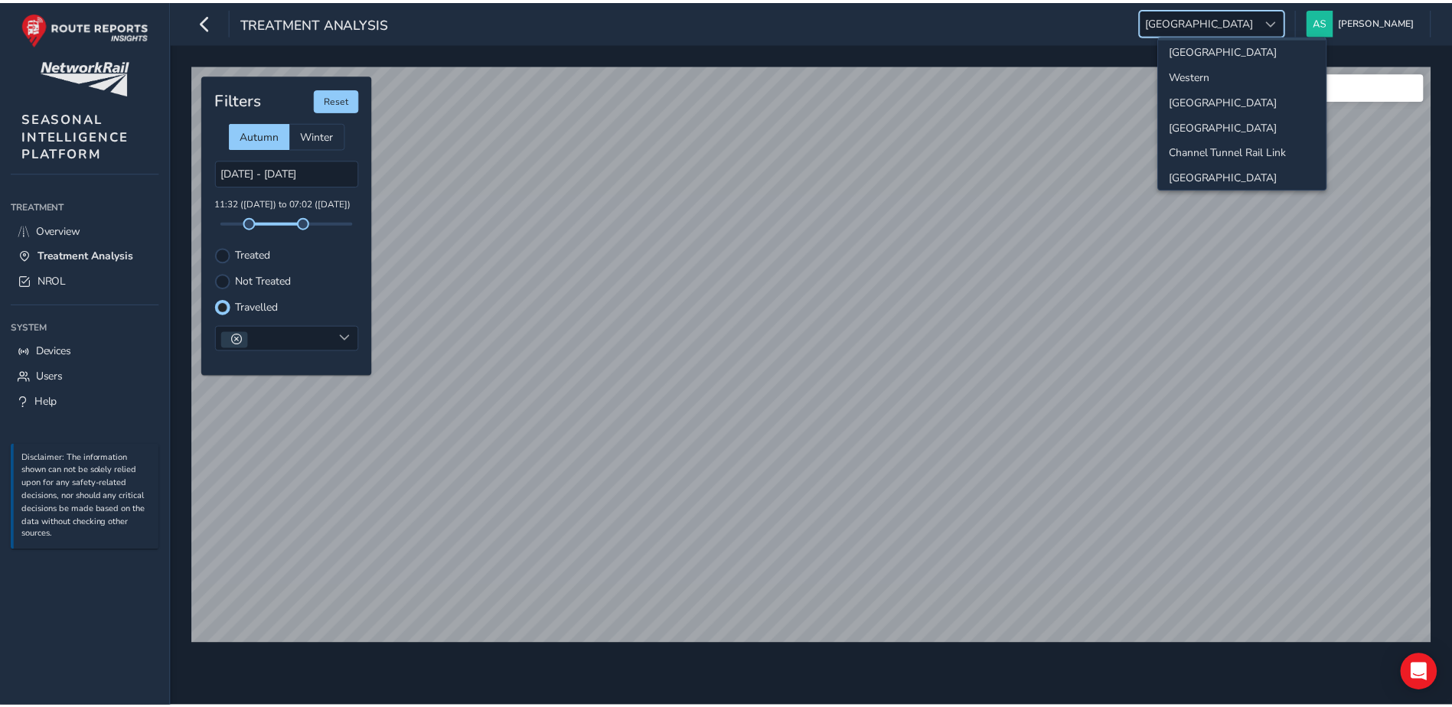
scroll to position [153, 0]
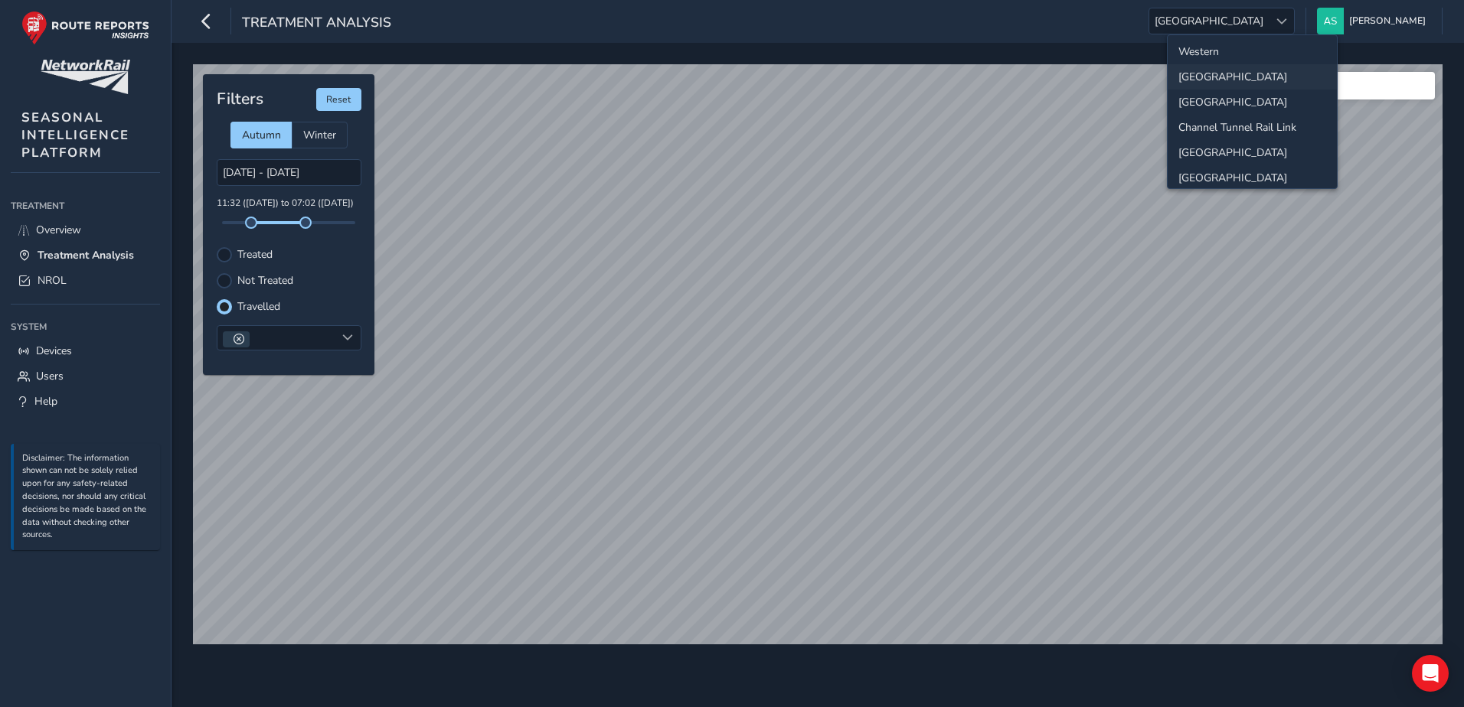
click at [1196, 72] on li "[GEOGRAPHIC_DATA]" at bounding box center [1251, 76] width 169 height 25
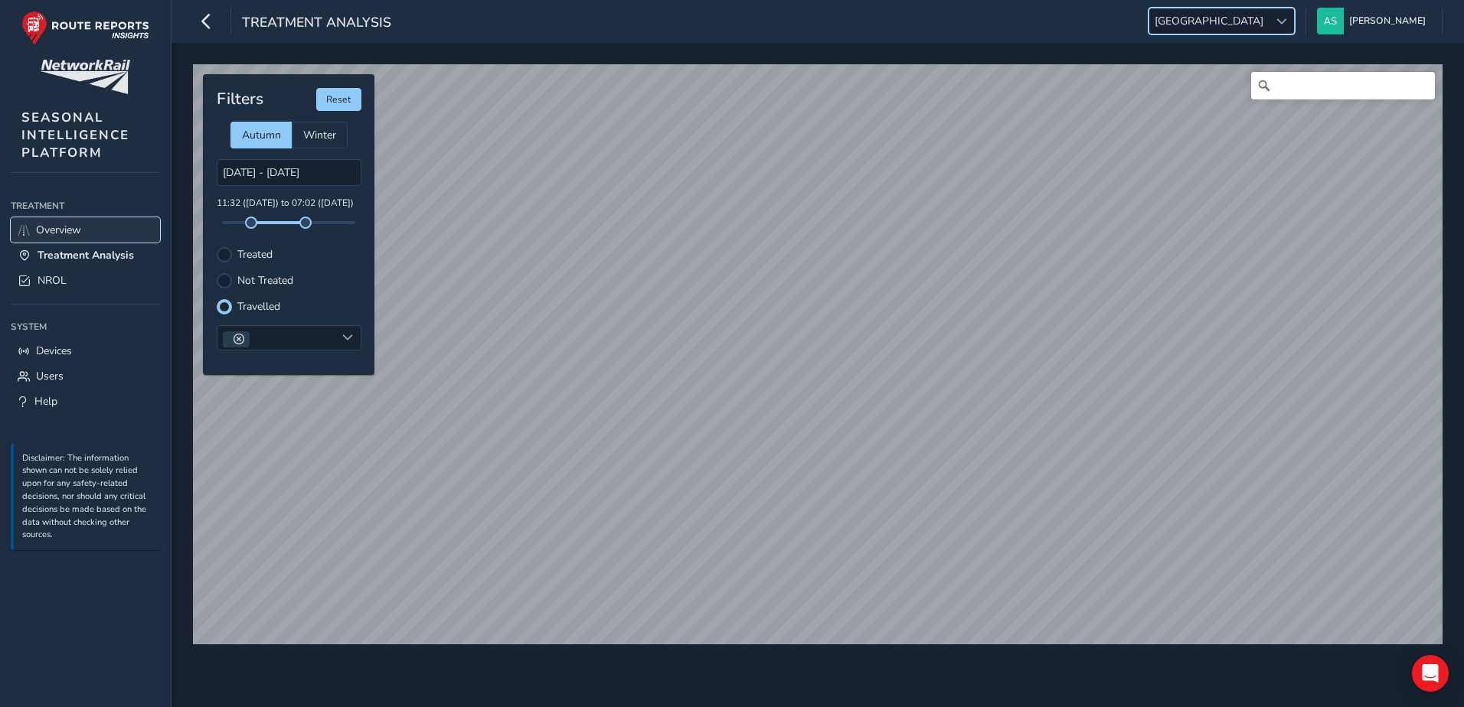
click at [101, 227] on link "Overview" at bounding box center [85, 229] width 149 height 25
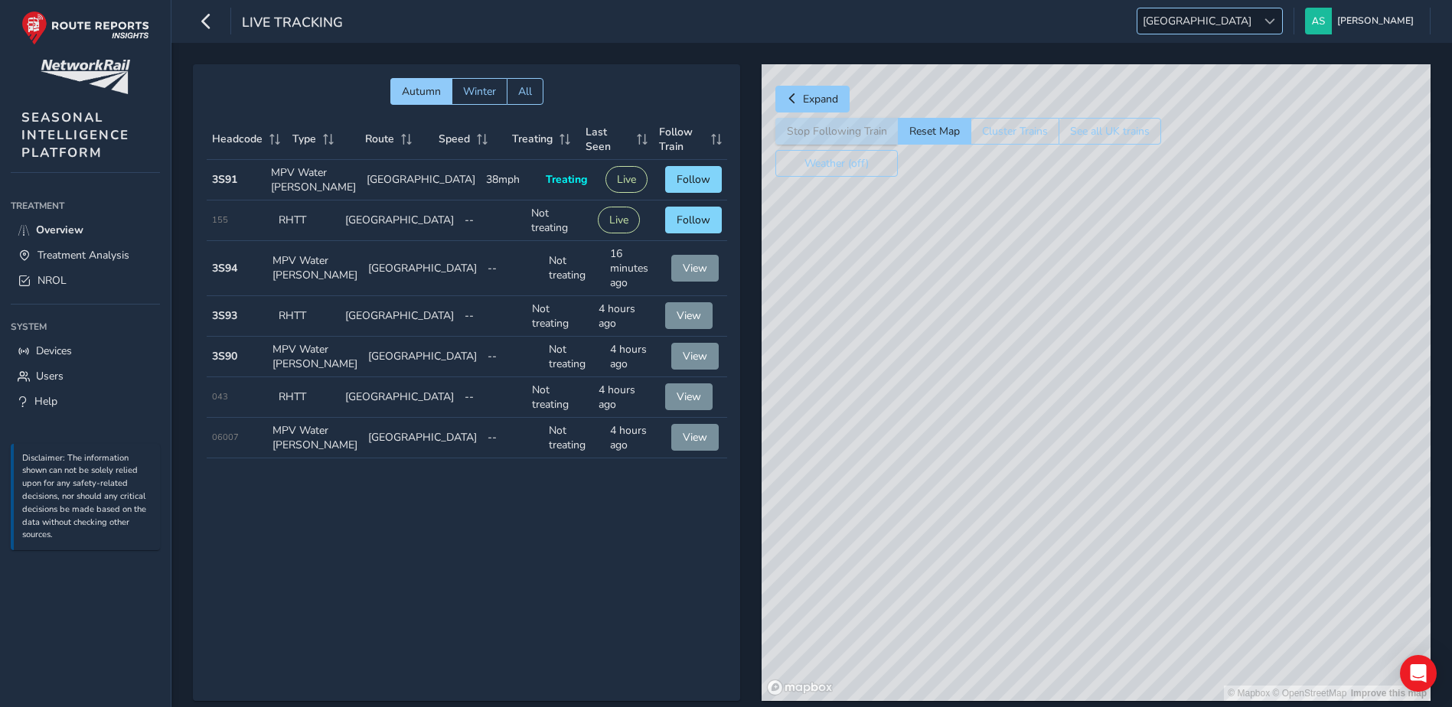
click at [1257, 28] on span "[GEOGRAPHIC_DATA]" at bounding box center [1196, 20] width 119 height 25
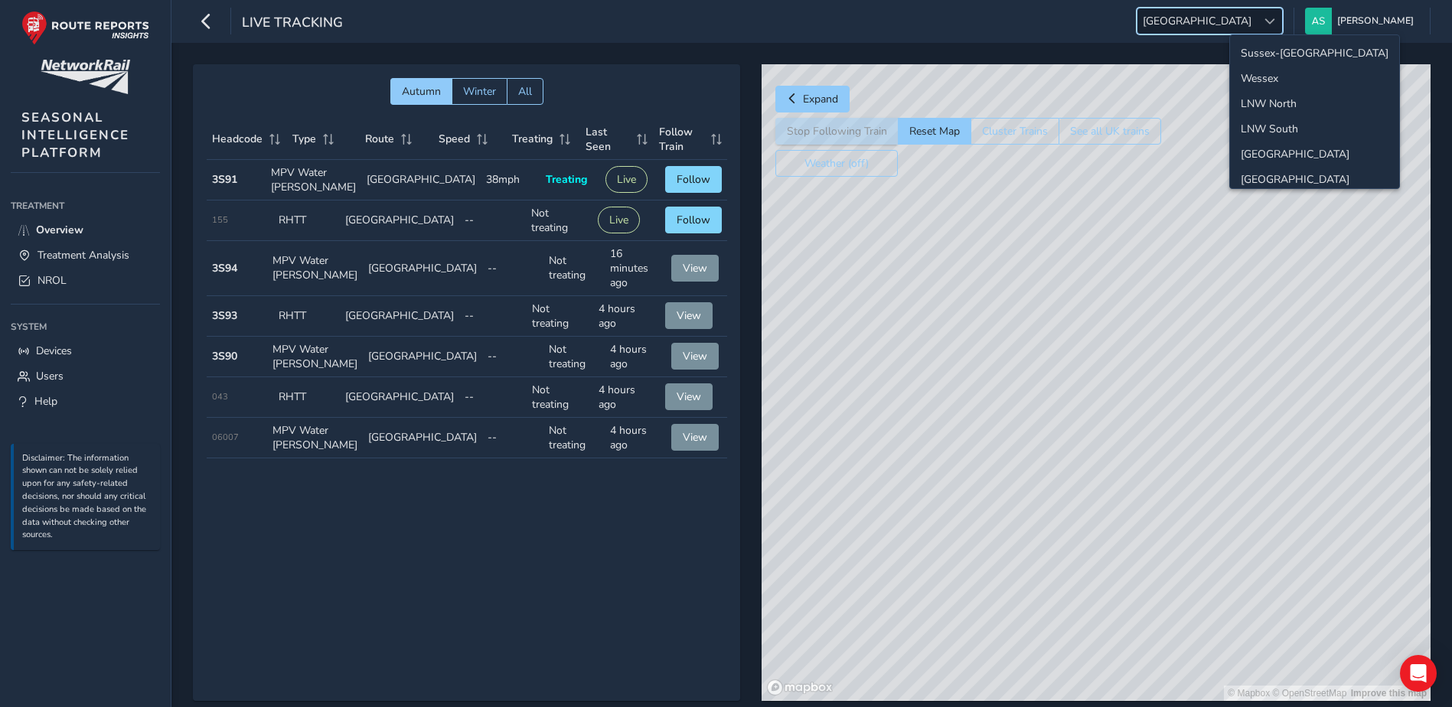
scroll to position [54, 0]
click at [1268, 51] on li "LNW North" at bounding box center [1314, 49] width 169 height 25
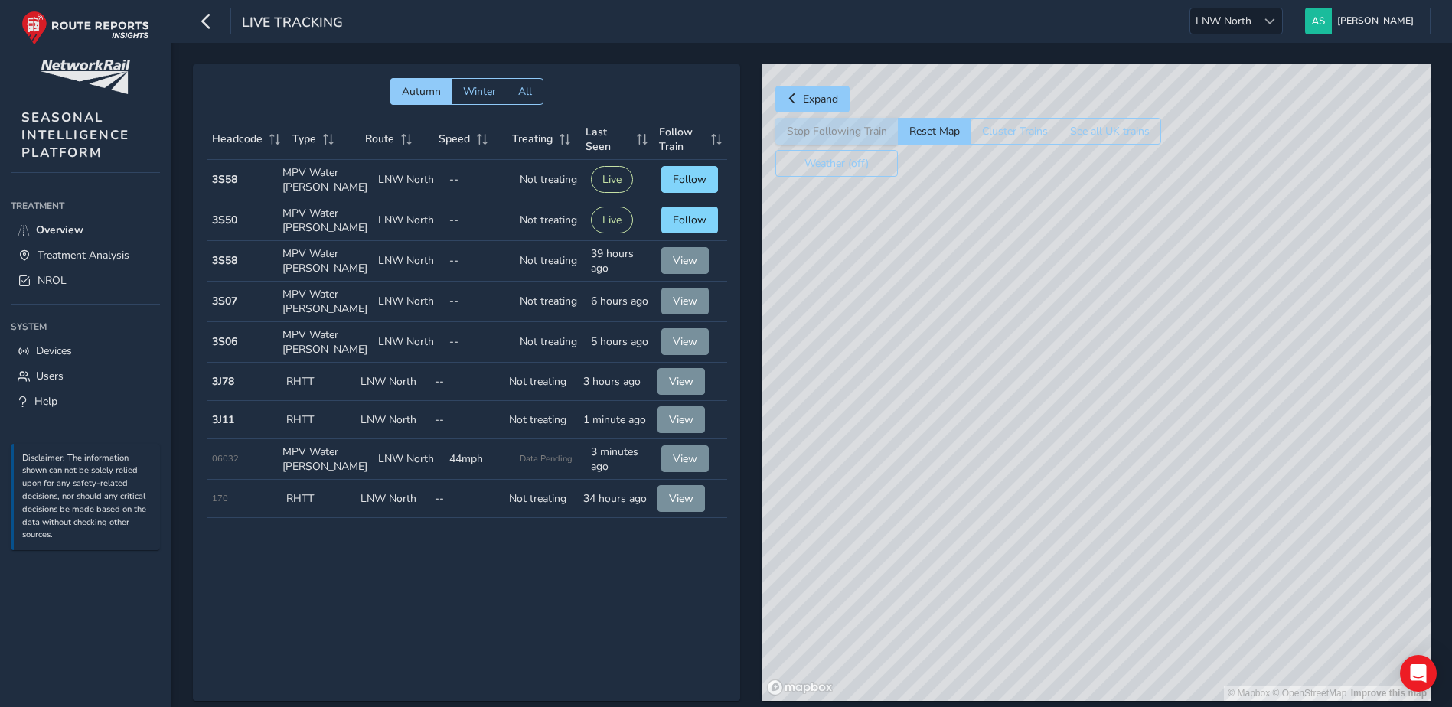
click at [305, 83] on span "Autumn Winter All" at bounding box center [467, 91] width 521 height 27
drag, startPoint x: 1118, startPoint y: 522, endPoint x: 1269, endPoint y: 402, distance: 192.8
click at [1269, 402] on div "© Mapbox © OpenStreetMap Improve this map" at bounding box center [1096, 382] width 669 height 637
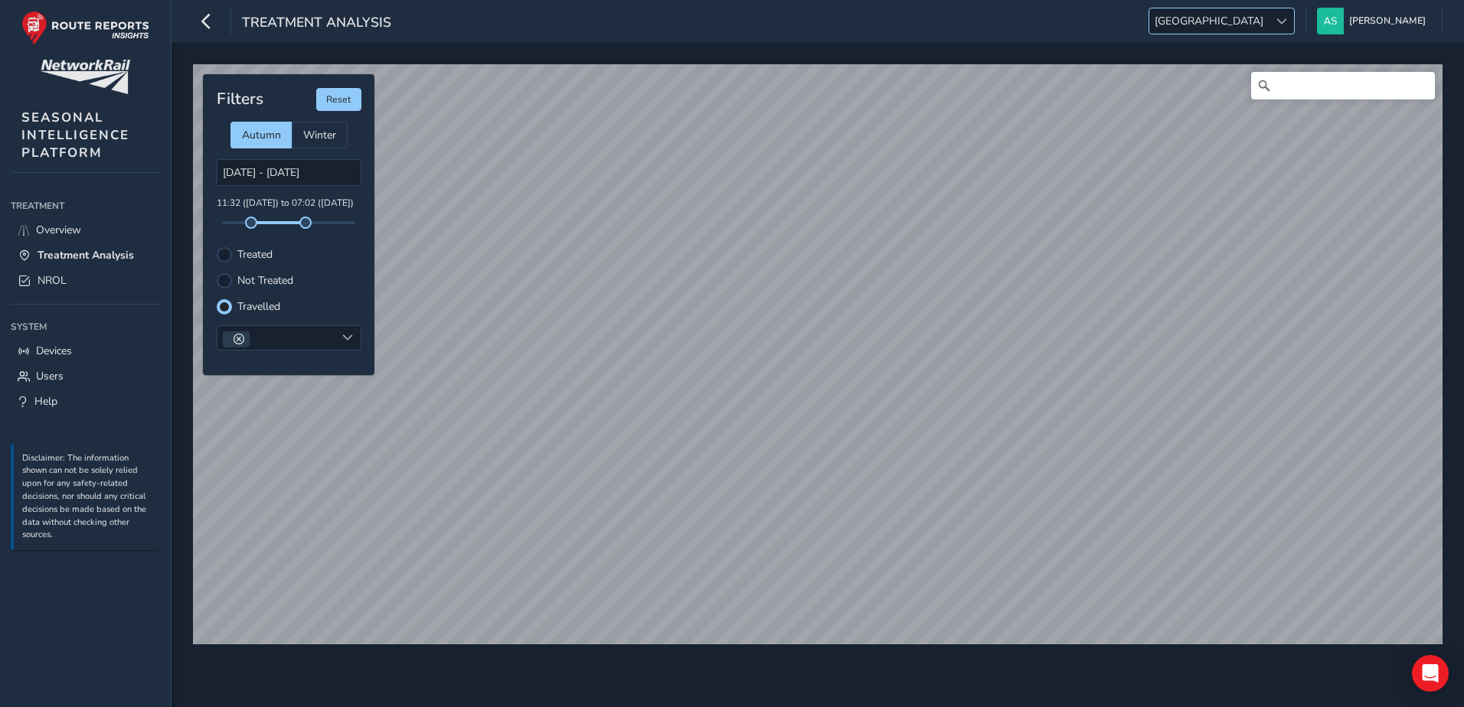
click at [1294, 27] on div at bounding box center [1280, 20] width 25 height 25
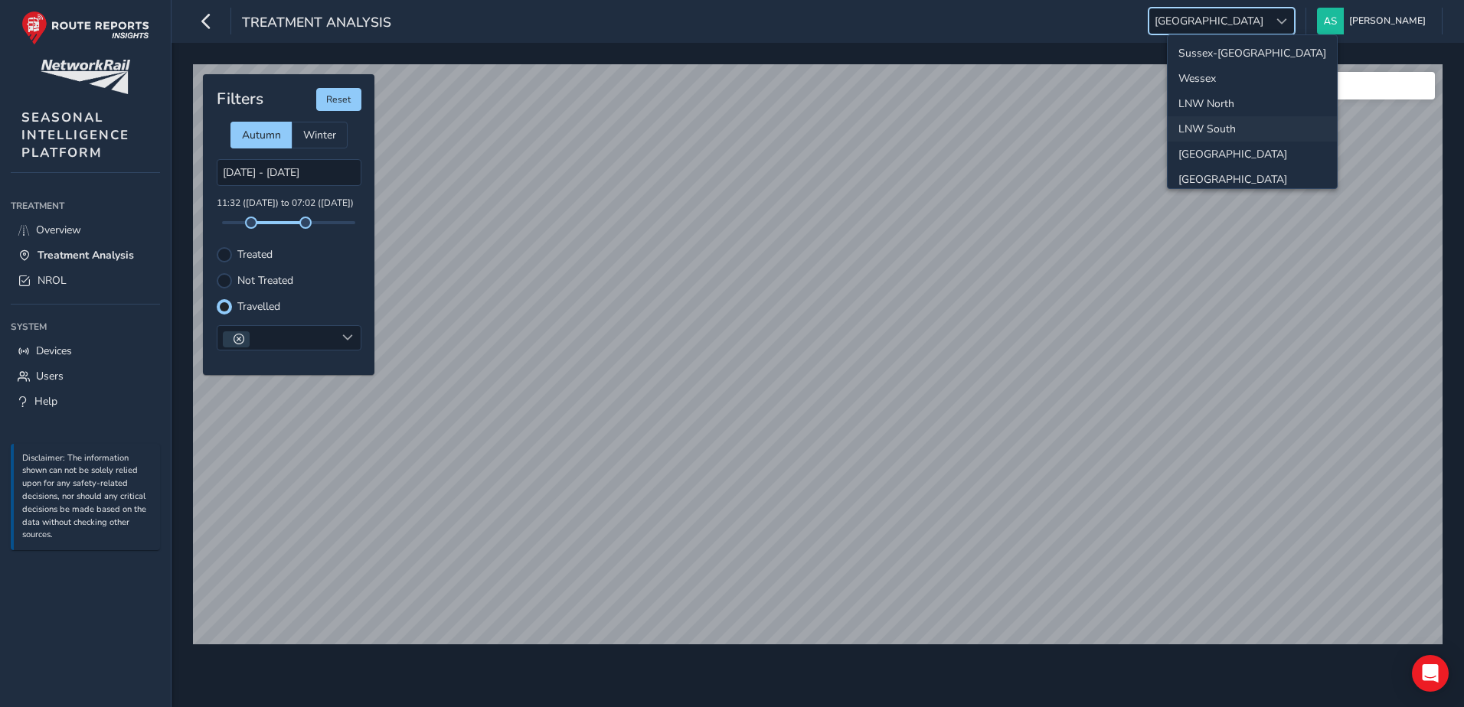
scroll to position [54, 0]
click at [1246, 52] on li "LNW North" at bounding box center [1251, 49] width 169 height 25
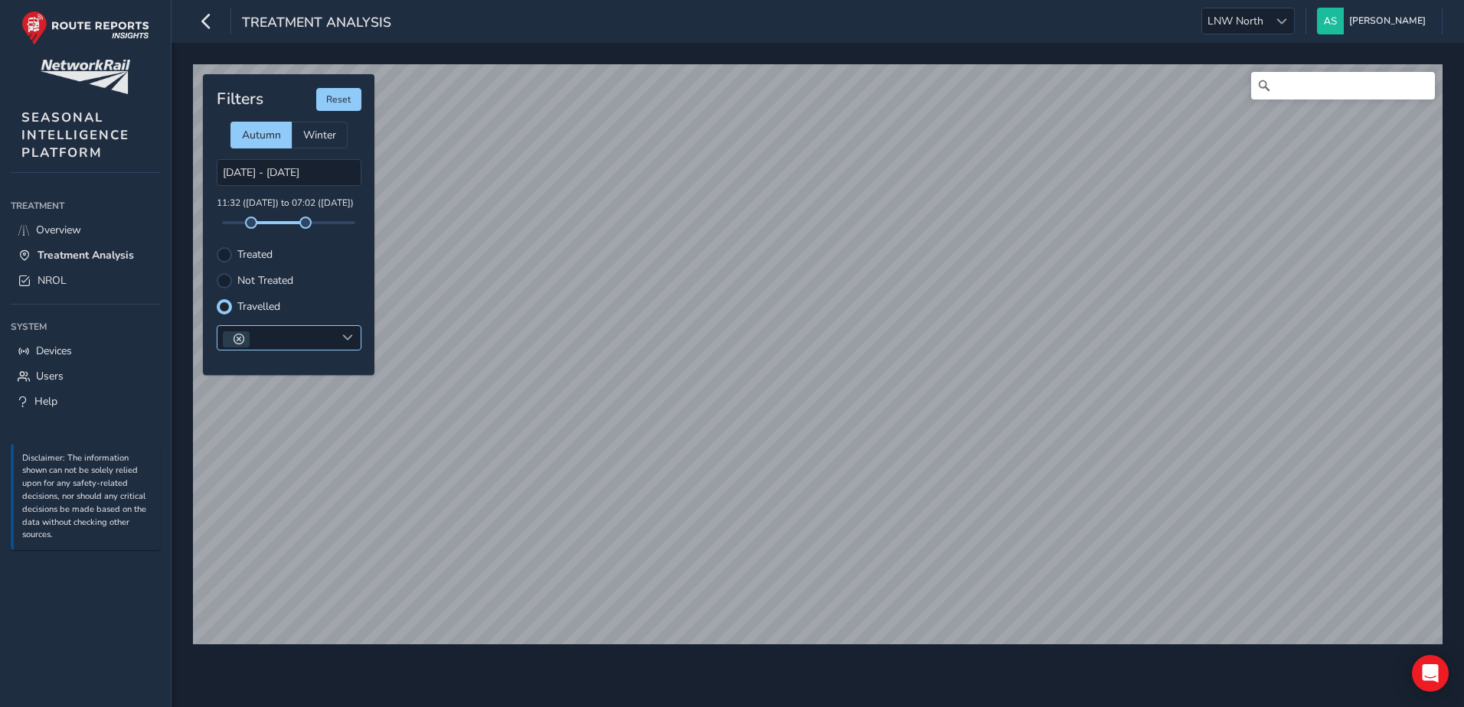
click at [323, 332] on div at bounding box center [276, 338] width 118 height 24
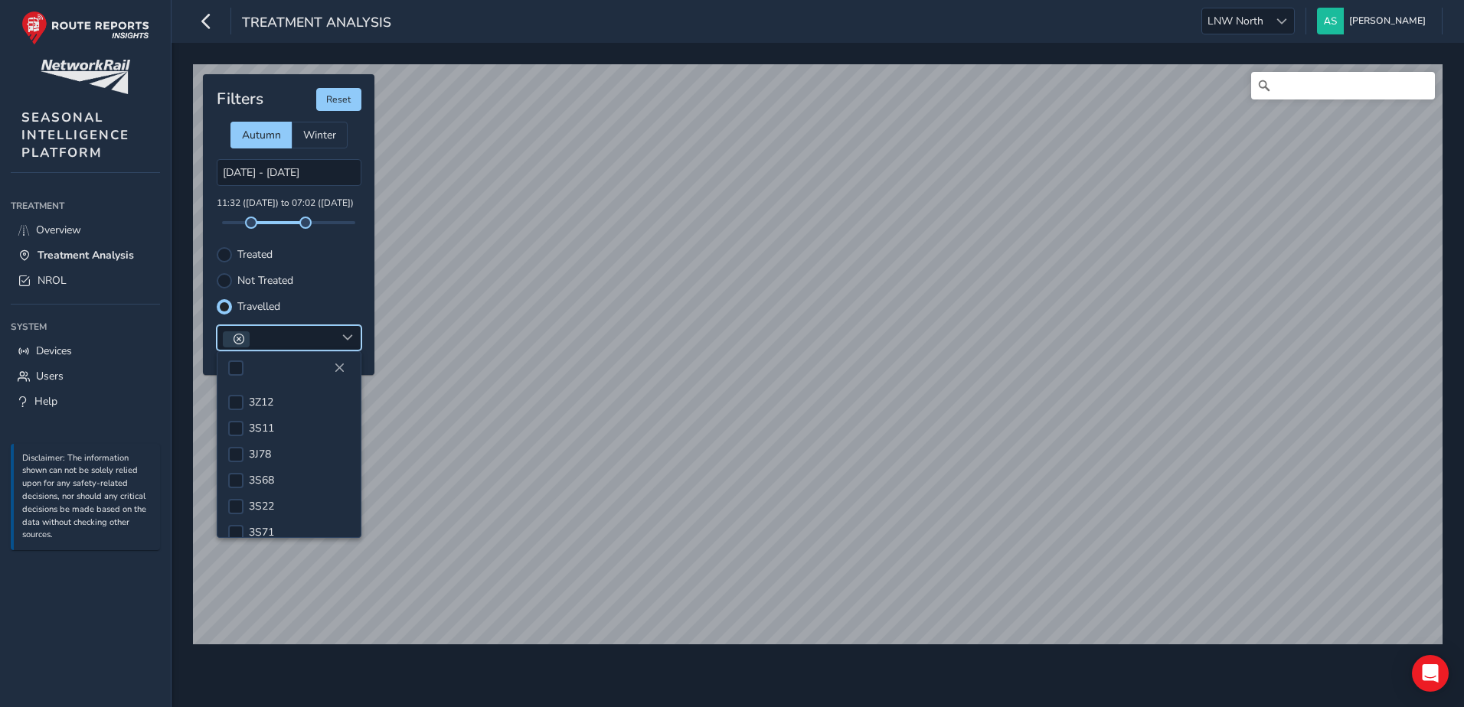
click at [241, 341] on span at bounding box center [238, 339] width 11 height 11
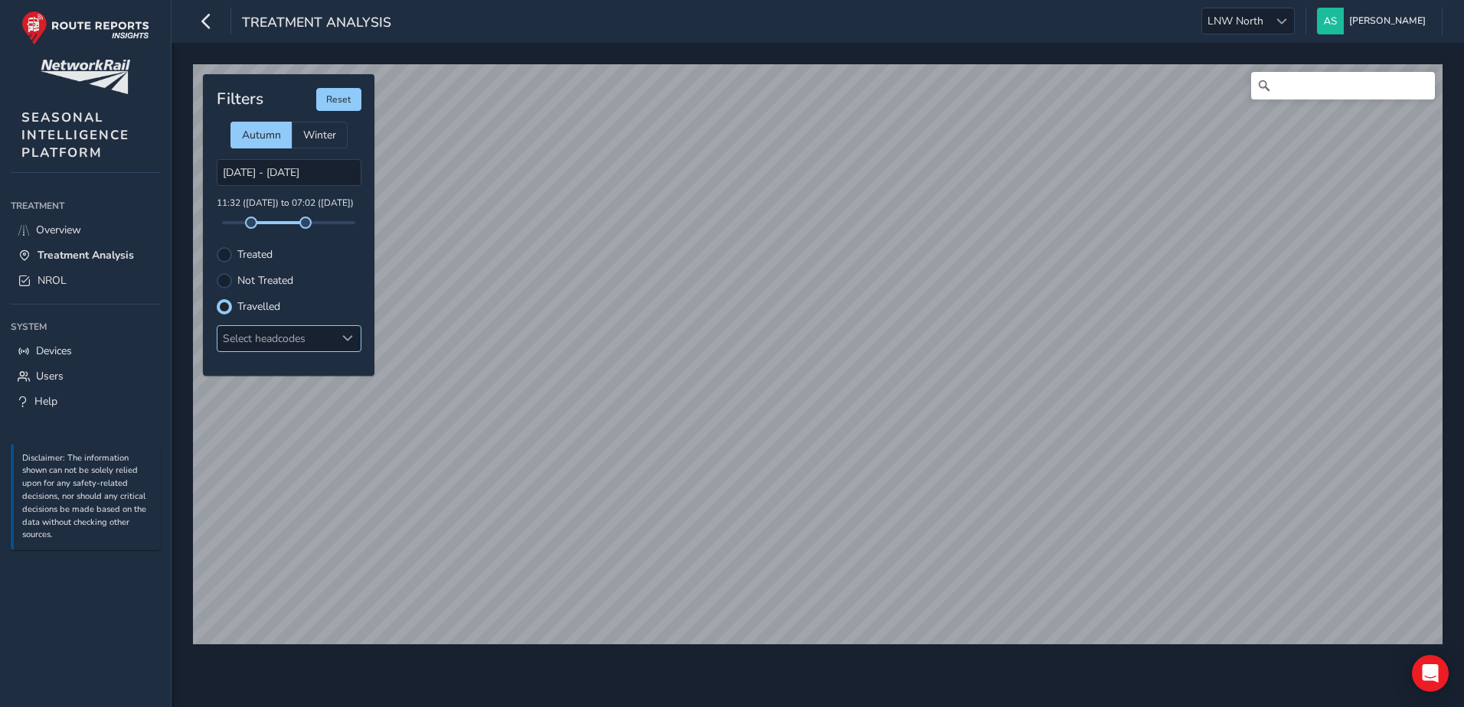
click at [290, 341] on div "Select headcodes" at bounding box center [276, 338] width 118 height 25
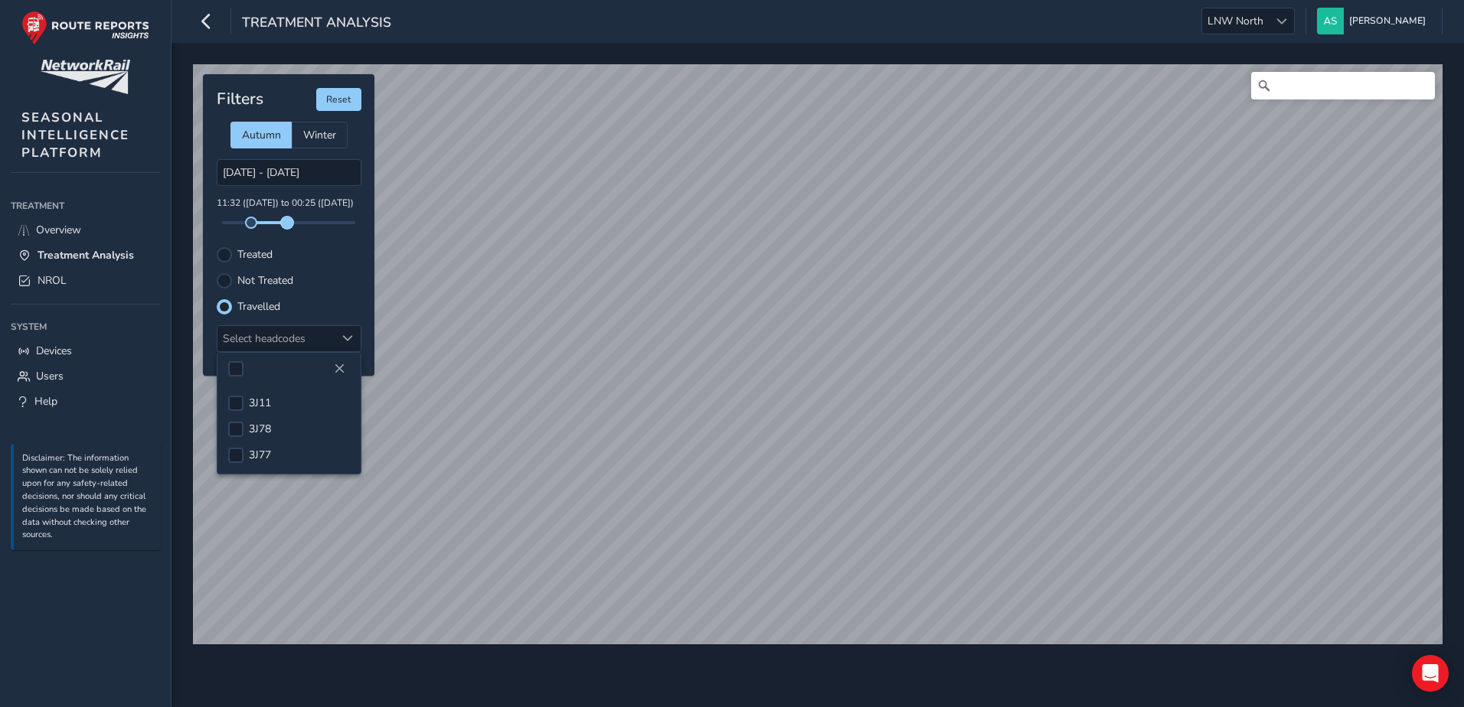
drag, startPoint x: 307, startPoint y: 226, endPoint x: 287, endPoint y: 227, distance: 20.0
click at [287, 227] on span at bounding box center [287, 223] width 12 height 12
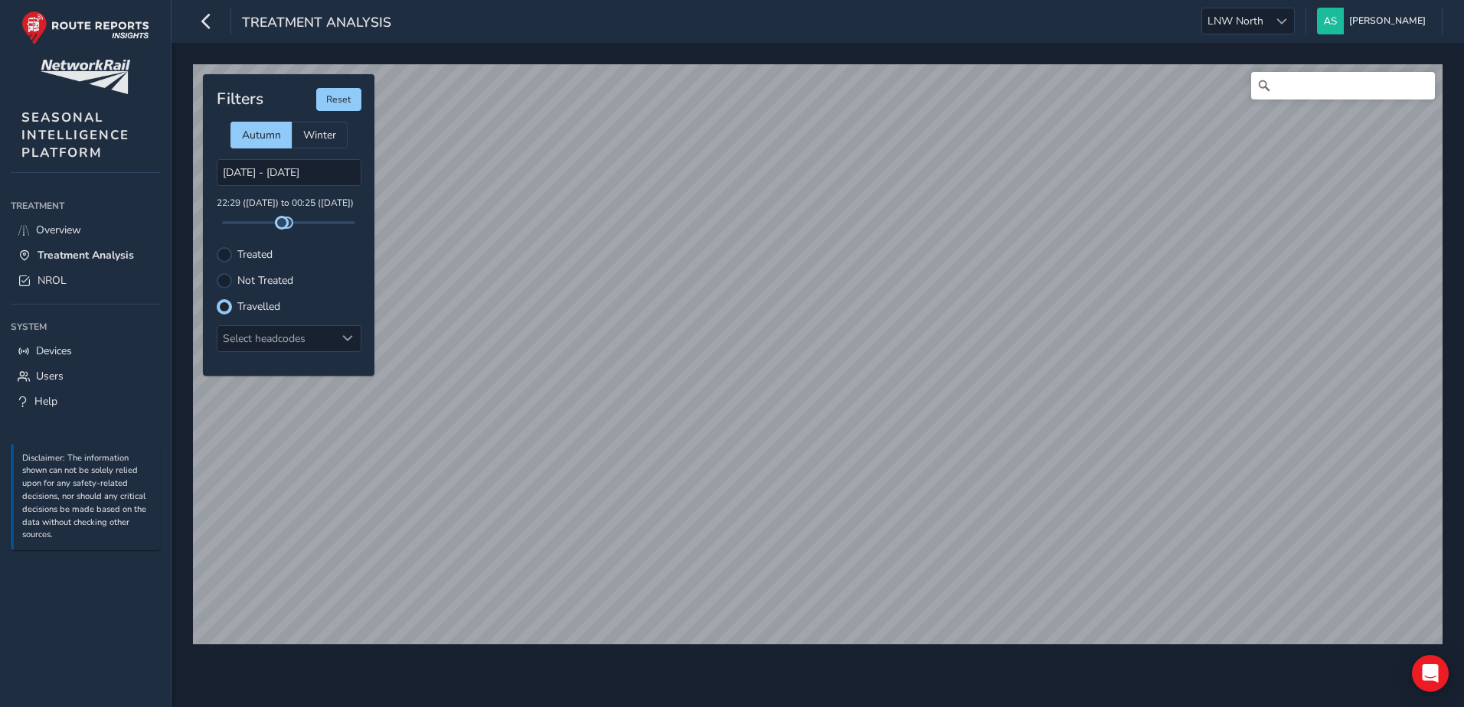
drag, startPoint x: 254, startPoint y: 223, endPoint x: 282, endPoint y: 228, distance: 28.1
click at [282, 228] on span at bounding box center [282, 223] width 12 height 12
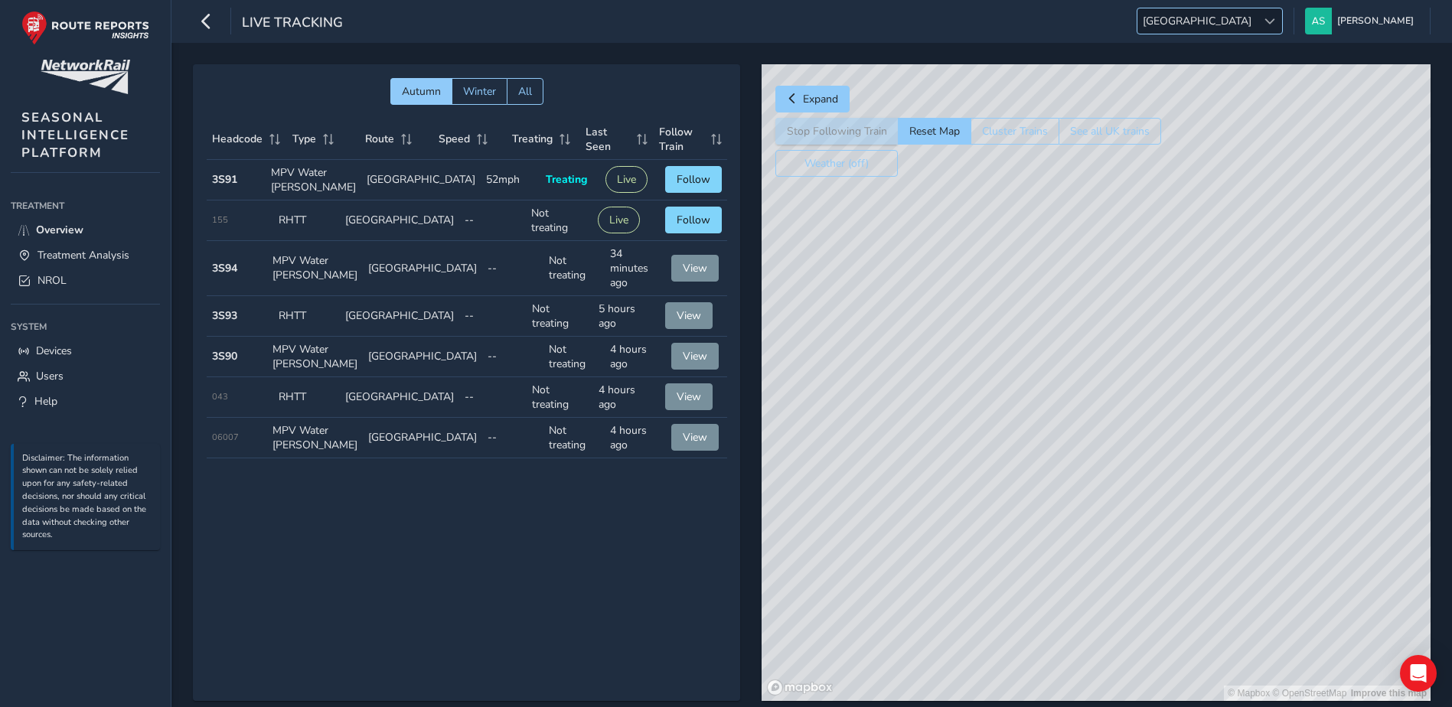
click at [1282, 24] on div at bounding box center [1269, 20] width 25 height 25
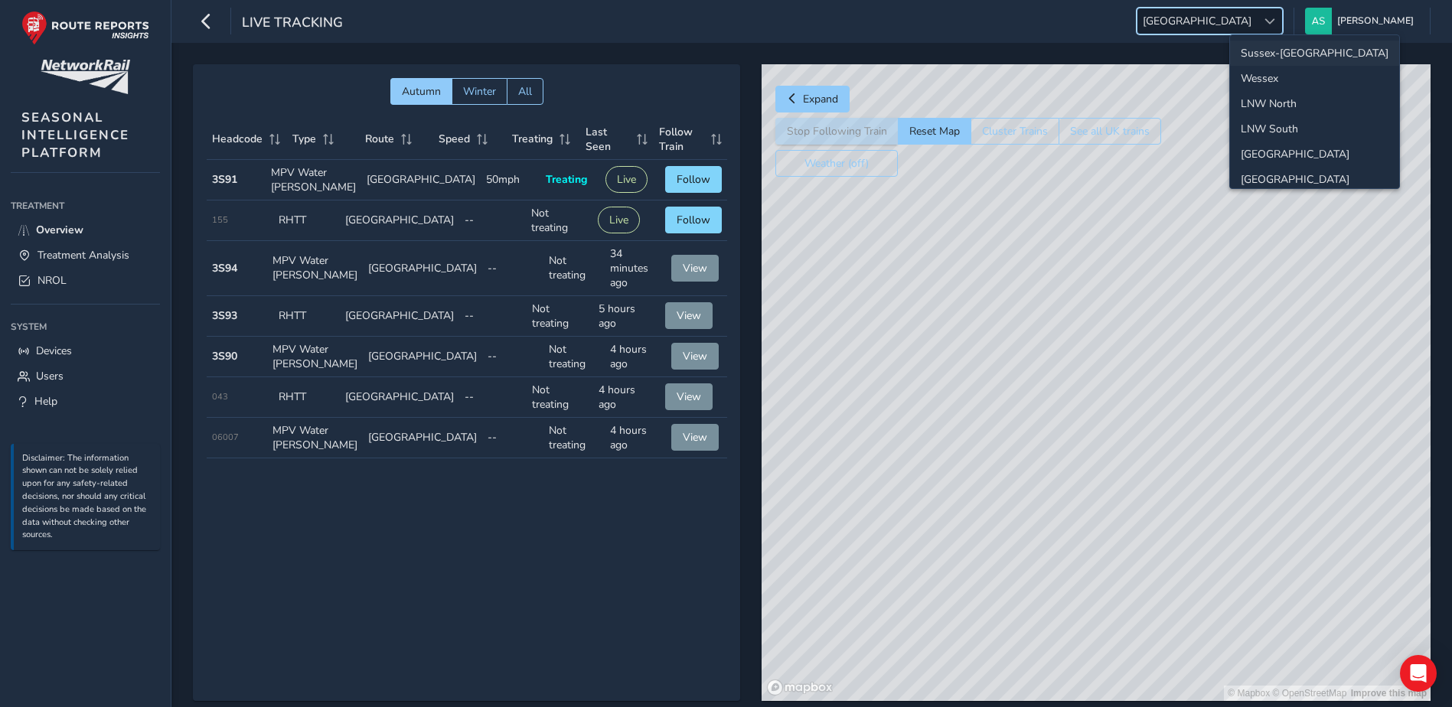
click at [1281, 55] on li "Sussex-[GEOGRAPHIC_DATA]" at bounding box center [1314, 53] width 169 height 25
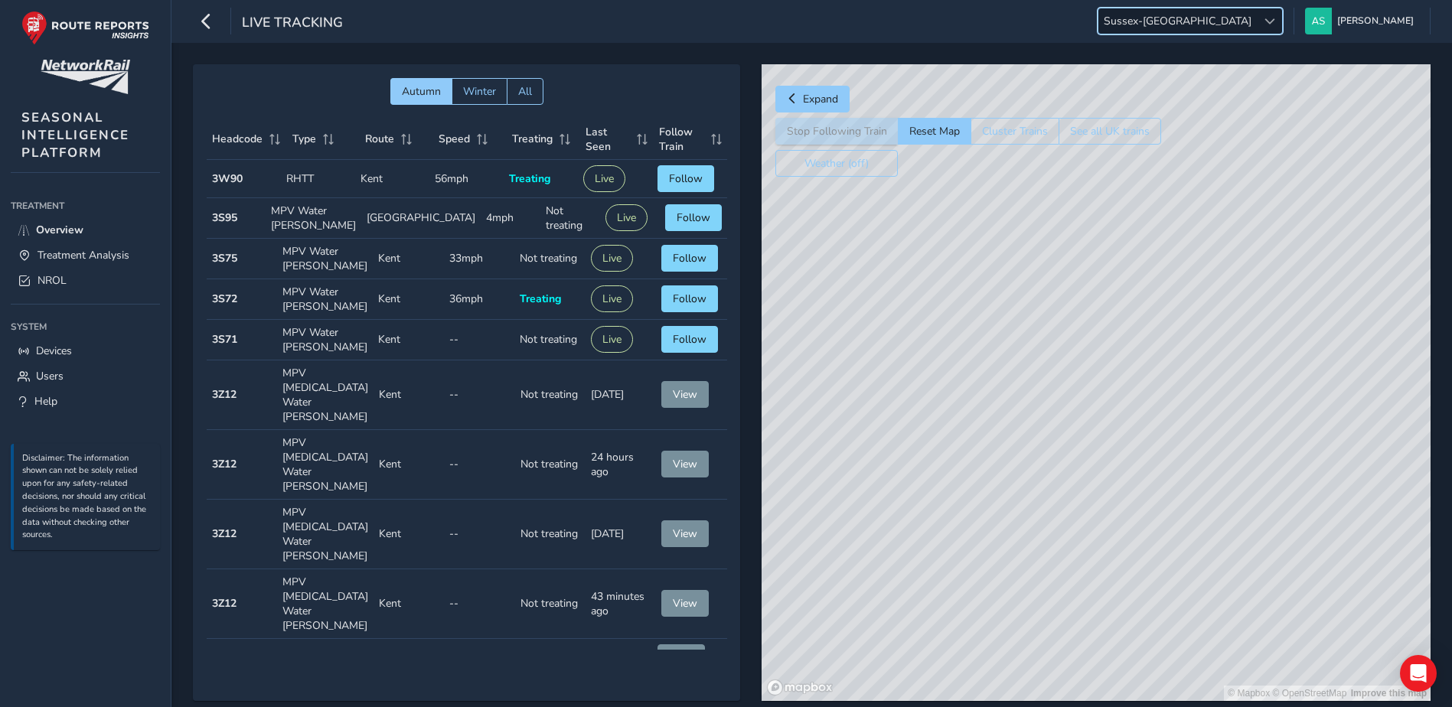
drag, startPoint x: 1148, startPoint y: 470, endPoint x: 1171, endPoint y: 396, distance: 77.7
click at [1171, 396] on div "© Mapbox © OpenStreetMap Improve this map" at bounding box center [1096, 382] width 669 height 637
drag, startPoint x: 1140, startPoint y: 430, endPoint x: 1180, endPoint y: 292, distance: 143.6
click at [1219, 222] on div "© Mapbox © OpenStreetMap Improve this map © Maxar" at bounding box center [1096, 382] width 669 height 637
drag, startPoint x: 1125, startPoint y: 350, endPoint x: 1141, endPoint y: 332, distance: 23.3
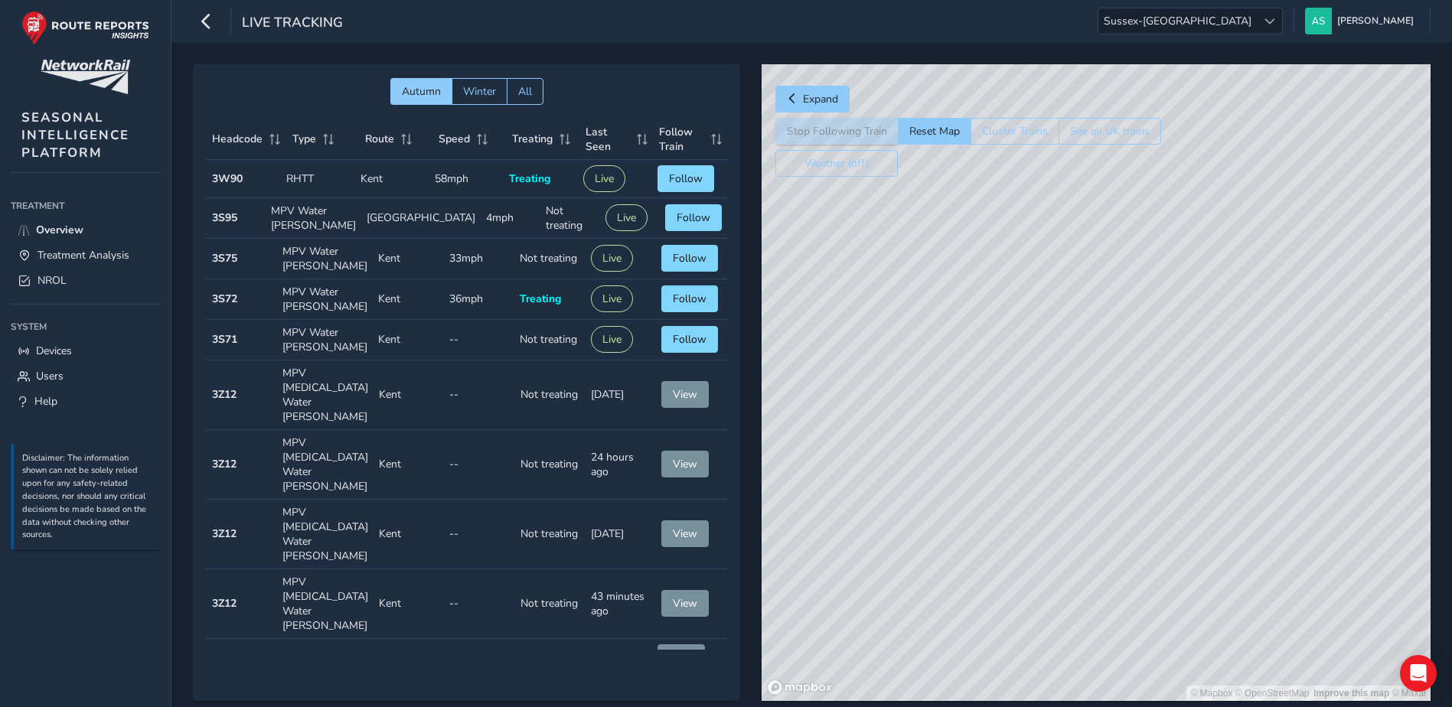
click at [1141, 332] on div "© Mapbox © OpenStreetMap Improve this map © Maxar" at bounding box center [1096, 382] width 669 height 637
drag, startPoint x: 1075, startPoint y: 499, endPoint x: 1107, endPoint y: 487, distance: 34.4
click at [1107, 487] on div "© Mapbox © OpenStreetMap Improve this map © Maxar" at bounding box center [1096, 382] width 669 height 637
drag, startPoint x: 939, startPoint y: 311, endPoint x: 963, endPoint y: 370, distance: 64.2
click at [963, 370] on div "© Mapbox © OpenStreetMap Improve this map © Maxar" at bounding box center [1096, 382] width 669 height 637
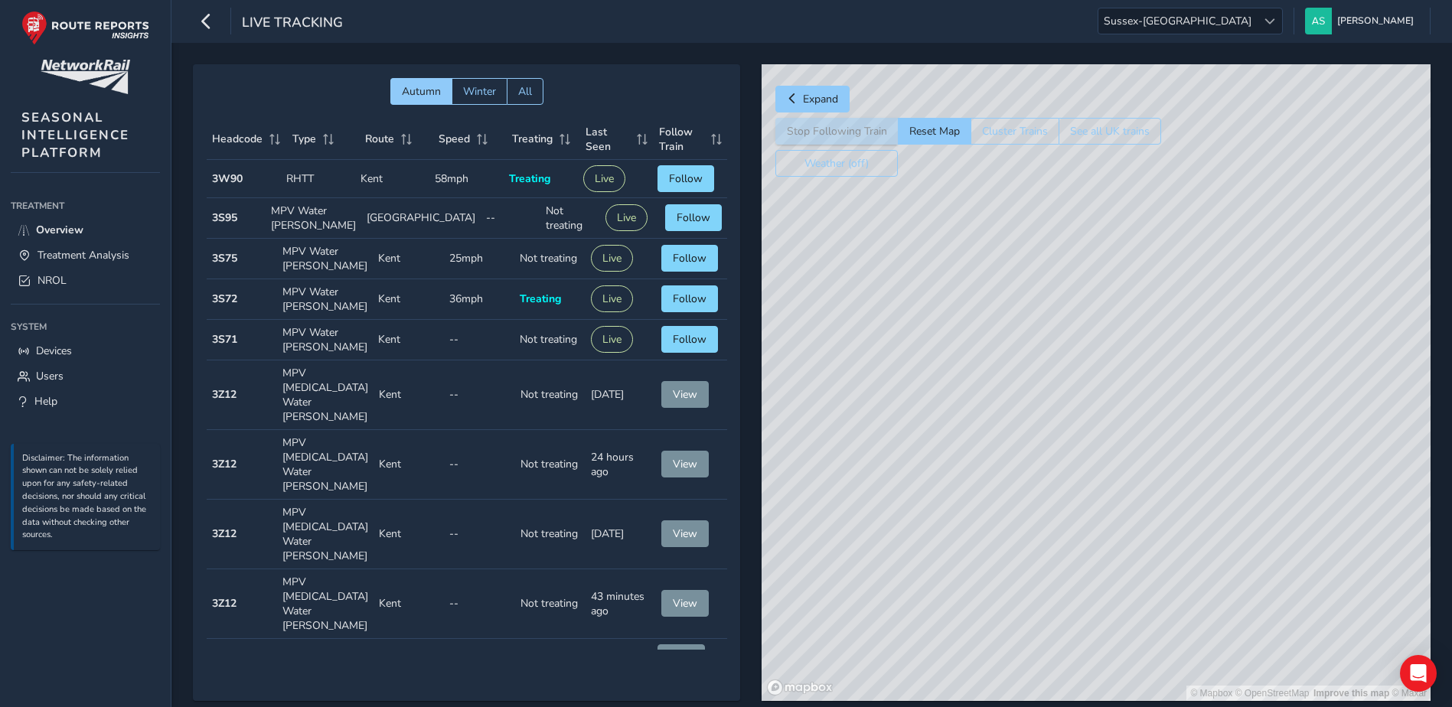
drag, startPoint x: 961, startPoint y: 373, endPoint x: 1024, endPoint y: 286, distance: 107.3
click at [1024, 286] on div "© Mapbox © OpenStreetMap Improve this map © Maxar" at bounding box center [1096, 382] width 669 height 637
drag, startPoint x: 1039, startPoint y: 391, endPoint x: 1079, endPoint y: 396, distance: 39.3
click at [1016, 364] on div "© Mapbox © OpenStreetMap Improve this map © Maxar" at bounding box center [1096, 382] width 669 height 637
drag, startPoint x: 1167, startPoint y: 445, endPoint x: 1149, endPoint y: 425, distance: 27.1
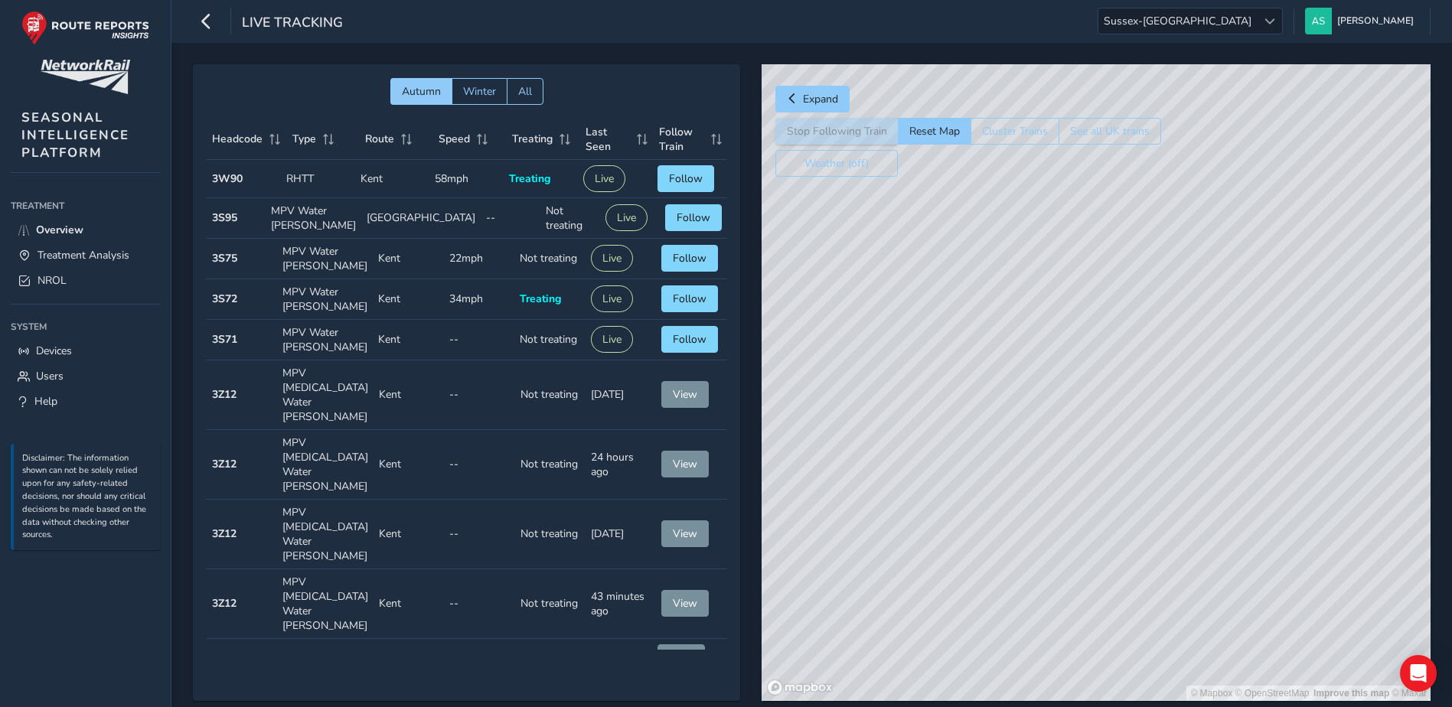
click at [1149, 425] on div "© Mapbox © OpenStreetMap Improve this map © Maxar" at bounding box center [1096, 382] width 669 height 637
